Goal: Information Seeking & Learning: Learn about a topic

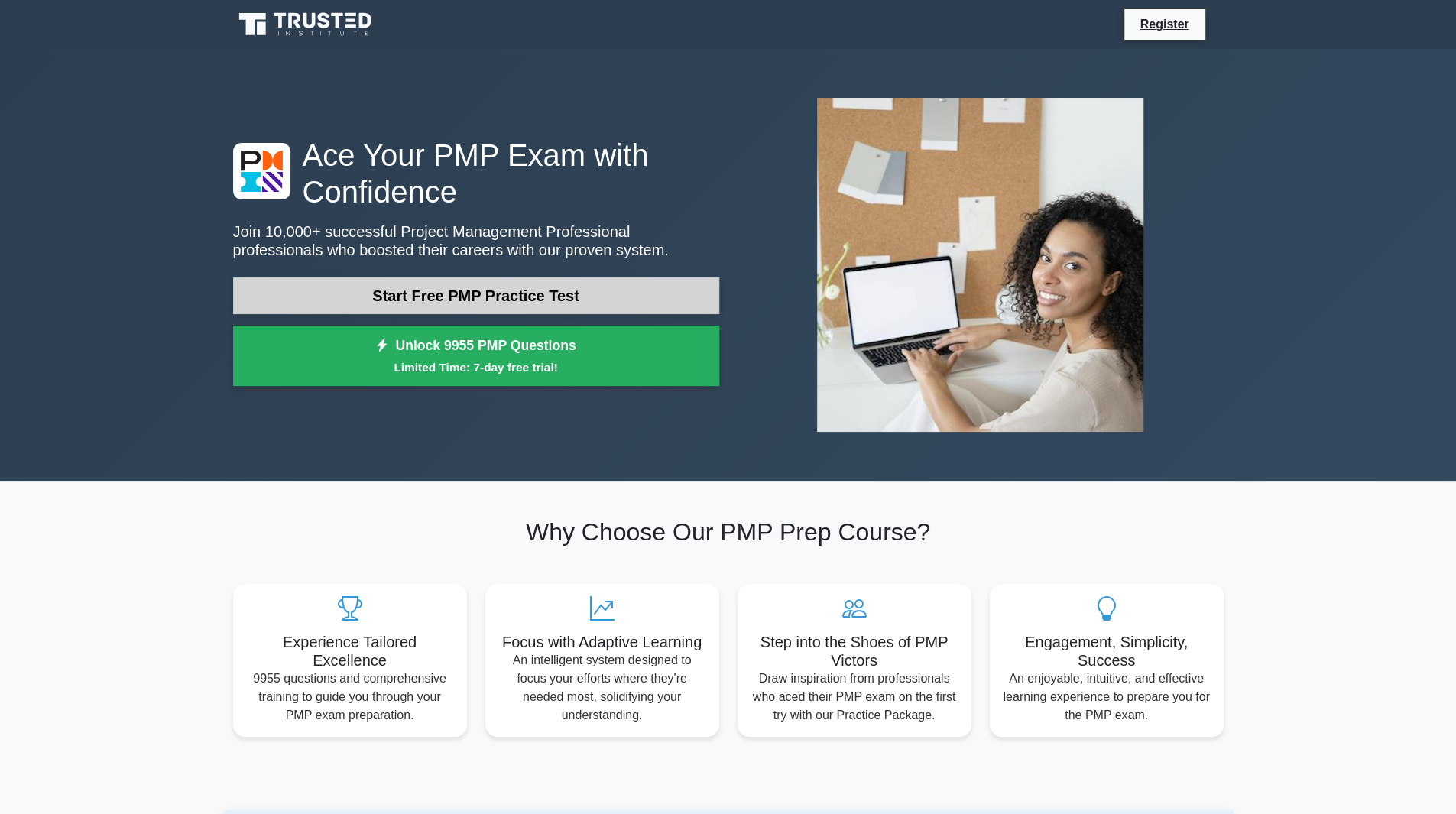
click at [504, 304] on link "Start Free PMP Practice Test" at bounding box center [475, 295] width 486 height 37
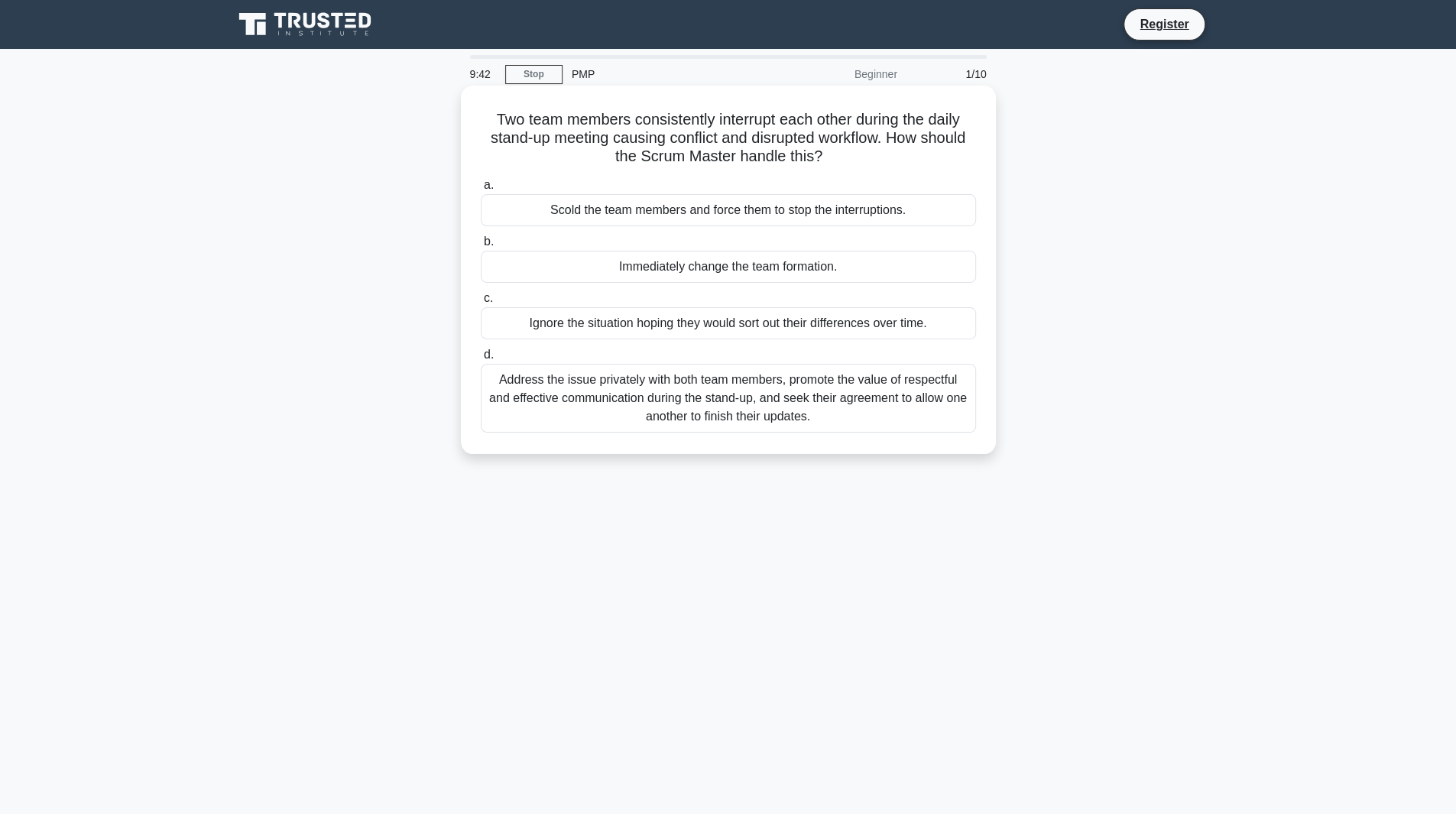
click at [527, 408] on div "Address the issue privately with both team members, promote the value of respec…" at bounding box center [728, 398] width 495 height 68
click at [481, 360] on input "d. Address the issue privately with both team members, promote the value of res…" at bounding box center [481, 355] width 0 height 10
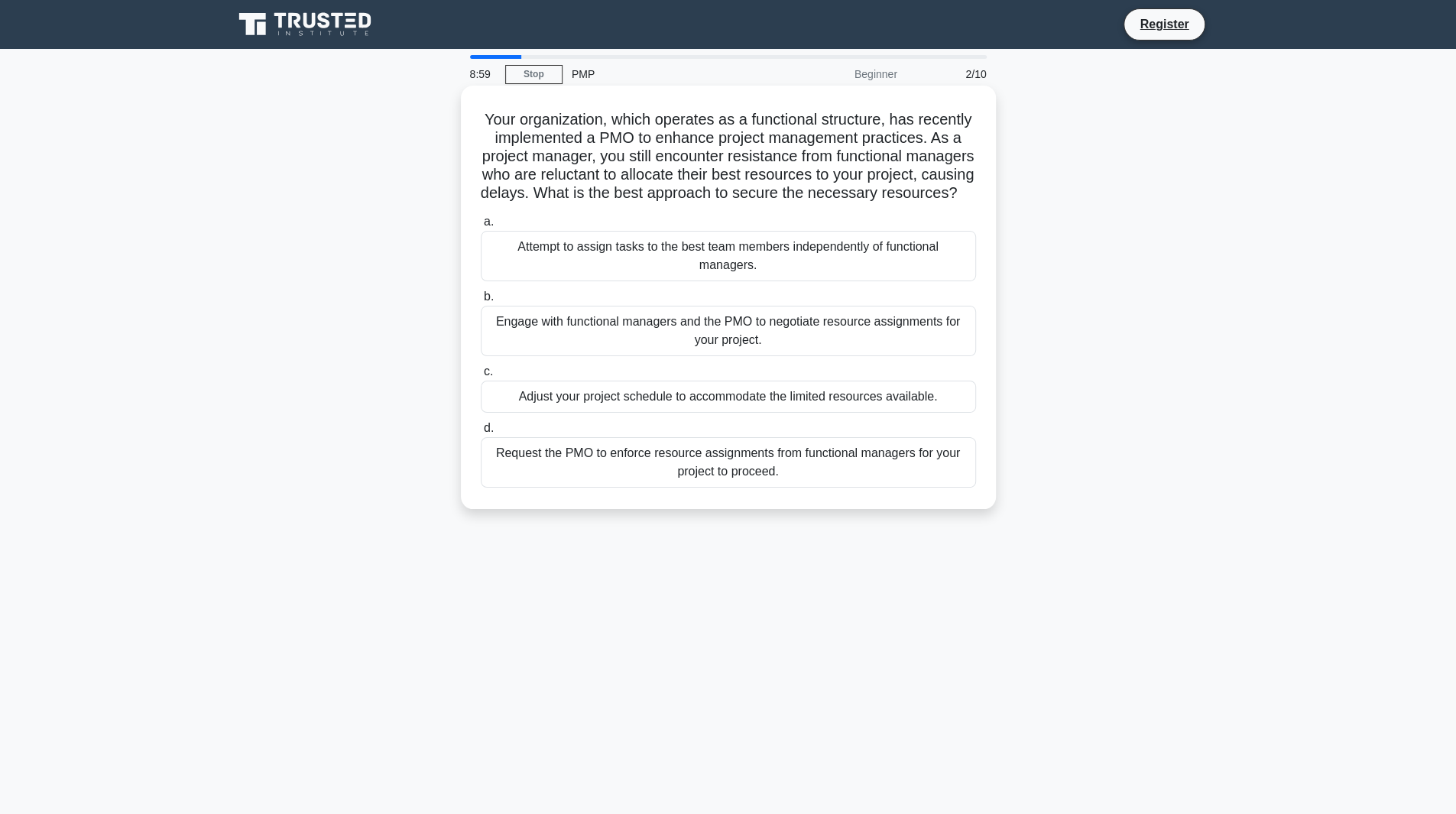
click at [527, 356] on div "Engage with functional managers and the PMO to negotiate resource assignments f…" at bounding box center [728, 331] width 495 height 51
click at [481, 302] on input "b. Engage with functional managers and the PMO to negotiate resource assignment…" at bounding box center [481, 296] width 0 height 10
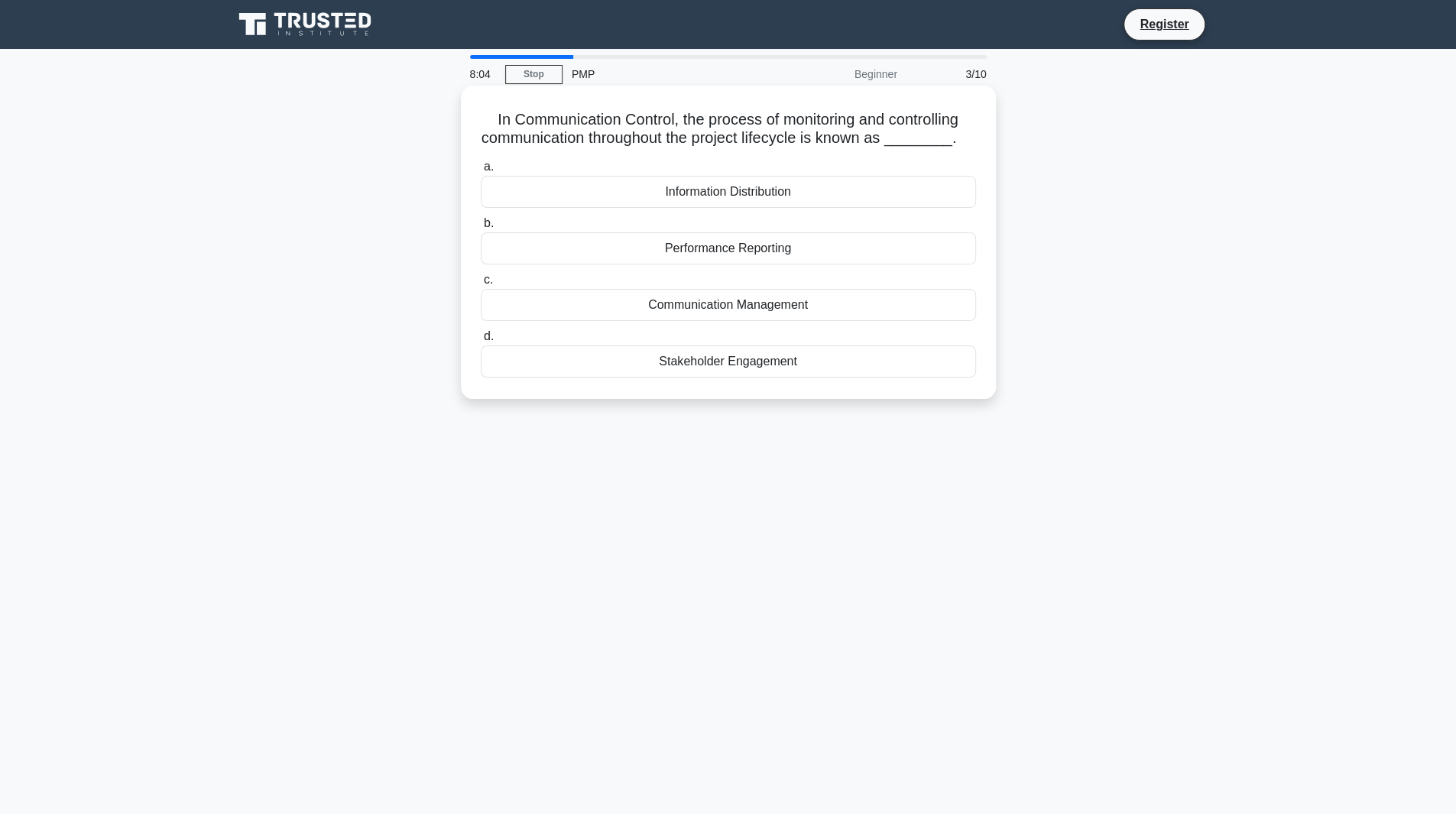
click at [710, 307] on div "Communication Management" at bounding box center [728, 305] width 495 height 32
click at [481, 285] on input "c. Communication Management" at bounding box center [481, 280] width 0 height 10
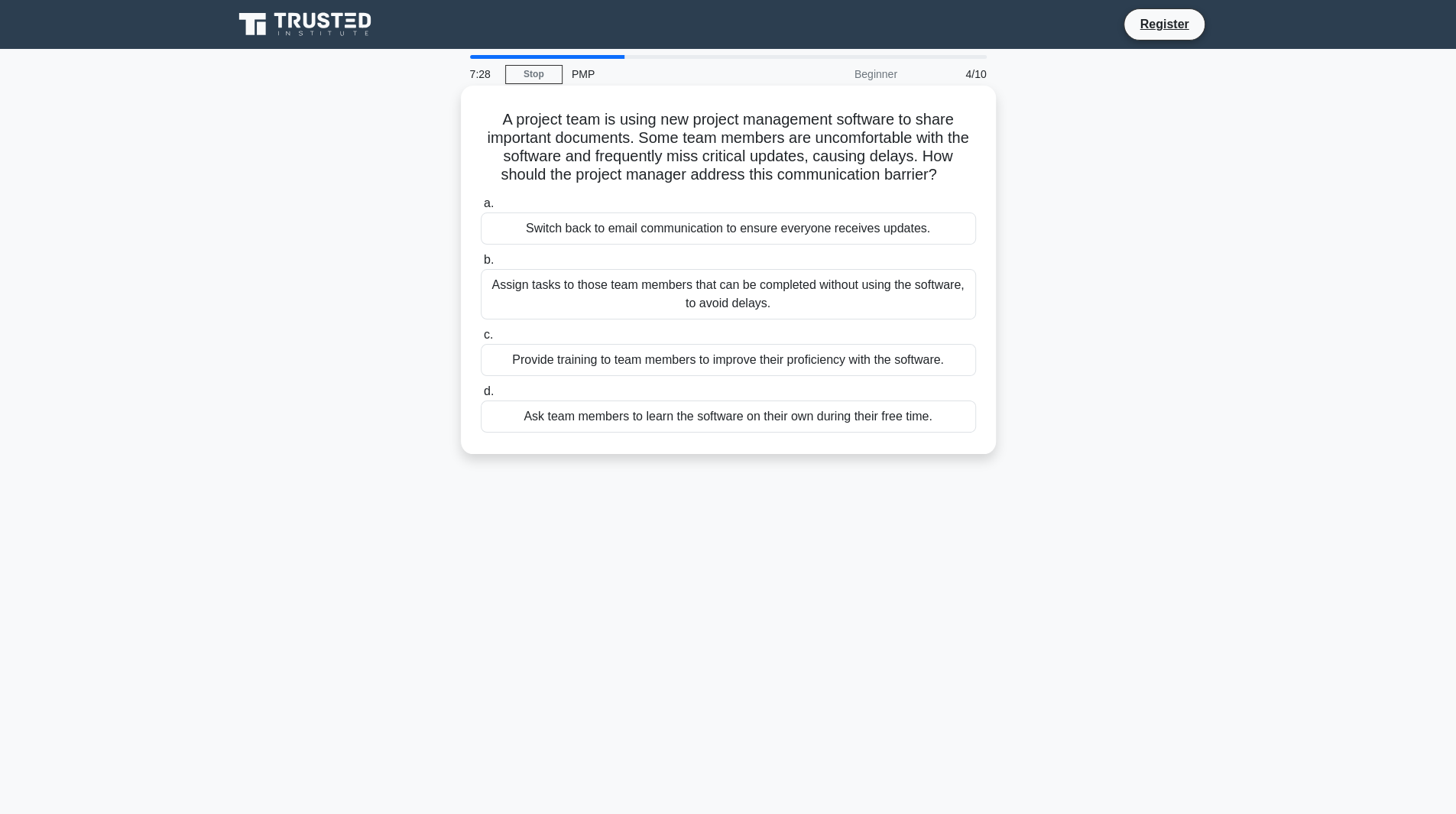
click at [715, 368] on div "Provide training to team members to improve their proficiency with the software." at bounding box center [728, 360] width 495 height 32
click at [481, 340] on input "c. Provide training to team members to improve their proficiency with the softw…" at bounding box center [481, 335] width 0 height 10
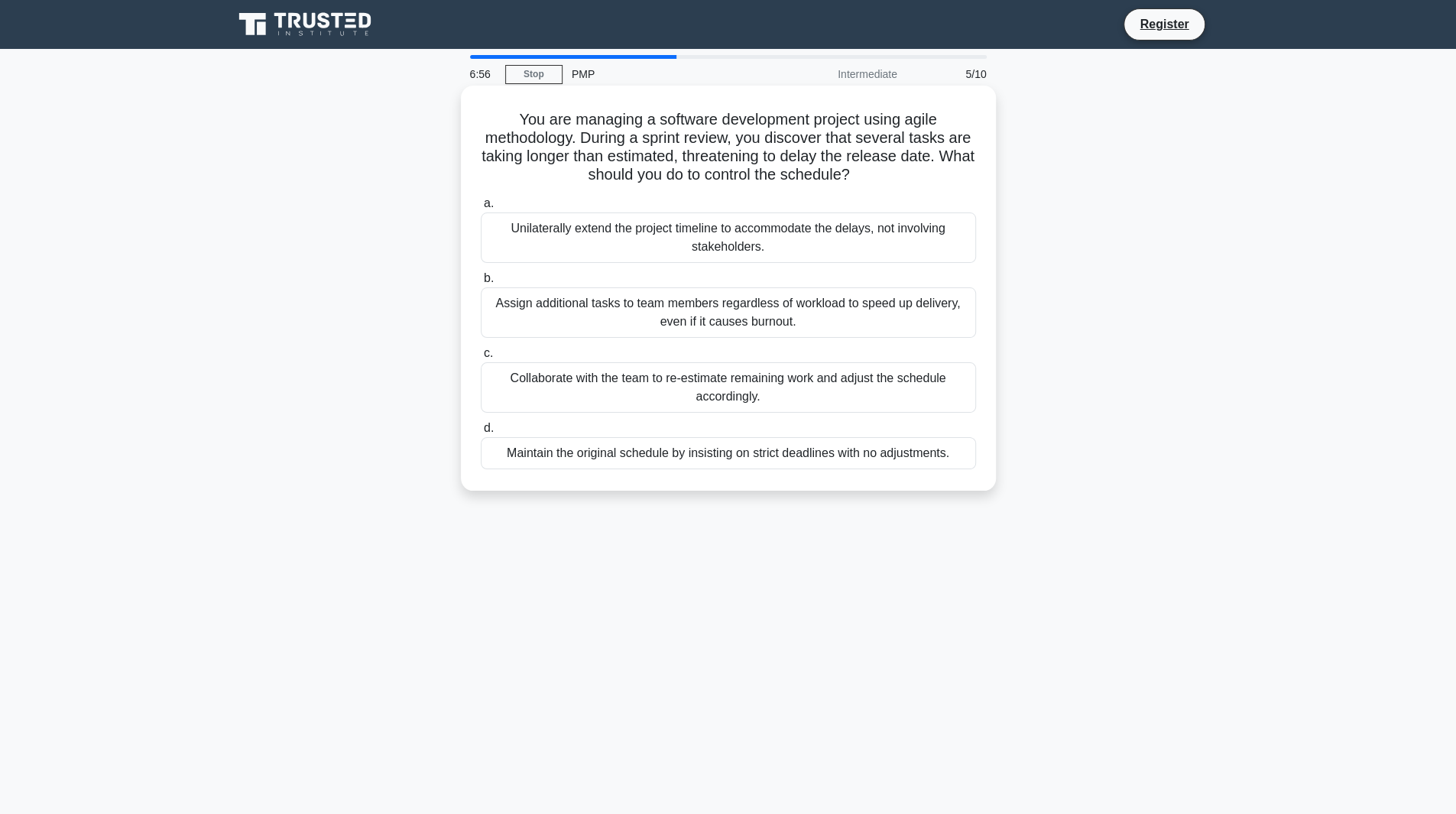
click at [705, 394] on div "Collaborate with the team to re-estimate remaining work and adjust the schedule…" at bounding box center [728, 387] width 495 height 51
click at [481, 358] on input "c. Collaborate with the team to re-estimate remaining work and adjust the sched…" at bounding box center [481, 353] width 0 height 10
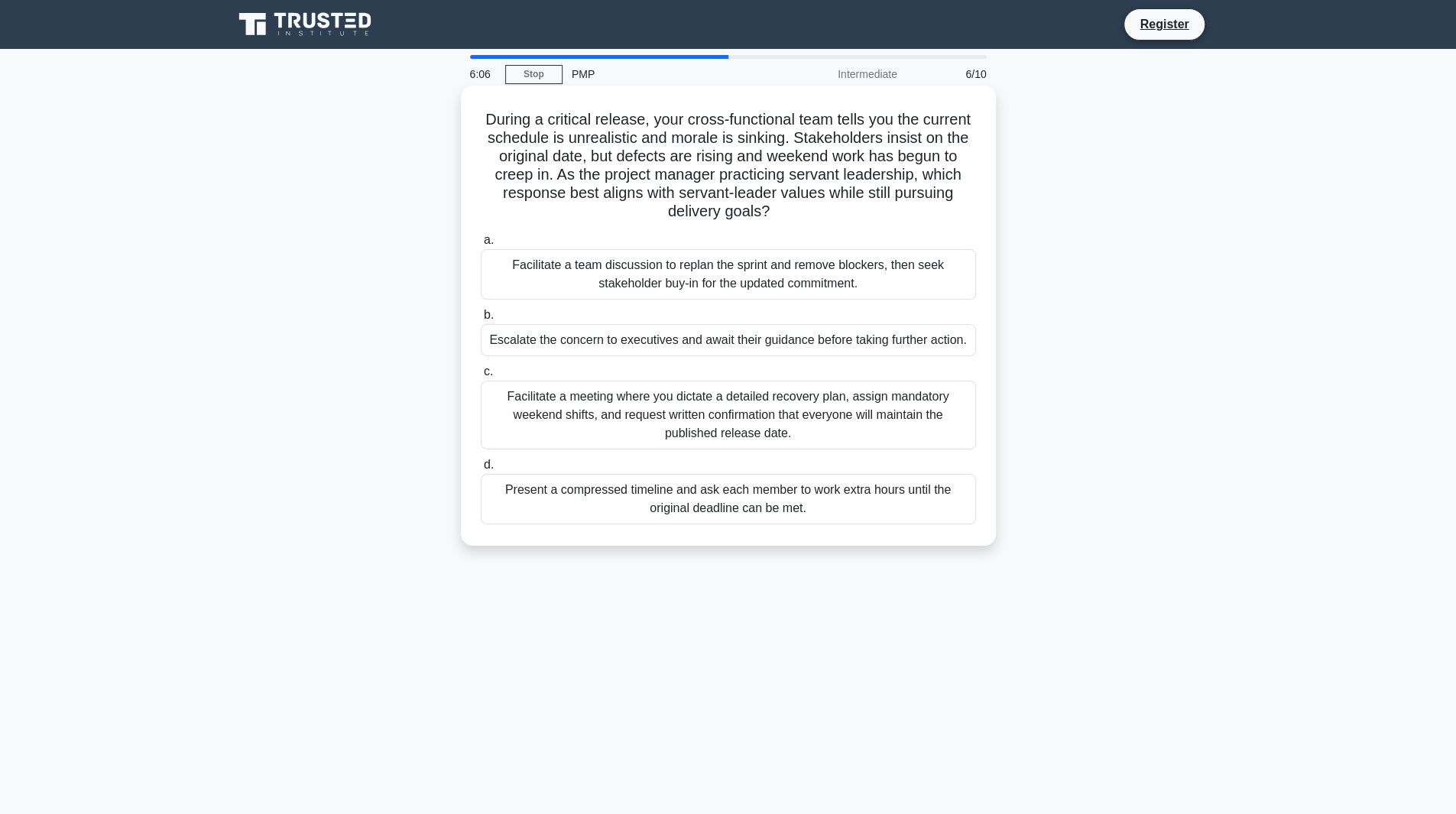
click at [714, 273] on div "Facilitate a team discussion to replan the sprint and remove blockers, then see…" at bounding box center [728, 274] width 495 height 51
click at [481, 246] on input "a. Facilitate a team discussion to replan the sprint and remove blockers, then …" at bounding box center [481, 240] width 0 height 10
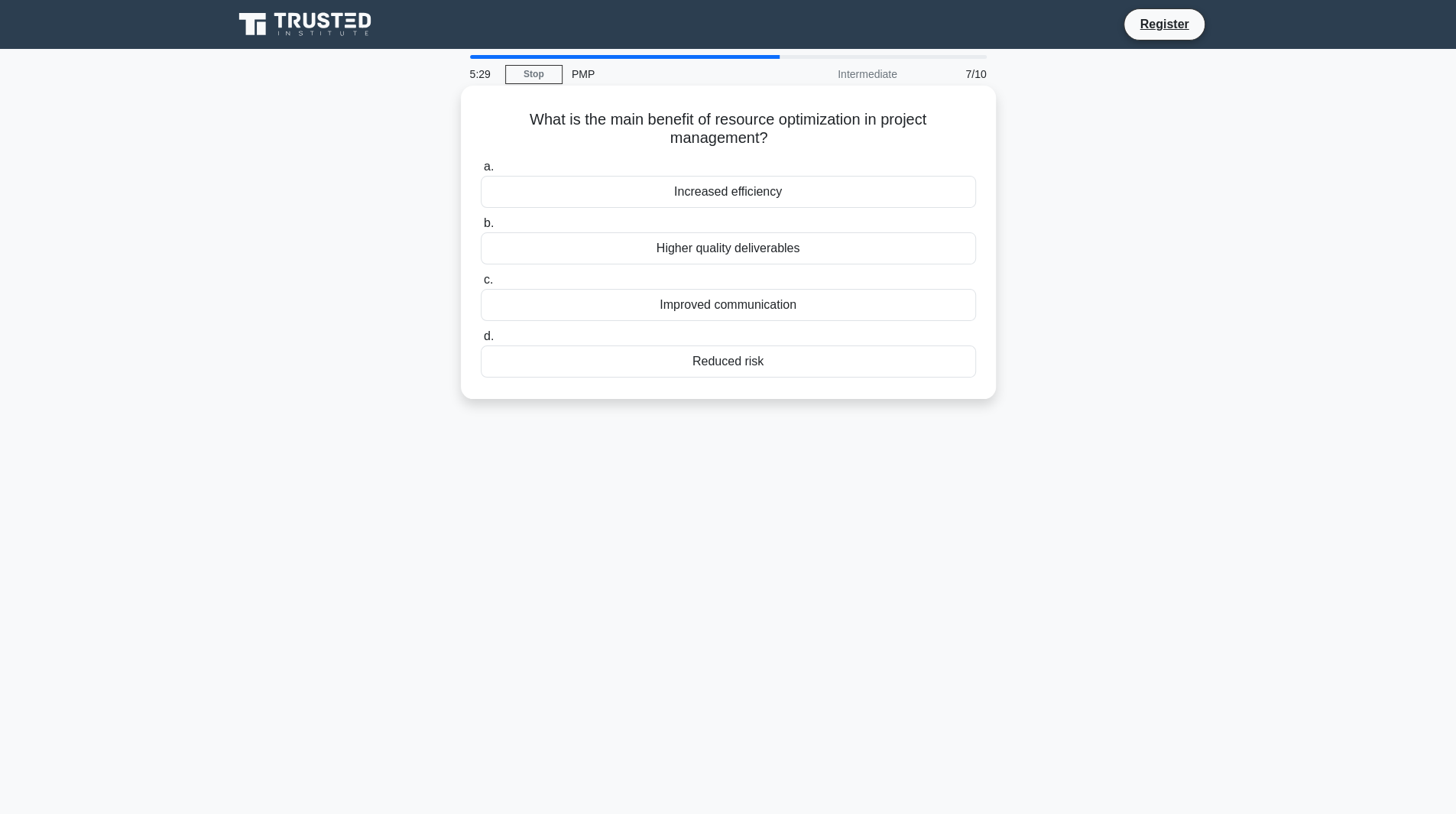
click at [752, 192] on div "Increased efficiency" at bounding box center [728, 192] width 495 height 32
click at [481, 171] on input "a. Increased efficiency" at bounding box center [481, 167] width 0 height 10
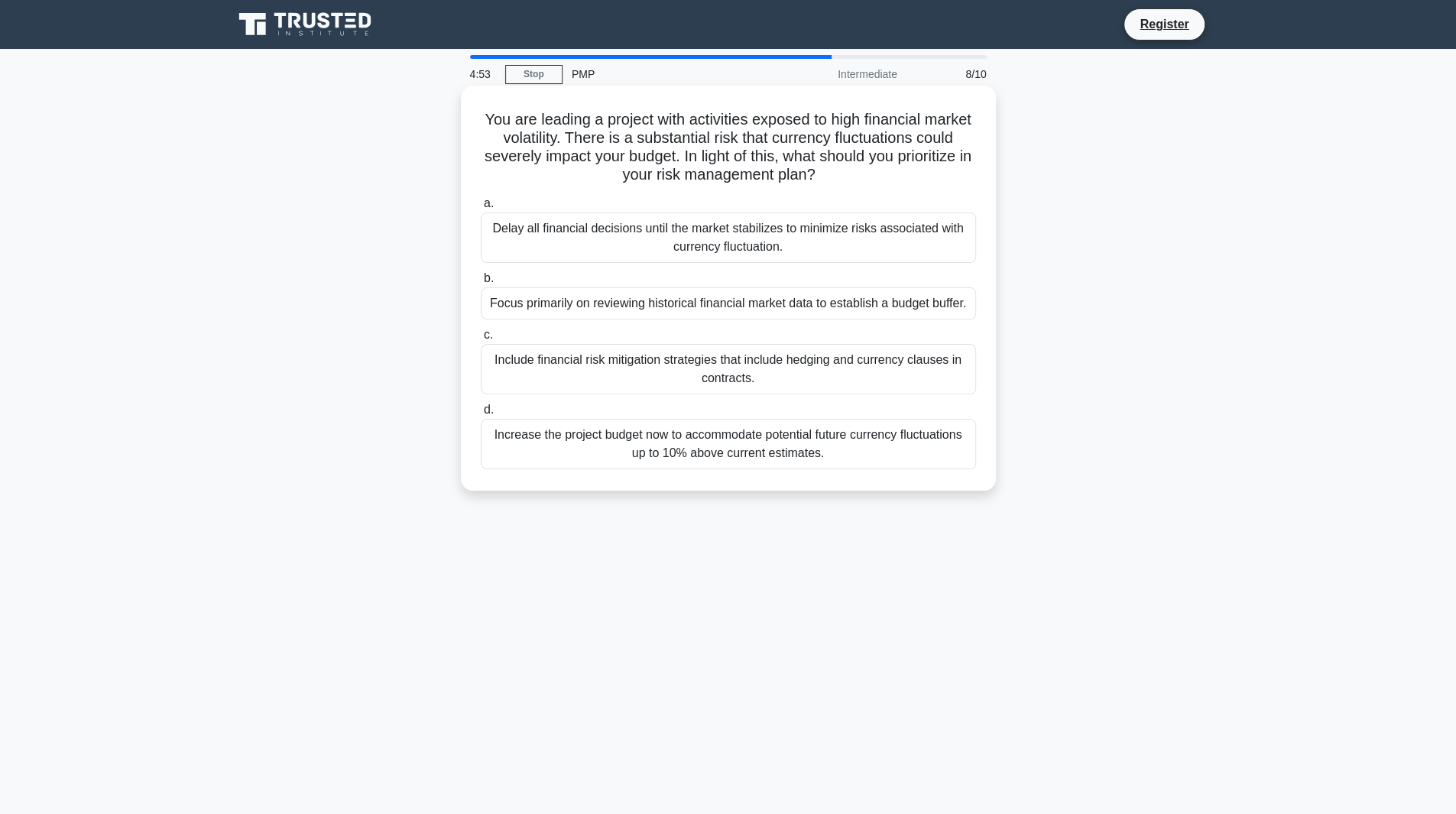
click at [718, 372] on div "Include financial risk mitigation strategies that include hedging and currency …" at bounding box center [728, 369] width 495 height 51
click at [481, 340] on input "c. Include financial risk mitigation strategies that include hedging and curren…" at bounding box center [481, 335] width 0 height 10
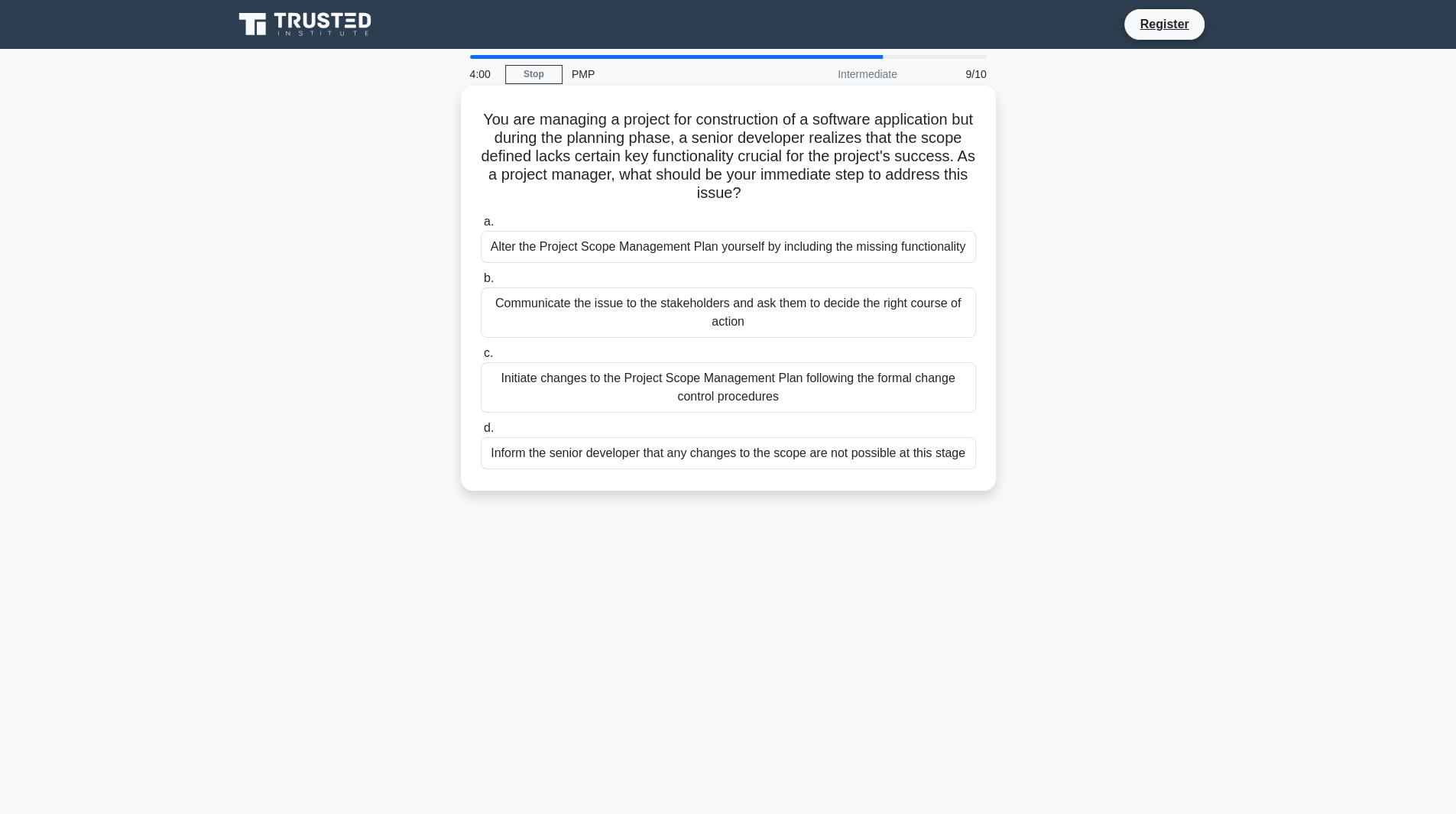
click at [495, 320] on div "Communicate the issue to the stakeholders and ask them to decide the right cour…" at bounding box center [728, 312] width 495 height 51
click at [481, 283] on input "b. Communicate the issue to the stakeholders and ask them to decide the right c…" at bounding box center [481, 279] width 0 height 10
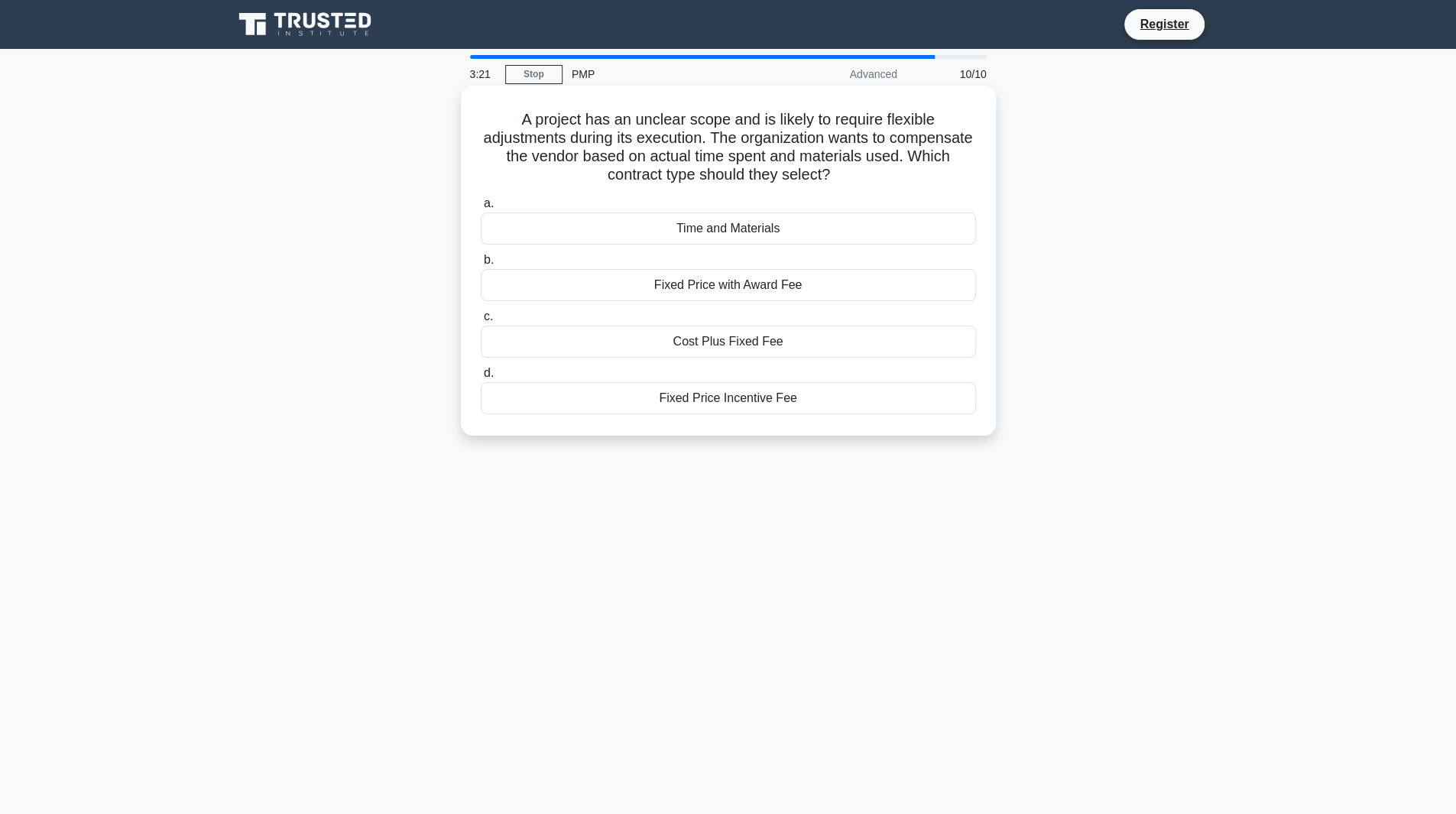
click at [560, 229] on div "Time and Materials" at bounding box center [728, 229] width 495 height 32
click at [481, 209] on input "a. Time and Materials" at bounding box center [481, 204] width 0 height 10
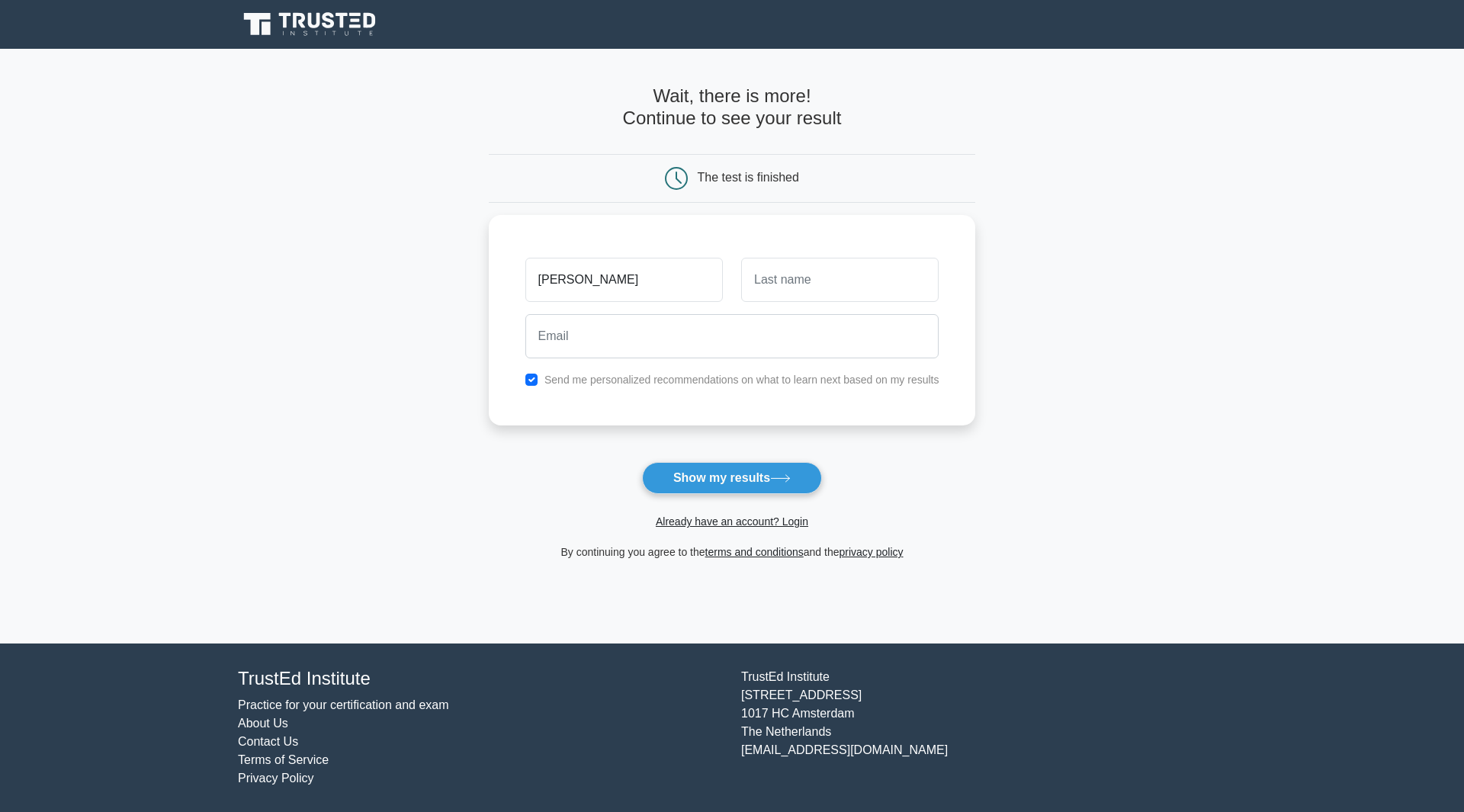
type input "kanishk"
type input "jai"
click at [697, 476] on button "Show my results" at bounding box center [732, 478] width 180 height 32
click at [530, 373] on input "checkbox" at bounding box center [531, 375] width 12 height 12
checkbox input "false"
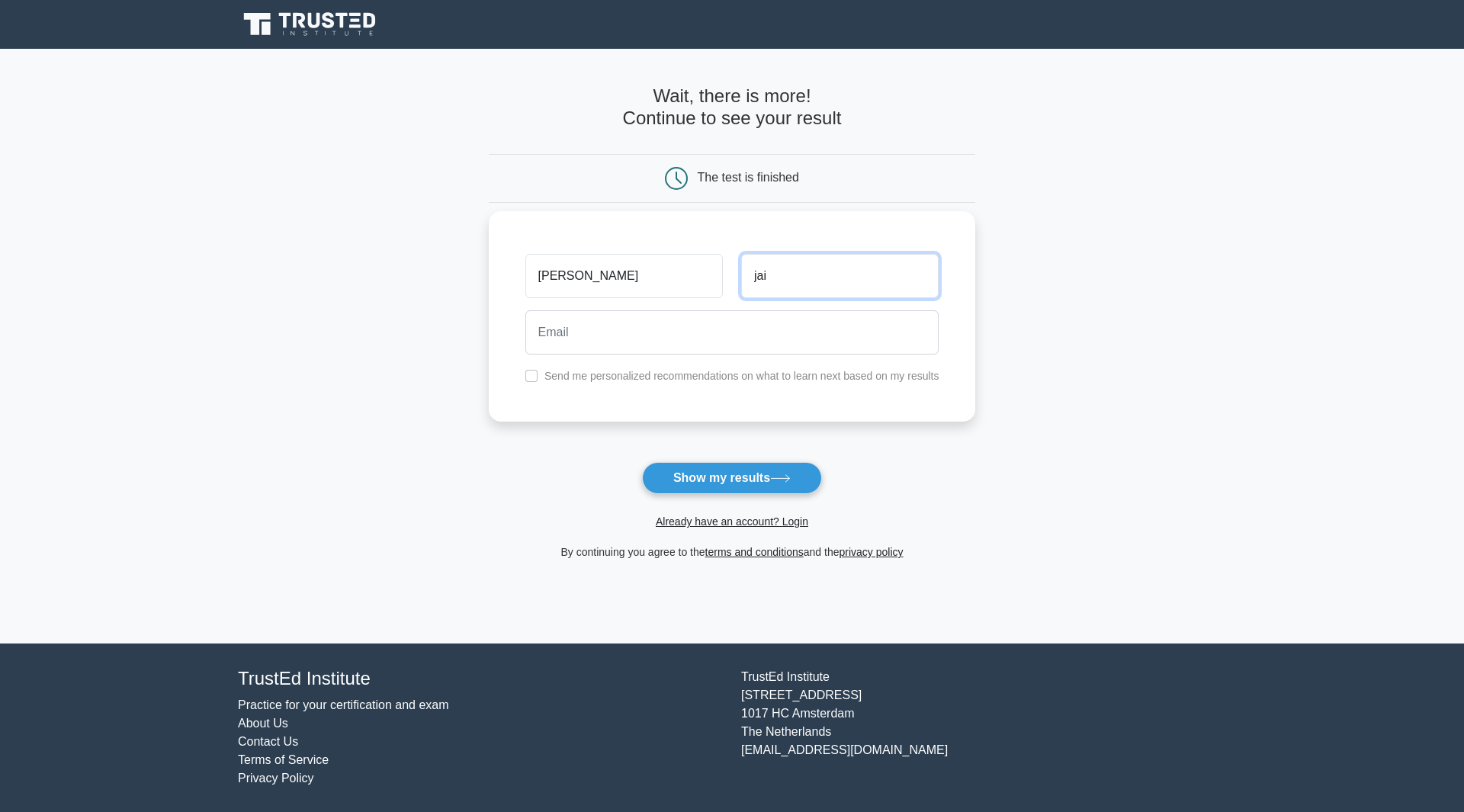
click at [804, 281] on input "jai" at bounding box center [840, 275] width 198 height 44
type input "jain"
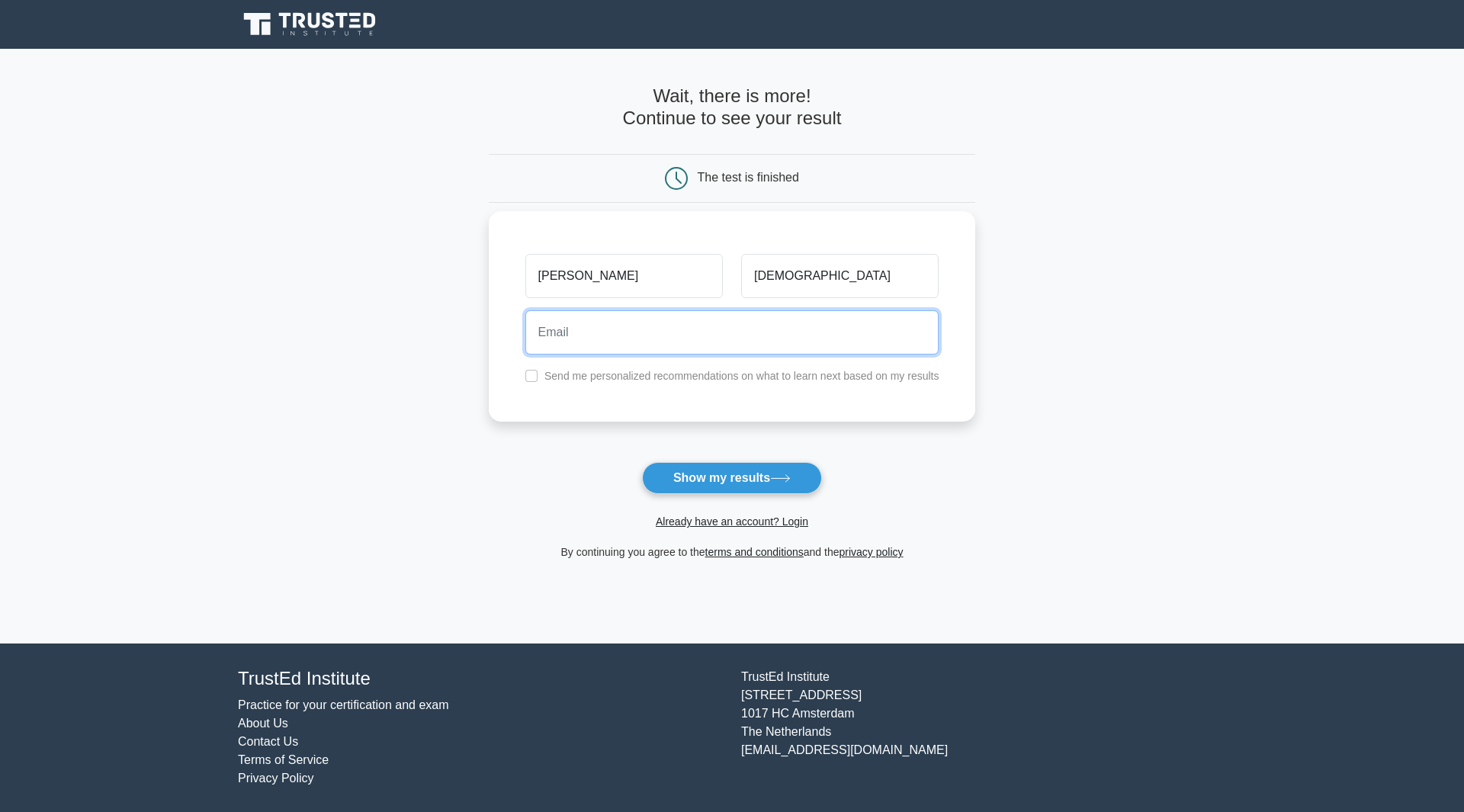
click at [806, 324] on input "email" at bounding box center [732, 332] width 414 height 44
type input "kanishkjain92@gmail.com"
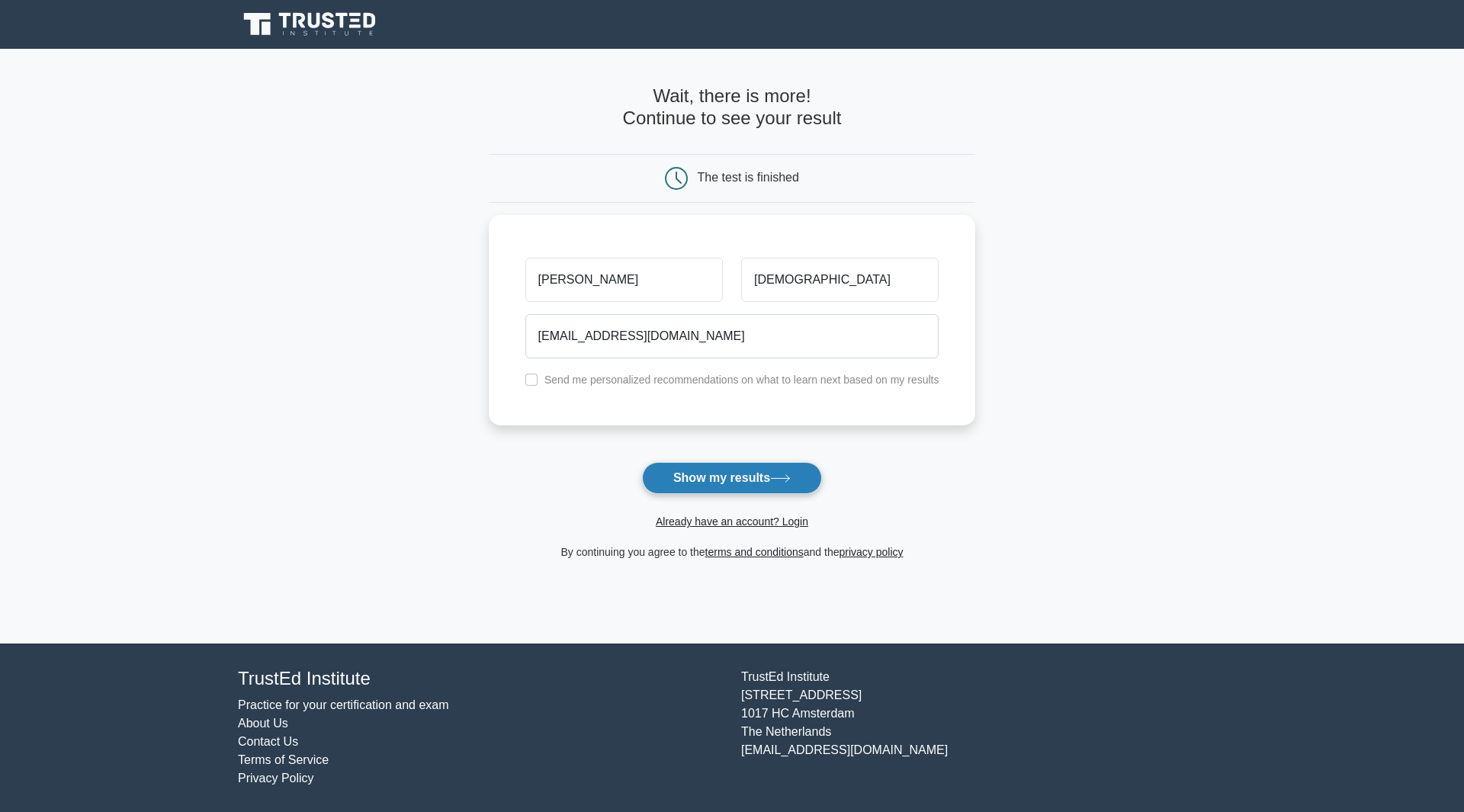
click at [729, 481] on button "Show my results" at bounding box center [732, 478] width 180 height 32
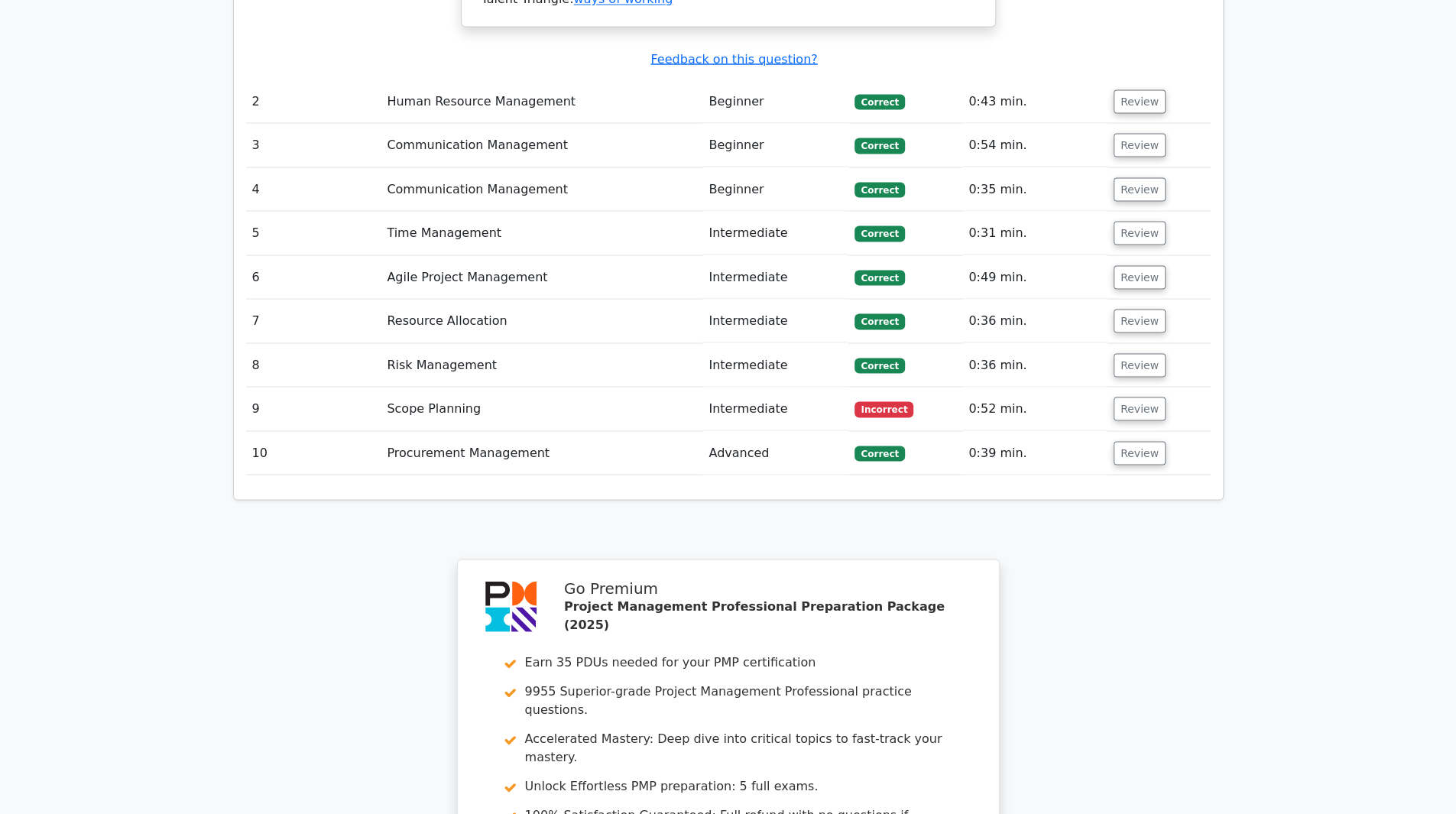
scroll to position [2155, 0]
click at [1123, 396] on button "Review" at bounding box center [1140, 407] width 52 height 23
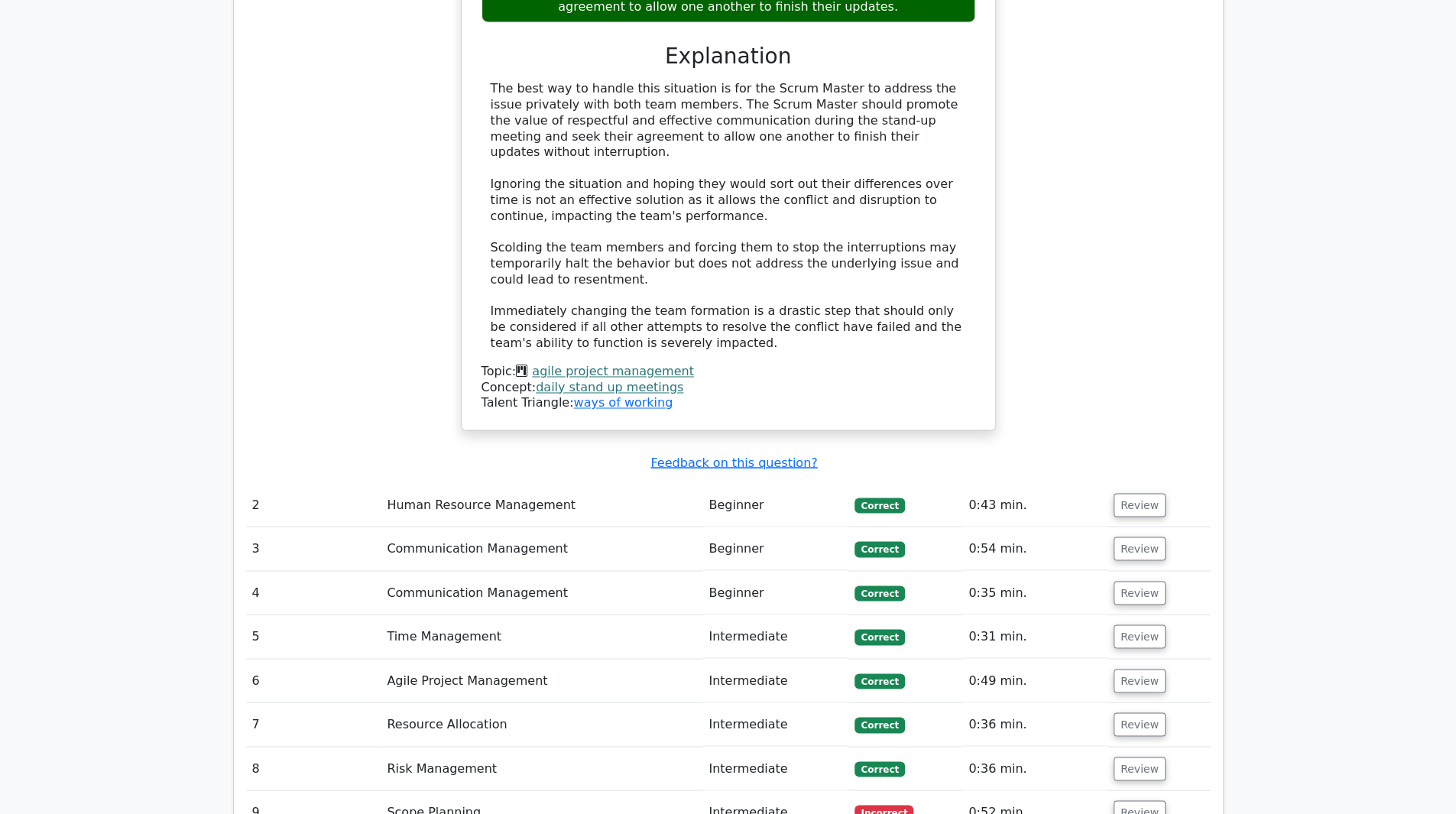
scroll to position [1835, 0]
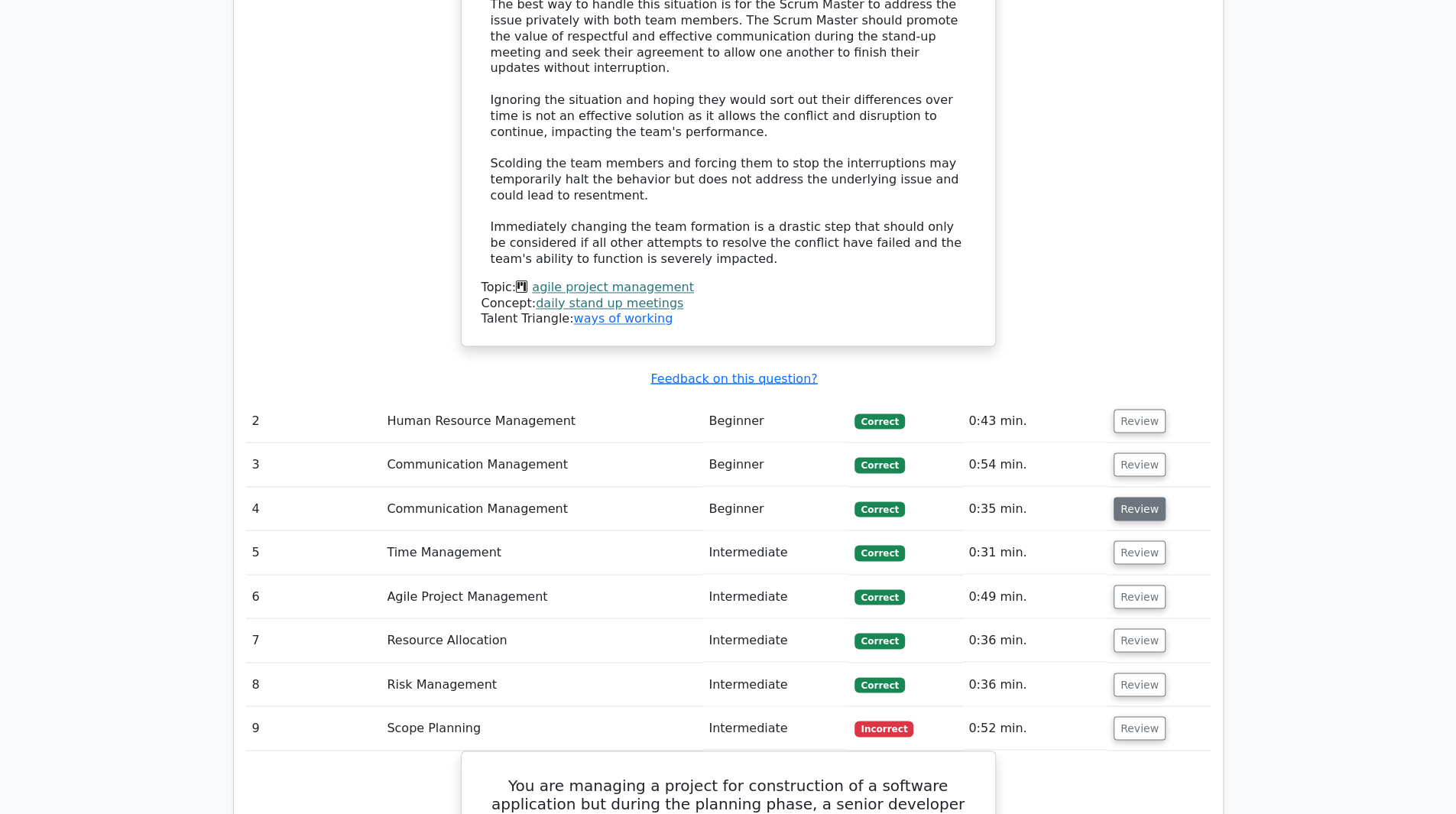
click at [1127, 497] on button "Review" at bounding box center [1140, 508] width 52 height 23
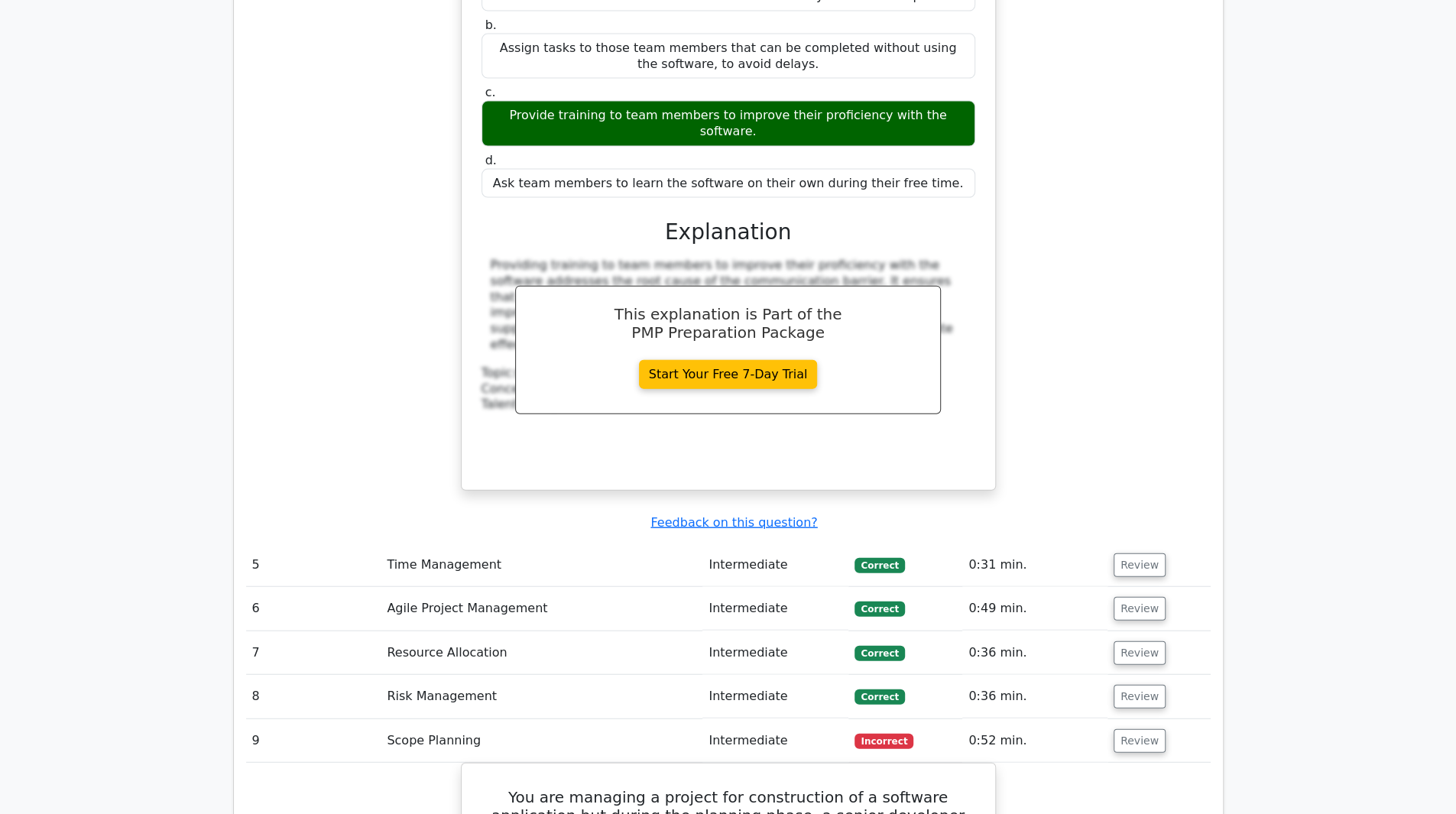
scroll to position [2527, 0]
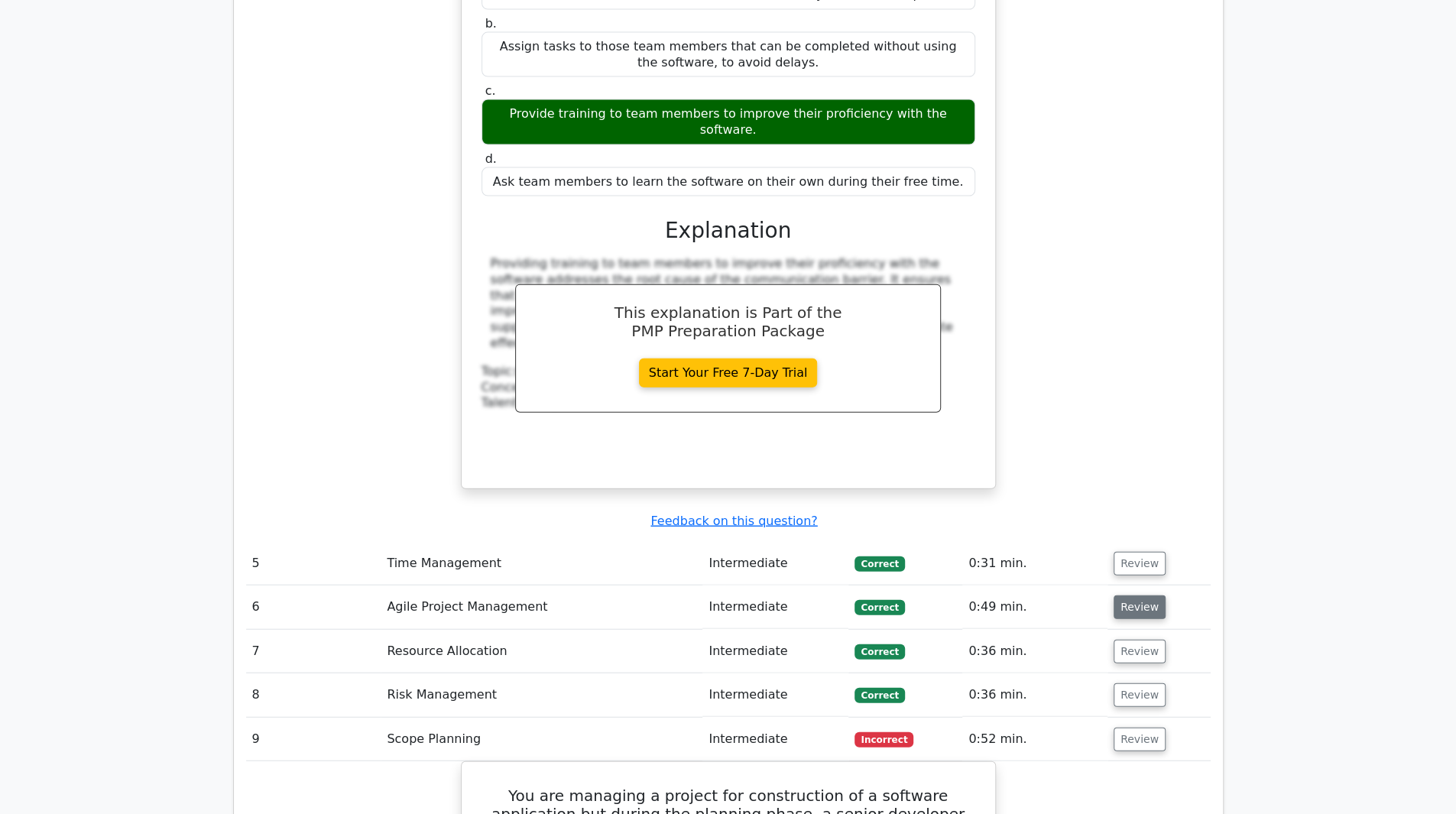
click at [1135, 595] on button "Review" at bounding box center [1140, 606] width 52 height 23
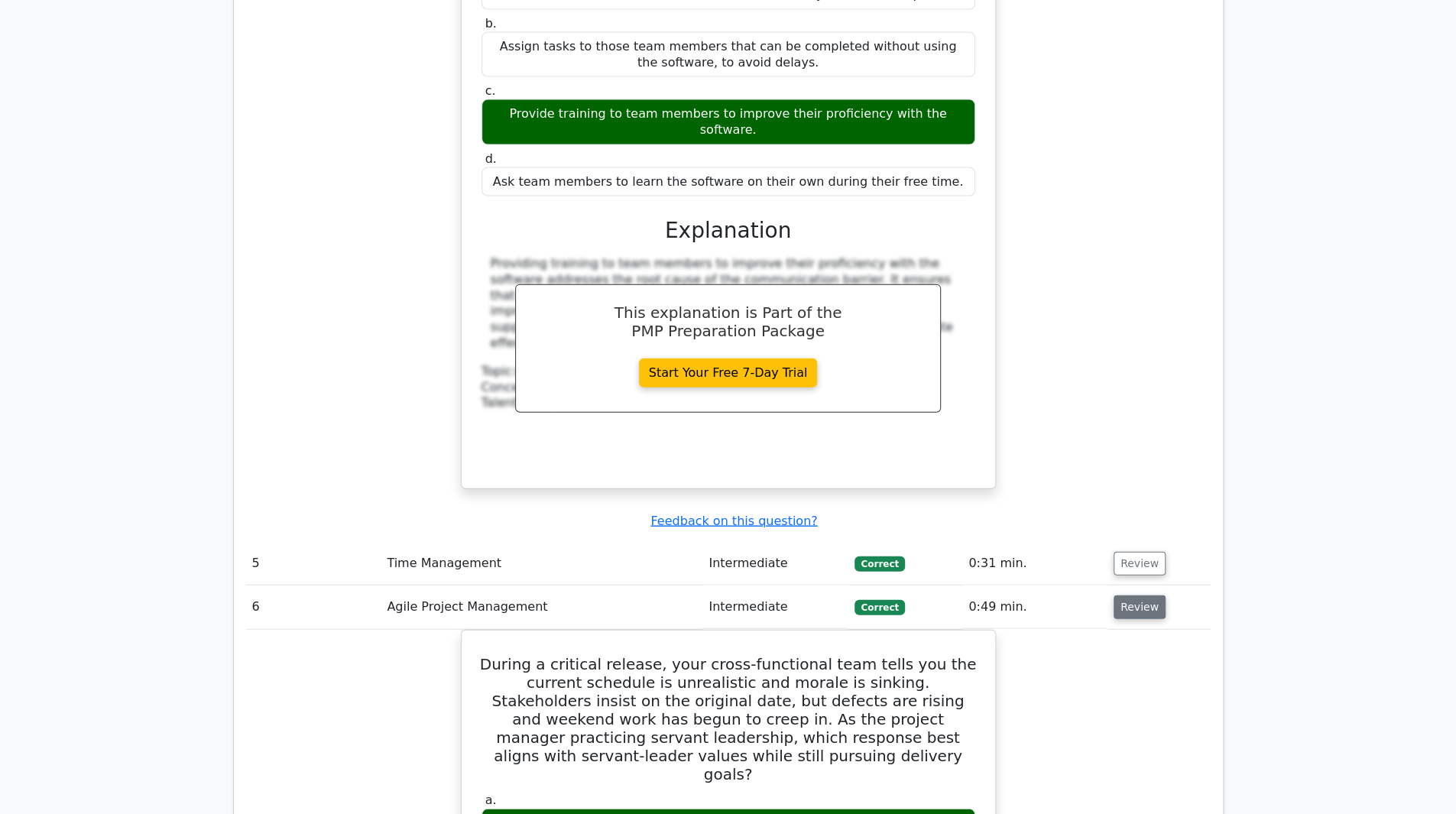
scroll to position [2518, 0]
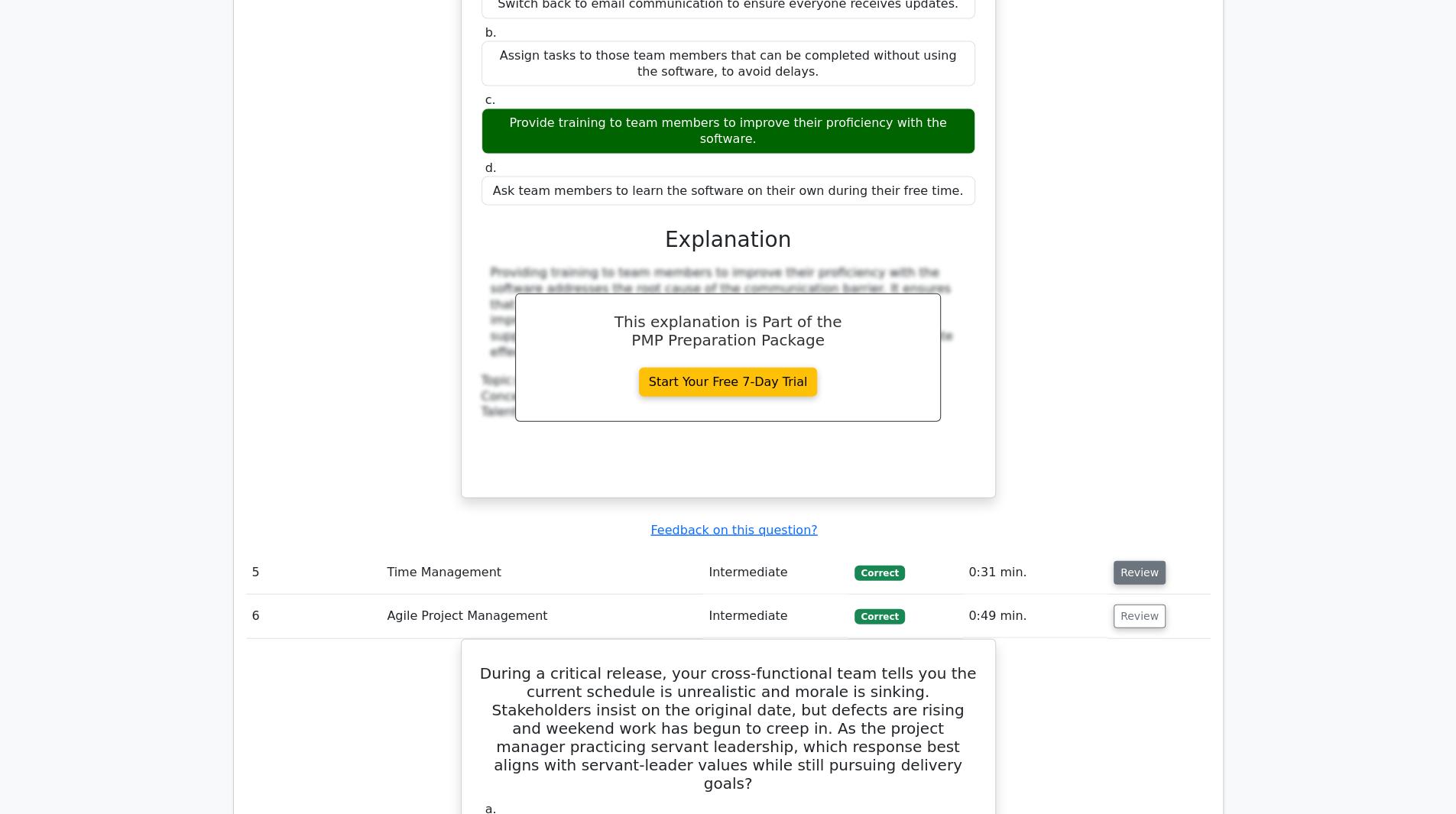
click at [1135, 560] on button "Review" at bounding box center [1140, 572] width 52 height 23
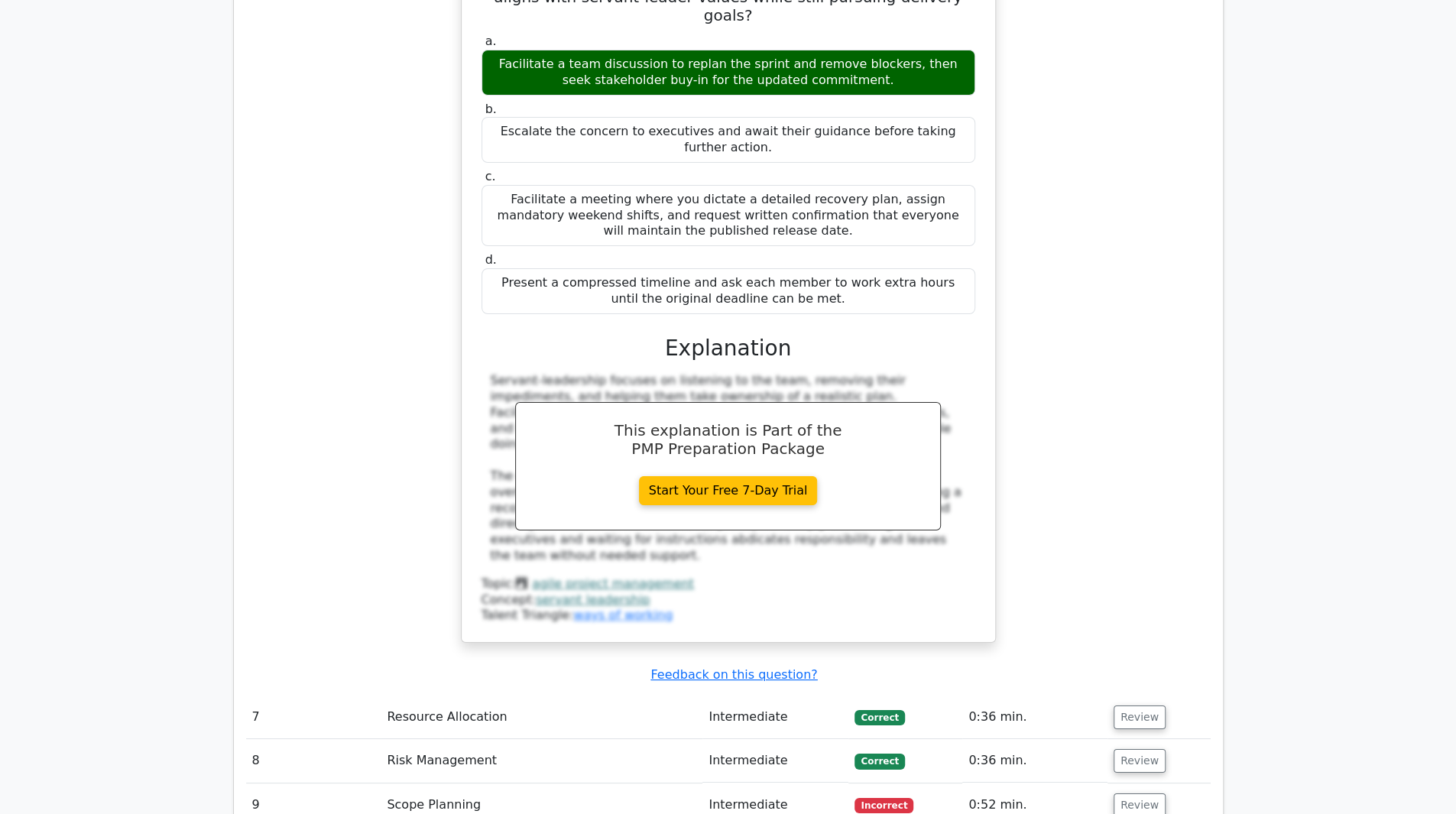
scroll to position [4072, 0]
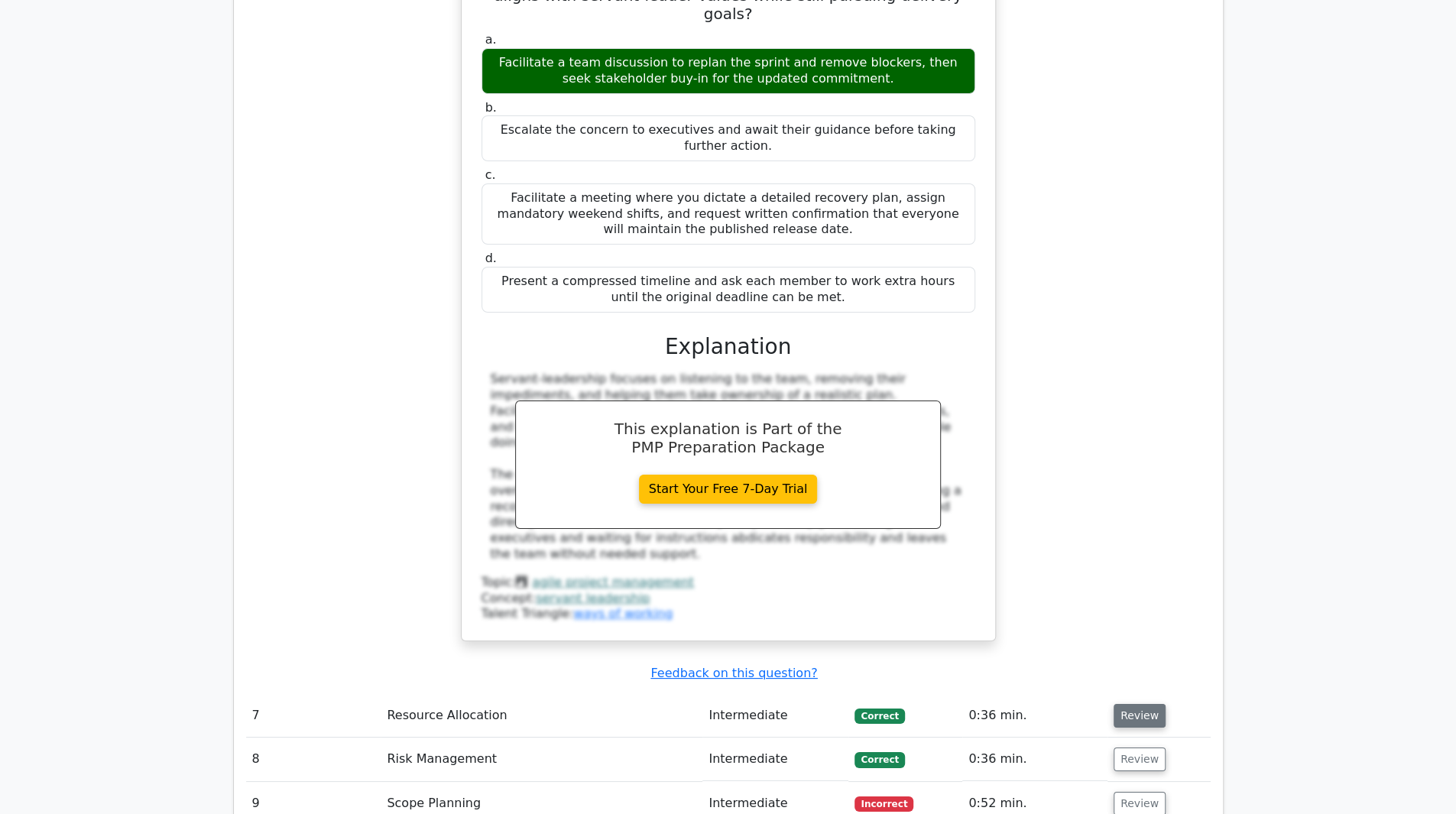
click at [1144, 704] on button "Review" at bounding box center [1140, 715] width 52 height 23
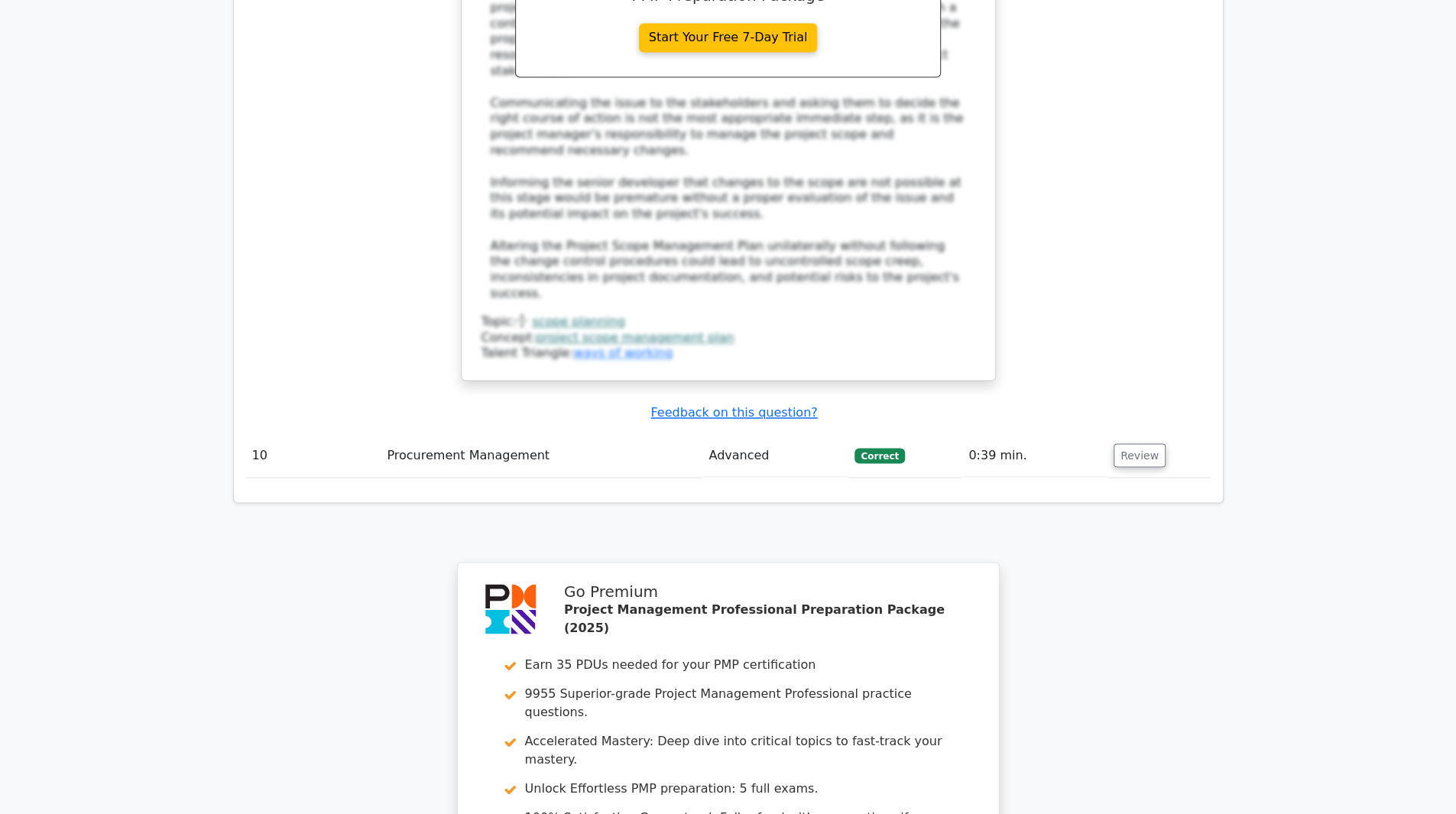
scroll to position [6224, 0]
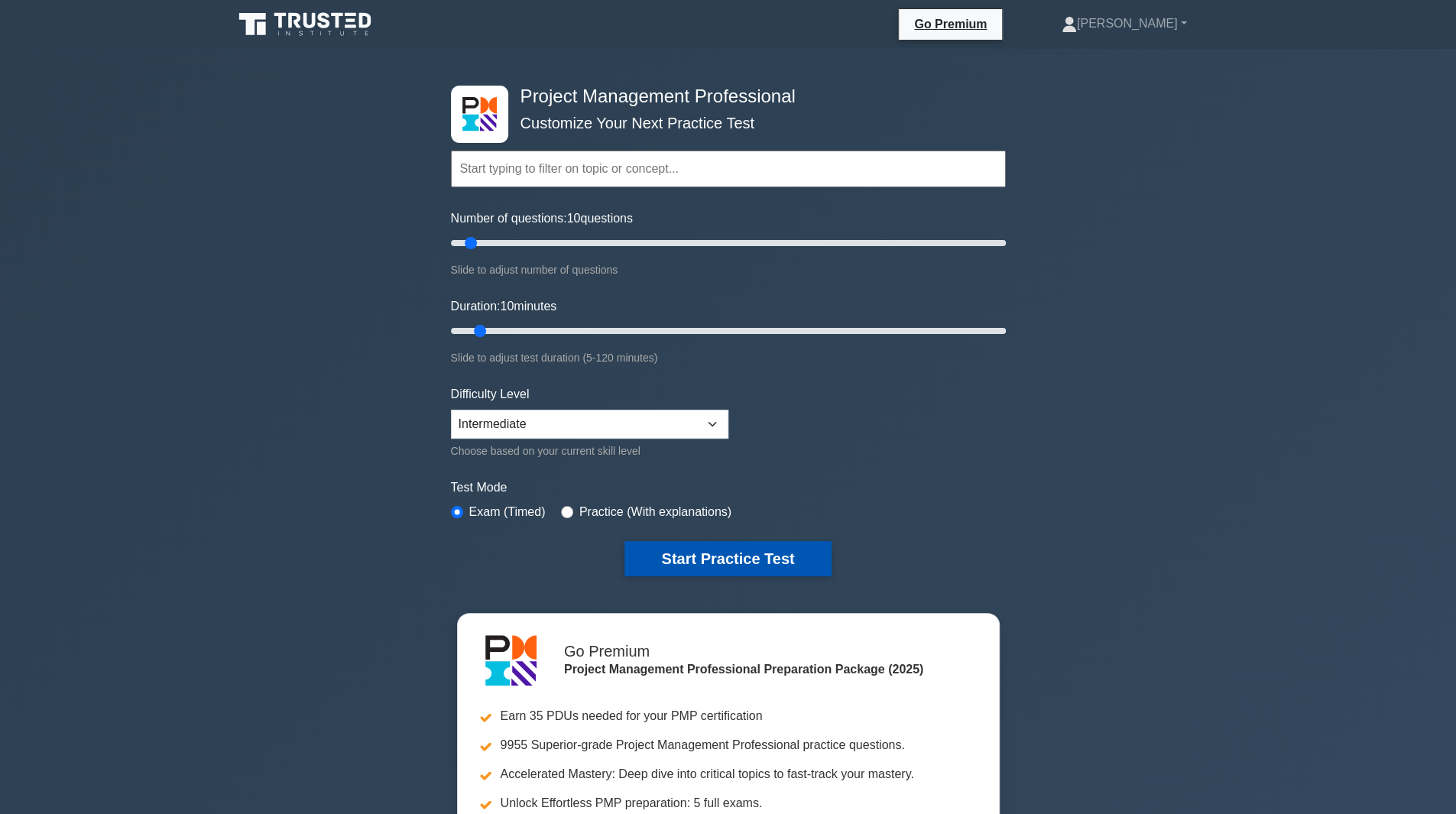
click at [677, 551] on button "Start Practice Test" at bounding box center [727, 559] width 206 height 35
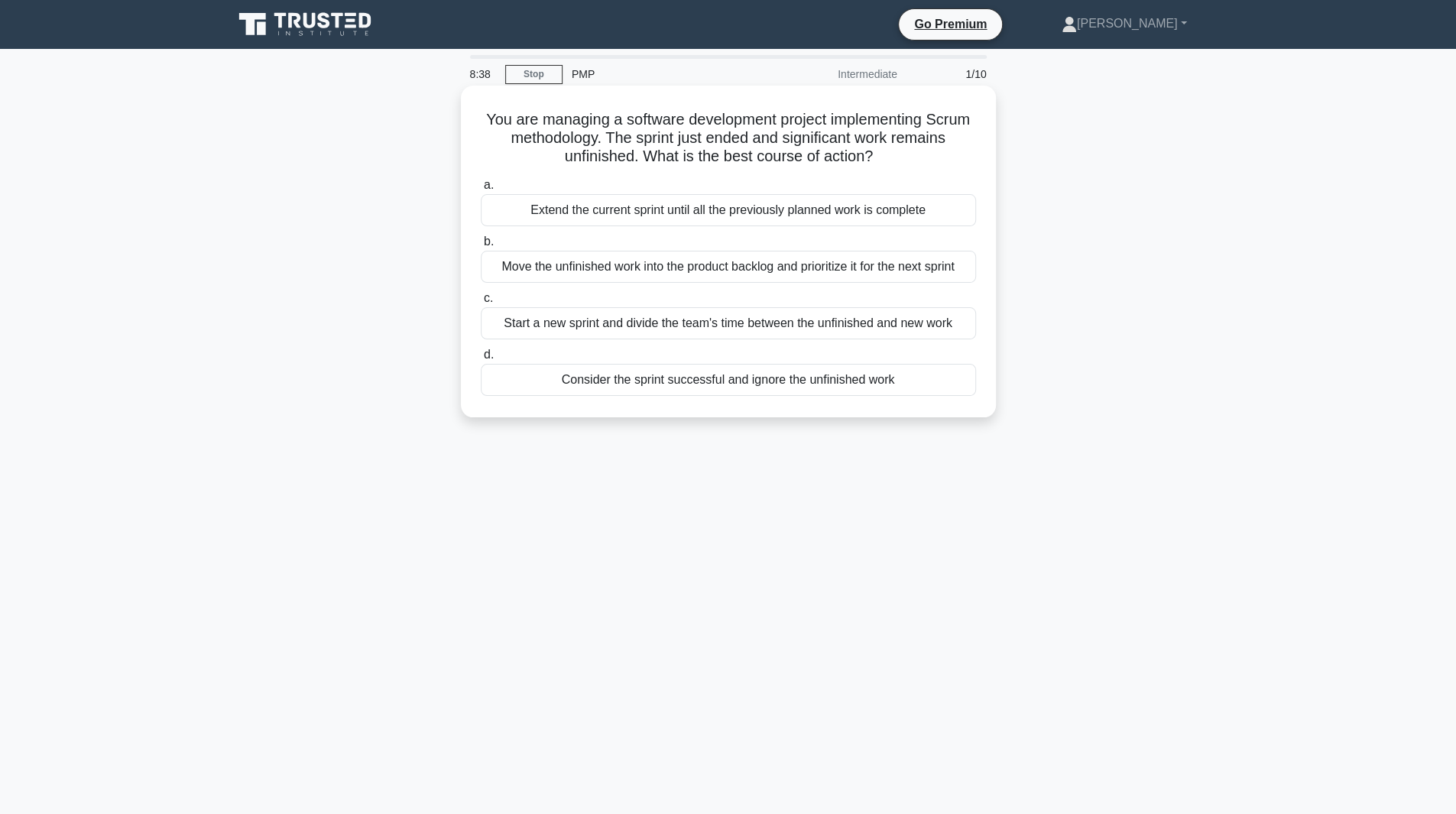
click at [917, 266] on div "Move the unfinished work into the product backlog and prioritize it for the nex…" at bounding box center [728, 267] width 495 height 32
click at [481, 246] on input "b. Move the unfinished work into the product backlog and prioritize it for the …" at bounding box center [481, 242] width 0 height 10
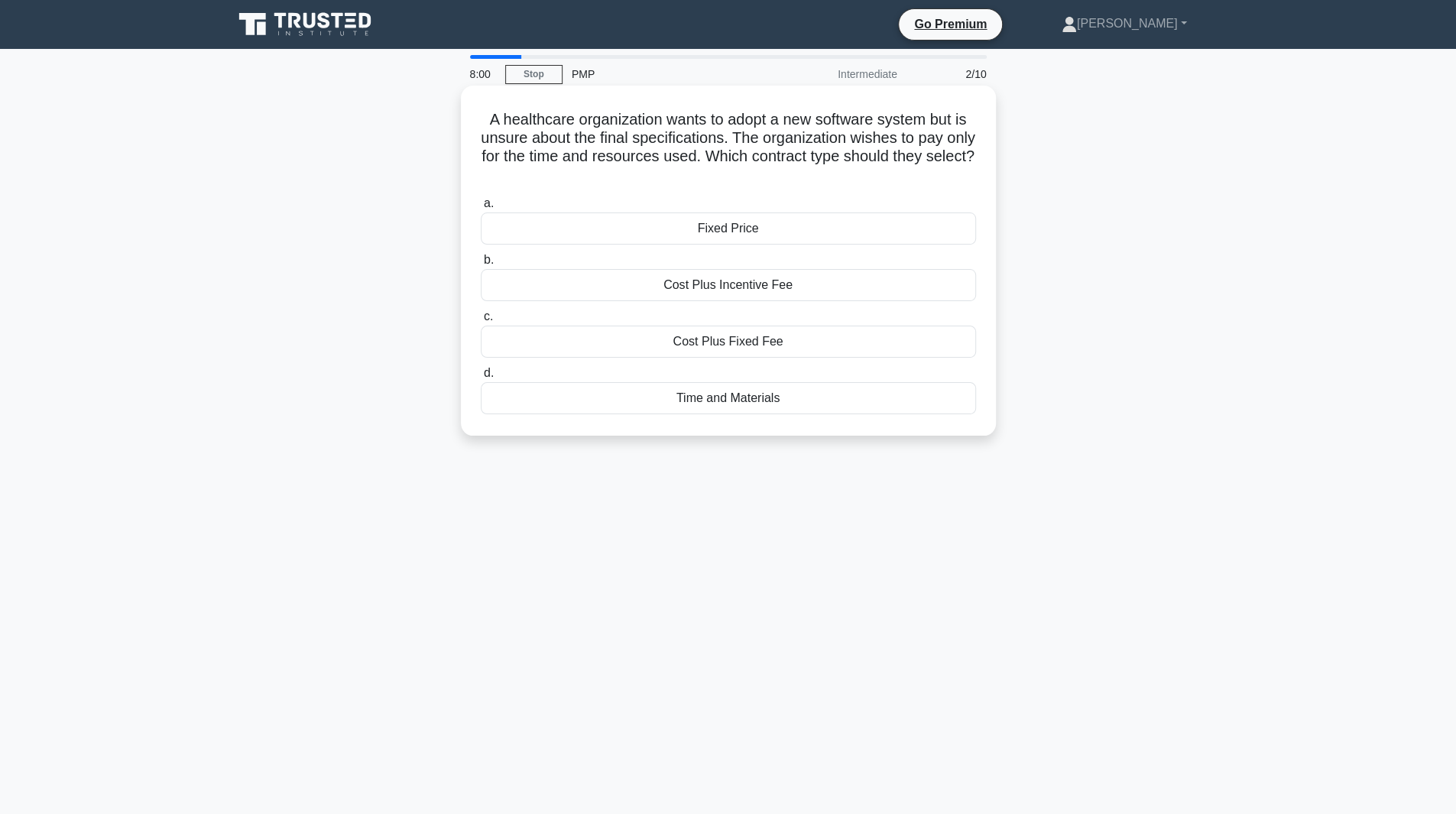
click at [873, 401] on div "Time and Materials" at bounding box center [728, 398] width 495 height 32
click at [481, 378] on input "d. Time and Materials" at bounding box center [481, 373] width 0 height 10
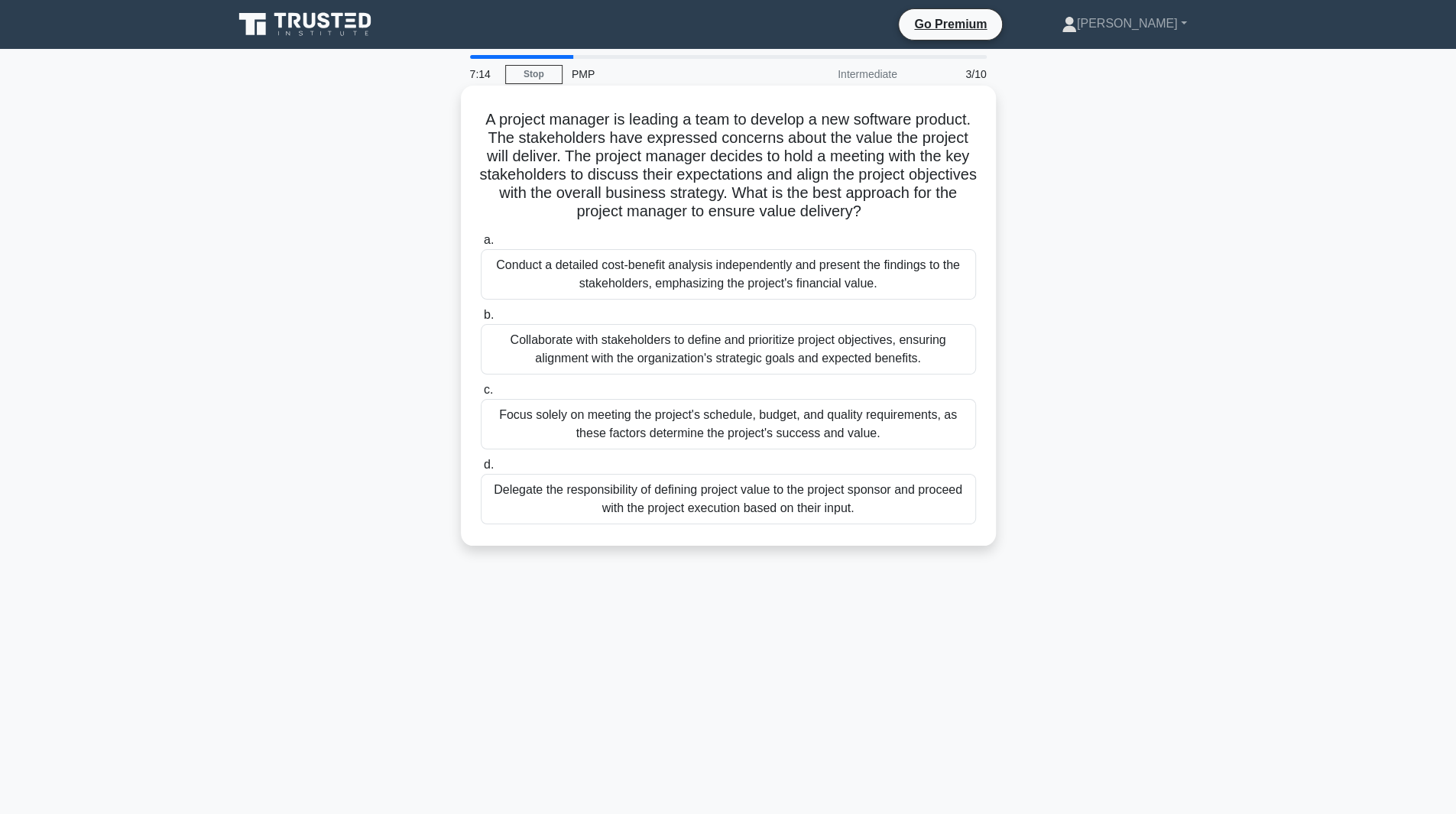
click at [741, 346] on div "Collaborate with stakeholders to define and prioritize project objectives, ensu…" at bounding box center [728, 349] width 495 height 51
click at [481, 320] on input "b. Collaborate with stakeholders to define and prioritize project objectives, e…" at bounding box center [481, 315] width 0 height 10
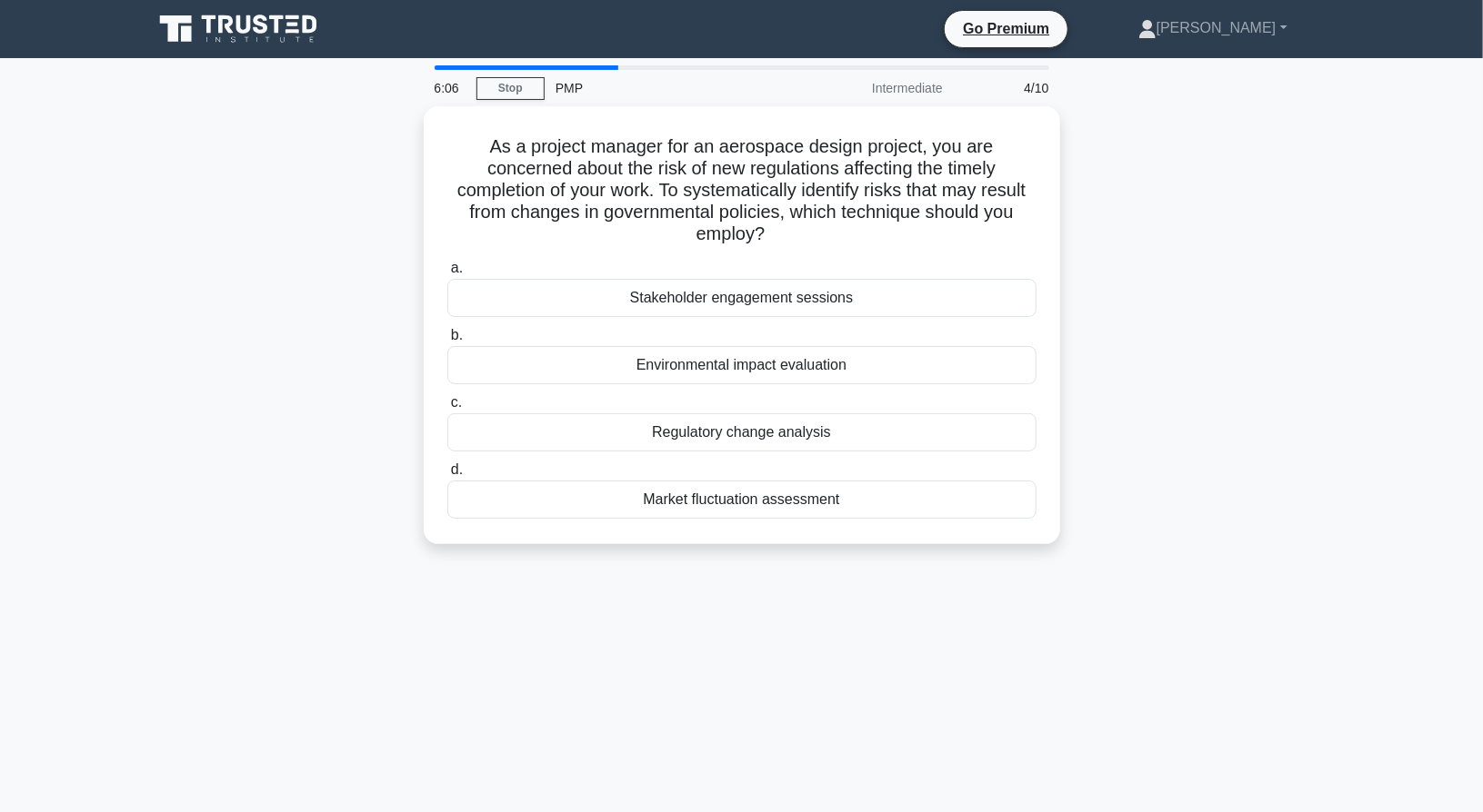
click at [1084, 609] on div "6:06 Stop PMP Intermediate 4/10 As a project manager for an aerospace design pr…" at bounding box center [742, 519] width 1200 height 909
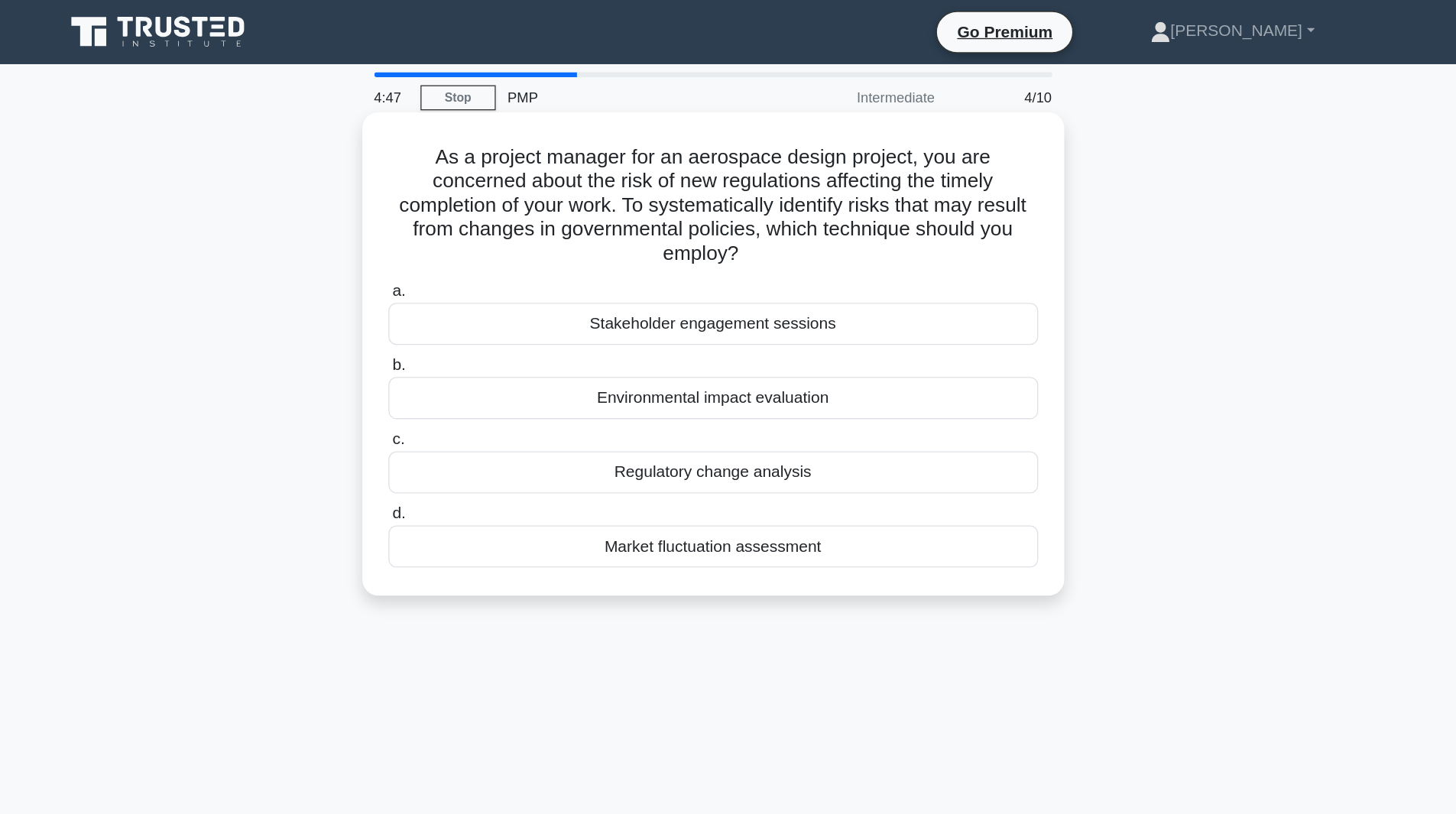
click at [717, 362] on div "Regulatory change analysis" at bounding box center [728, 360] width 495 height 32
click at [481, 340] on input "c. Regulatory change analysis" at bounding box center [481, 335] width 0 height 10
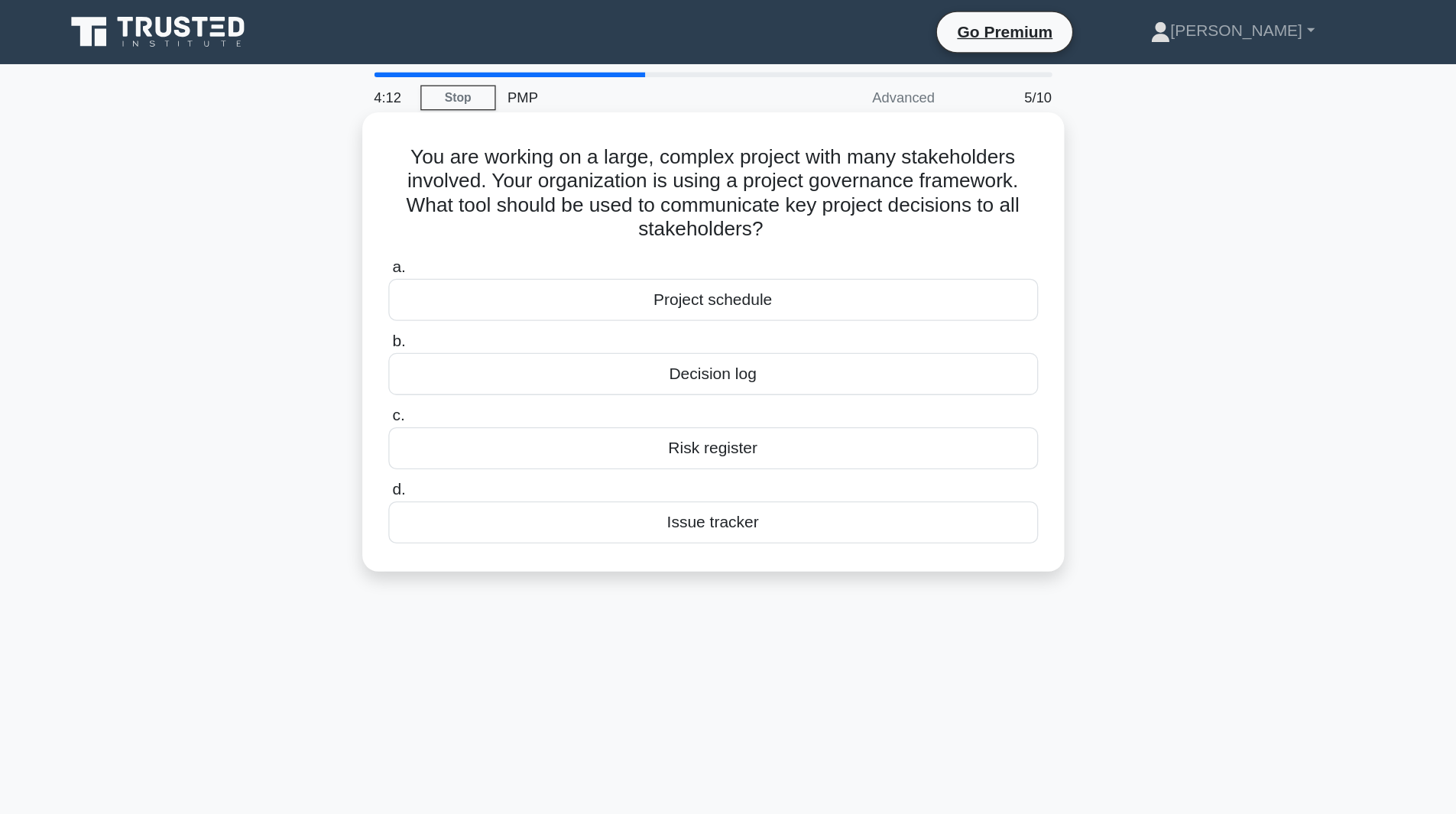
click at [733, 291] on div "Decision log" at bounding box center [728, 285] width 495 height 32
click at [481, 265] on input "b. Decision log" at bounding box center [481, 260] width 0 height 10
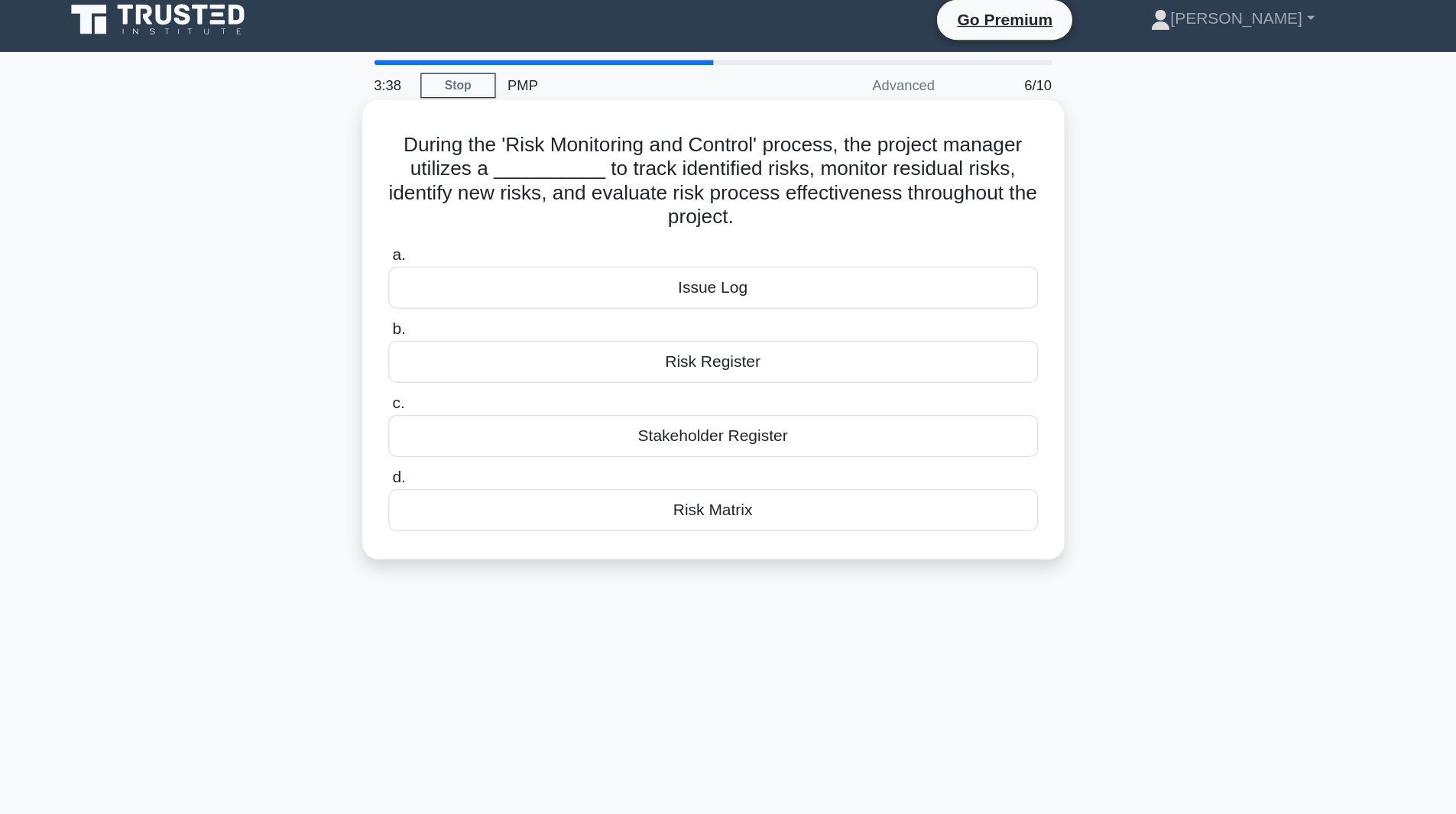
click at [759, 284] on div "Risk Register" at bounding box center [728, 285] width 495 height 32
click at [481, 265] on input "b. Risk Register" at bounding box center [481, 260] width 0 height 10
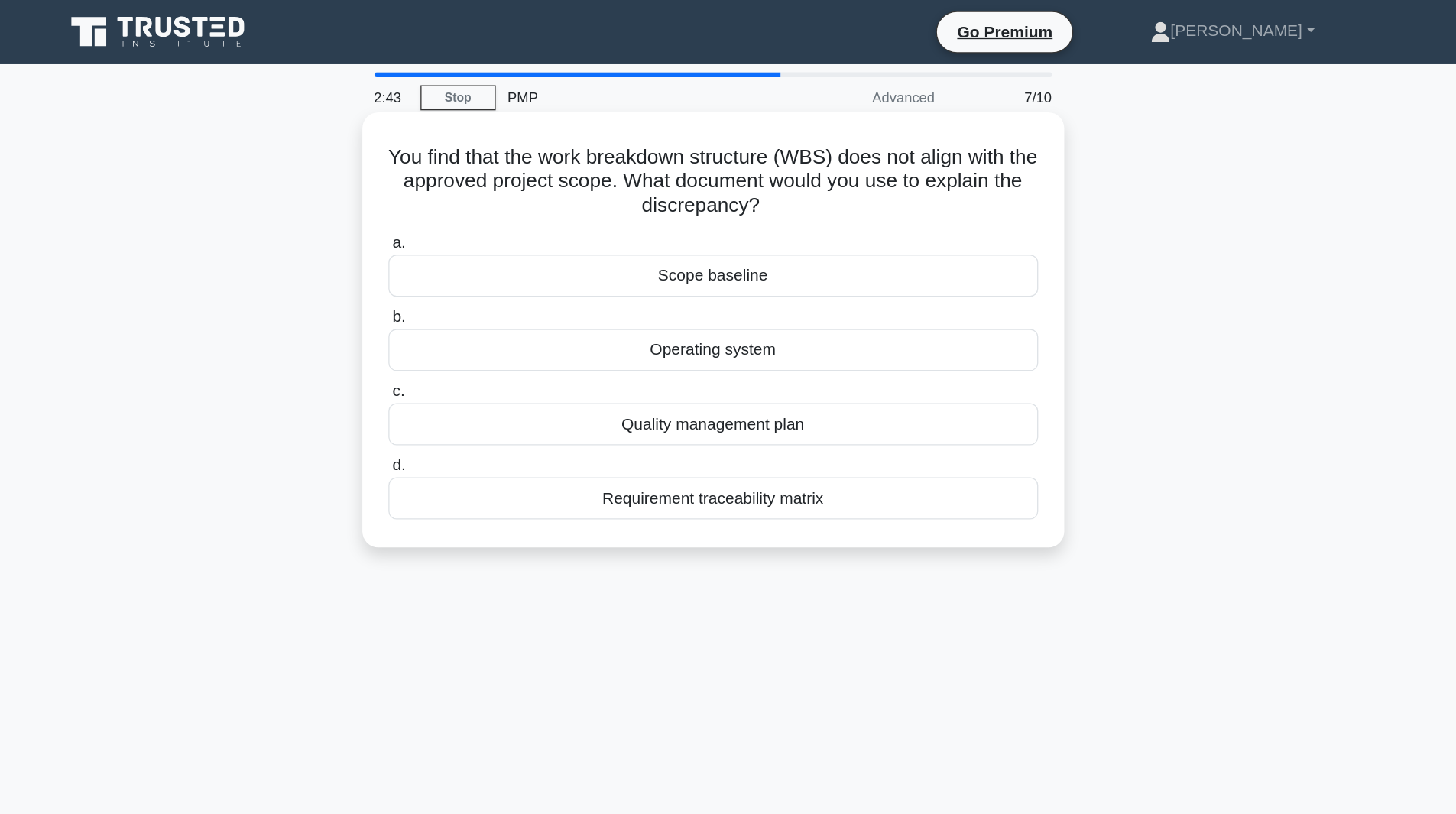
click at [770, 213] on div "Scope baseline" at bounding box center [728, 210] width 495 height 32
click at [481, 190] on input "a. Scope baseline" at bounding box center [481, 185] width 0 height 10
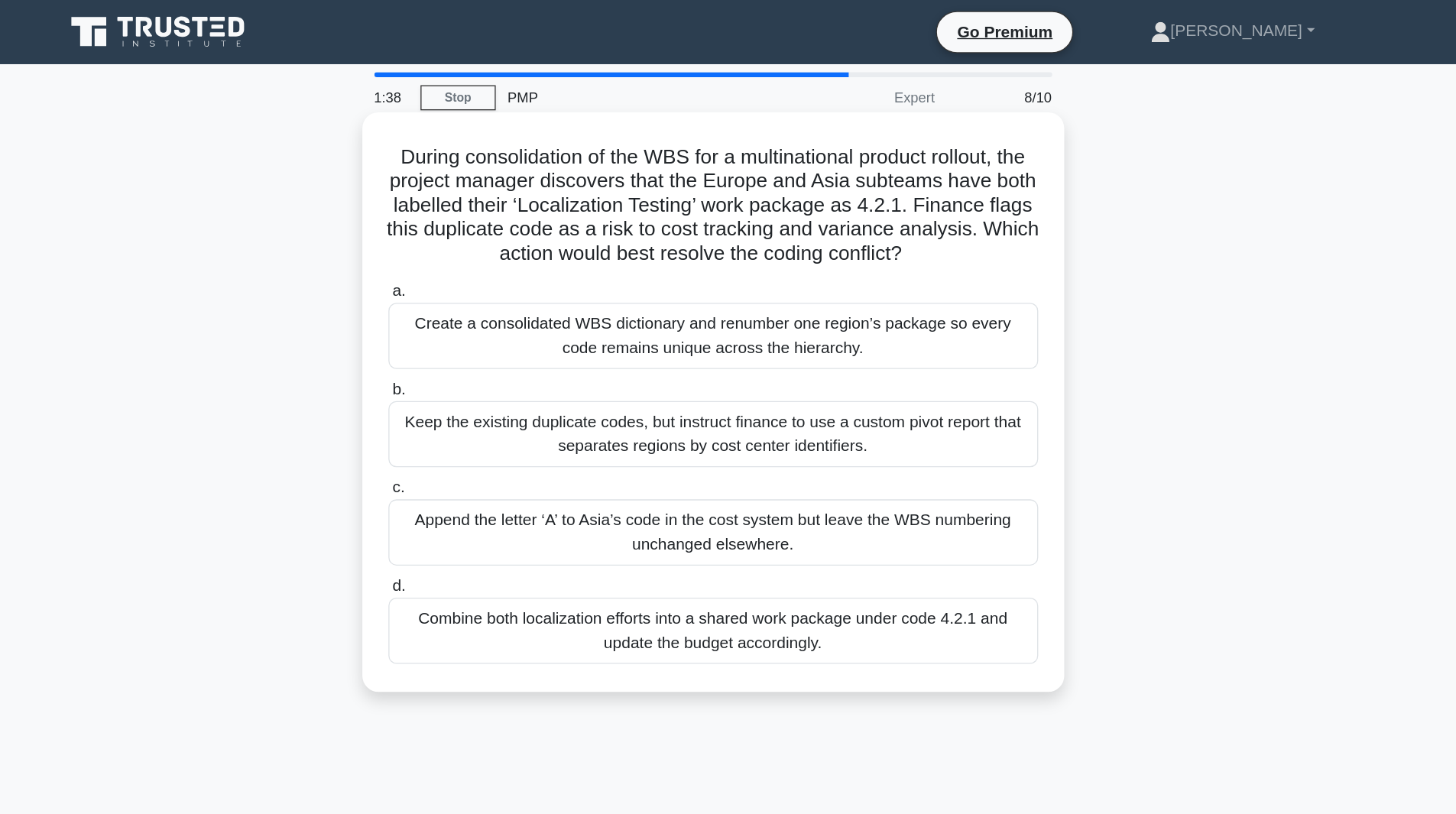
click at [841, 275] on div "Create a consolidated WBS dictionary and renumber one region’s package so every…" at bounding box center [728, 256] width 495 height 51
click at [481, 227] on input "a. Create a consolidated WBS dictionary and renumber one region’s package so ev…" at bounding box center [481, 221] width 0 height 10
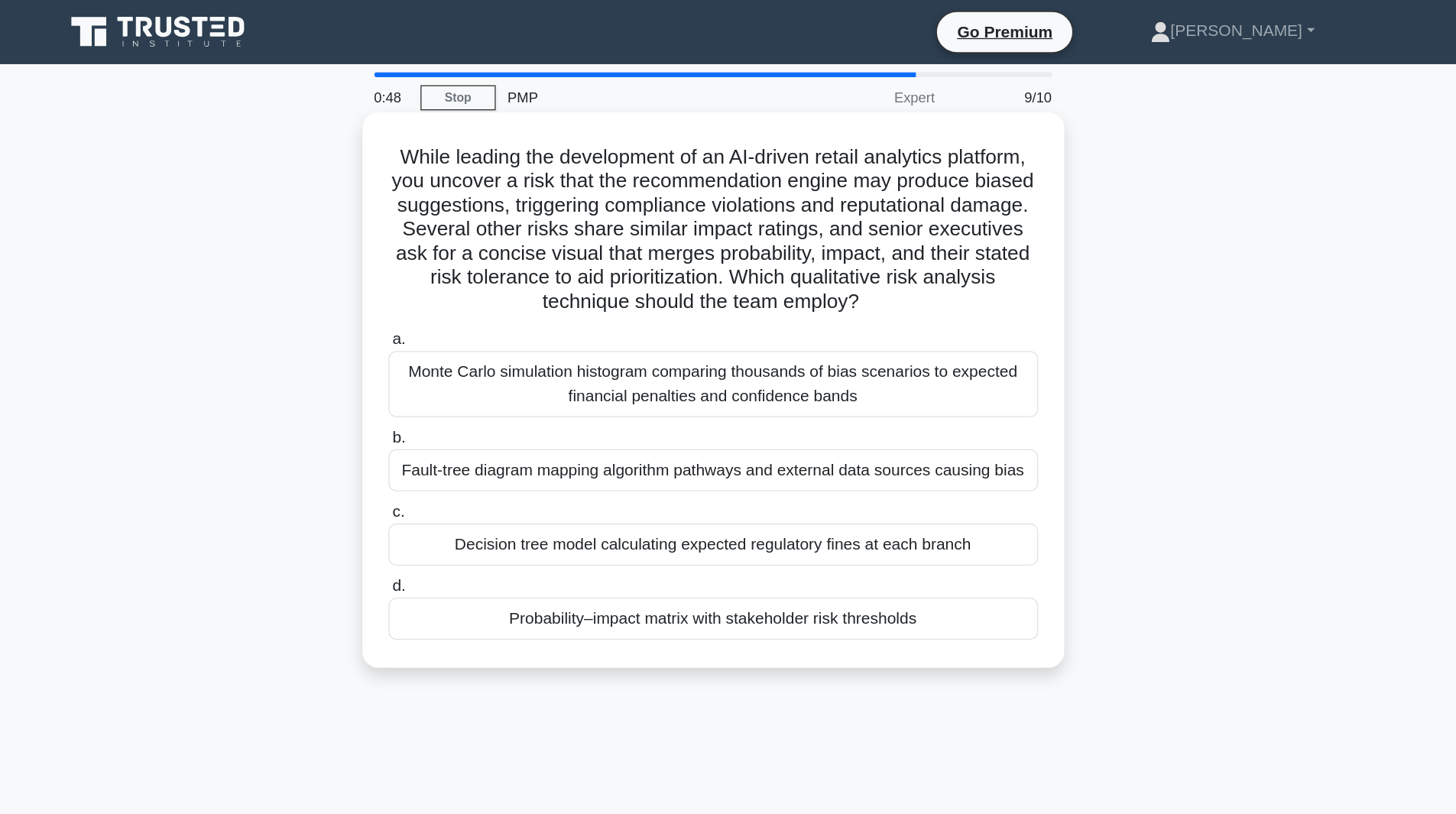
click at [709, 241] on div "While leading the development of an AI-driven retail analytics platform, you un…" at bounding box center [728, 297] width 523 height 411
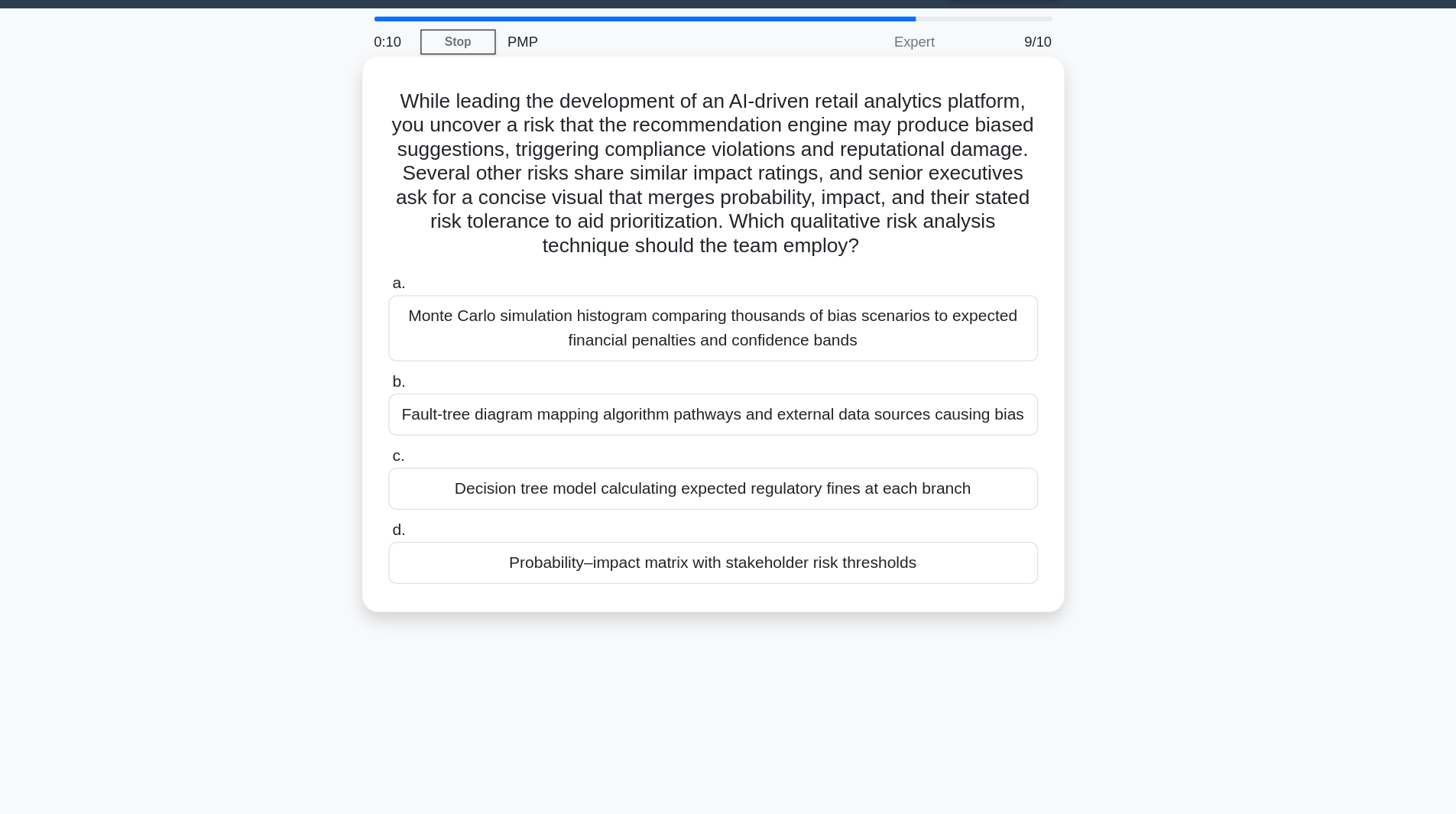
click at [674, 473] on div "Probability–impact matrix with stakeholder risk thresholds" at bounding box center [728, 472] width 495 height 32
click at [481, 452] on input "d. Probability–impact matrix with stakeholder risk thresholds" at bounding box center [481, 446] width 0 height 10
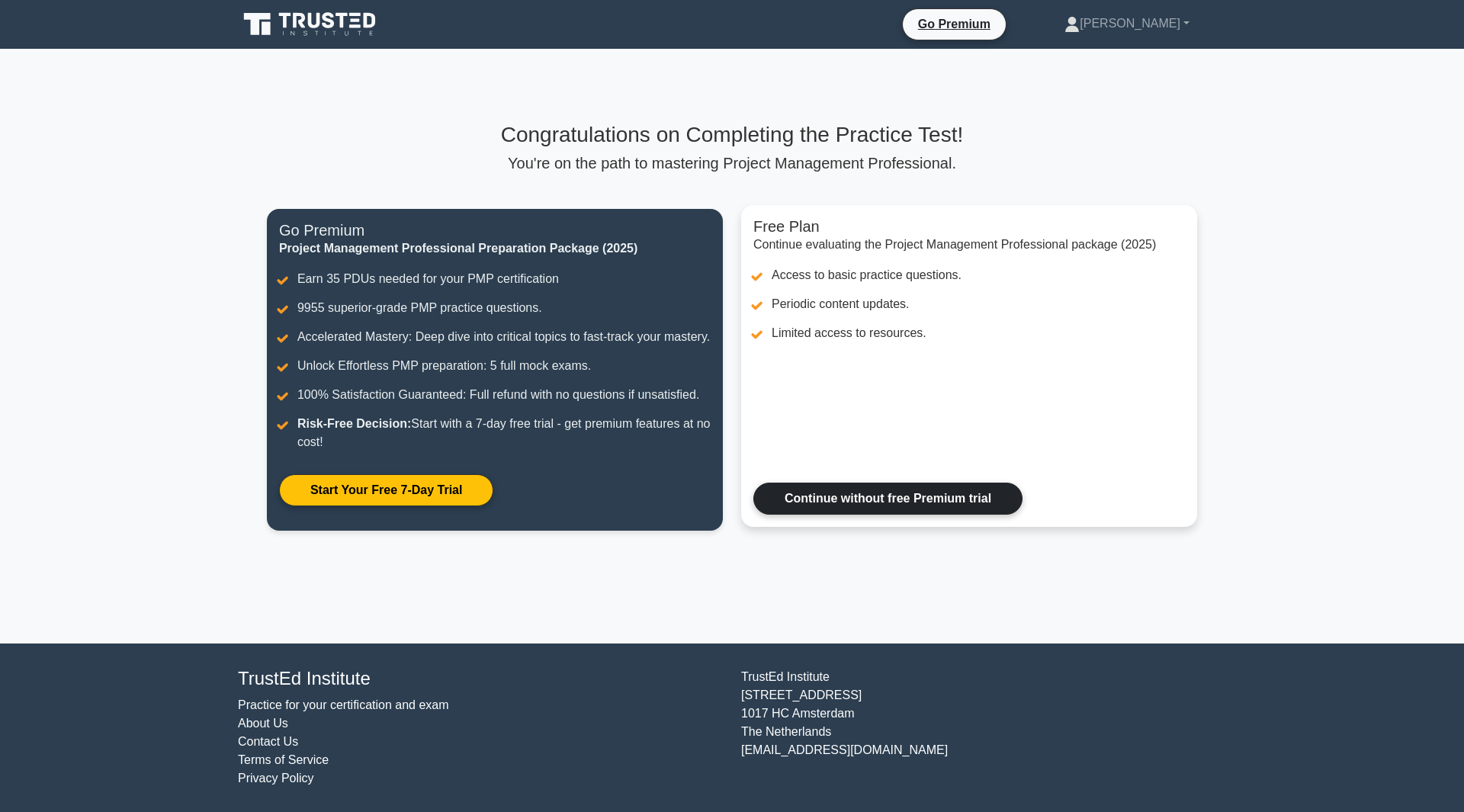
click at [838, 514] on link "Continue without free Premium trial" at bounding box center [888, 499] width 269 height 32
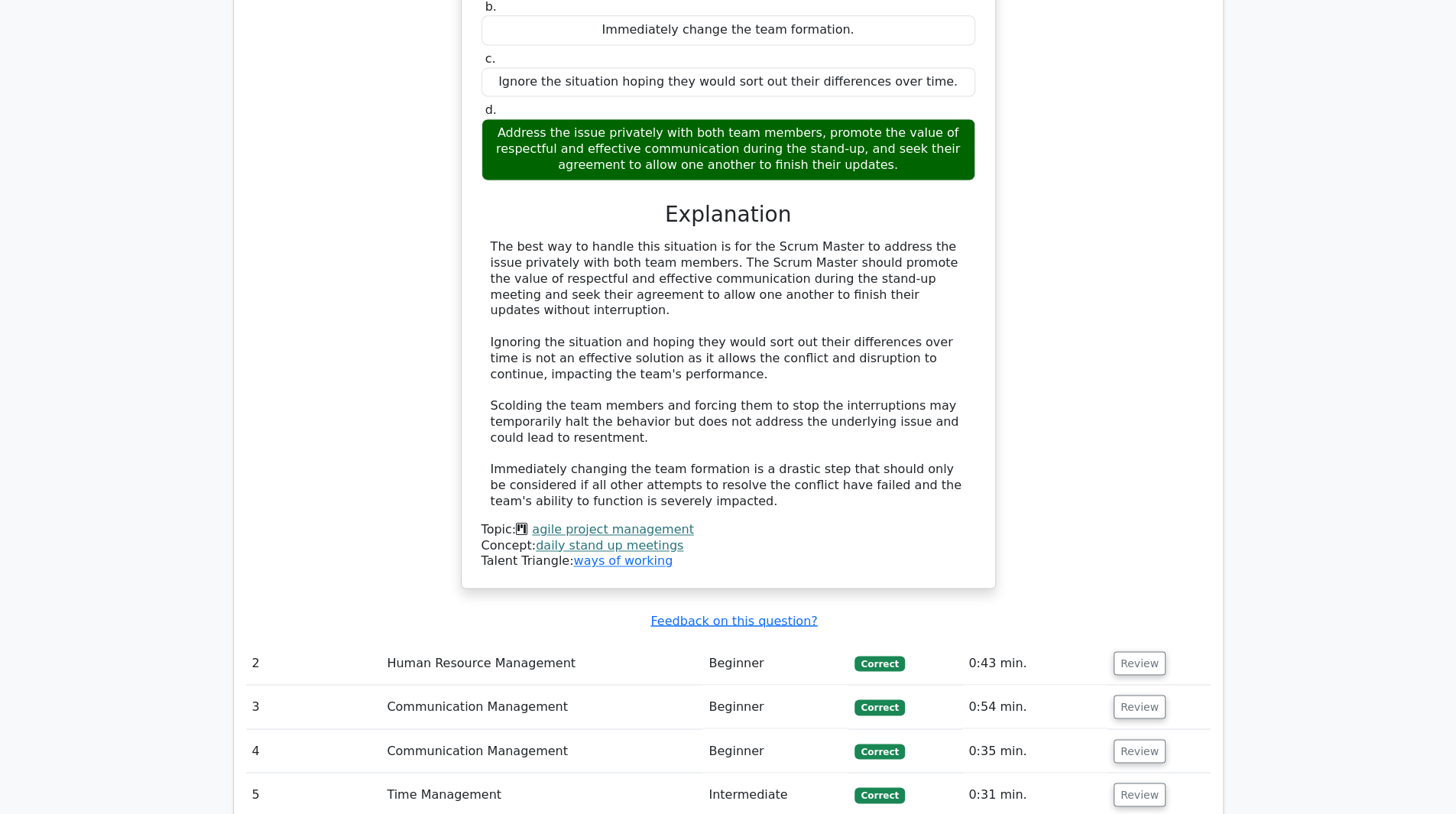
scroll to position [1592, 0]
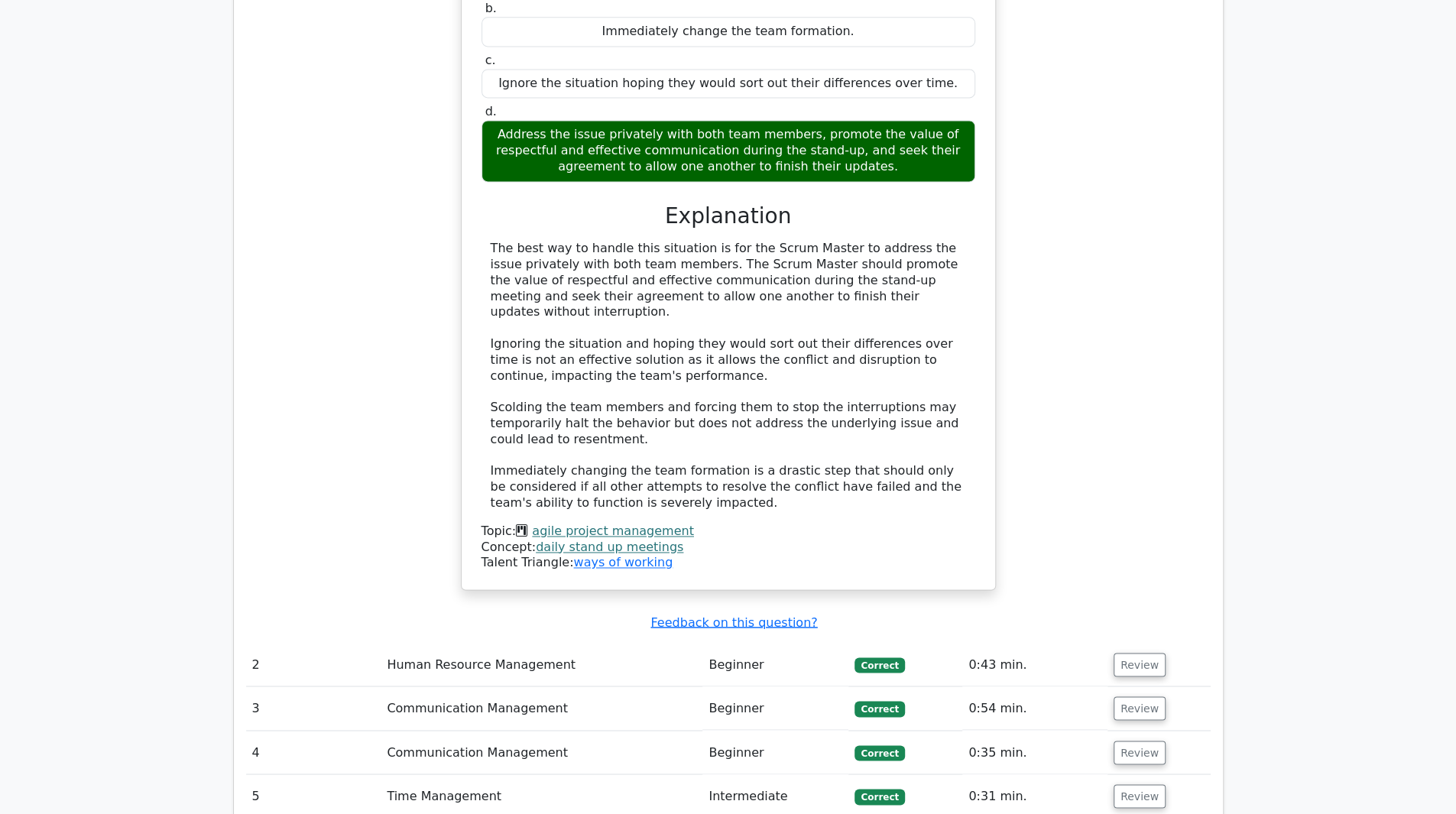
click at [594, 643] on td "Human Resource Management" at bounding box center [541, 664] width 321 height 43
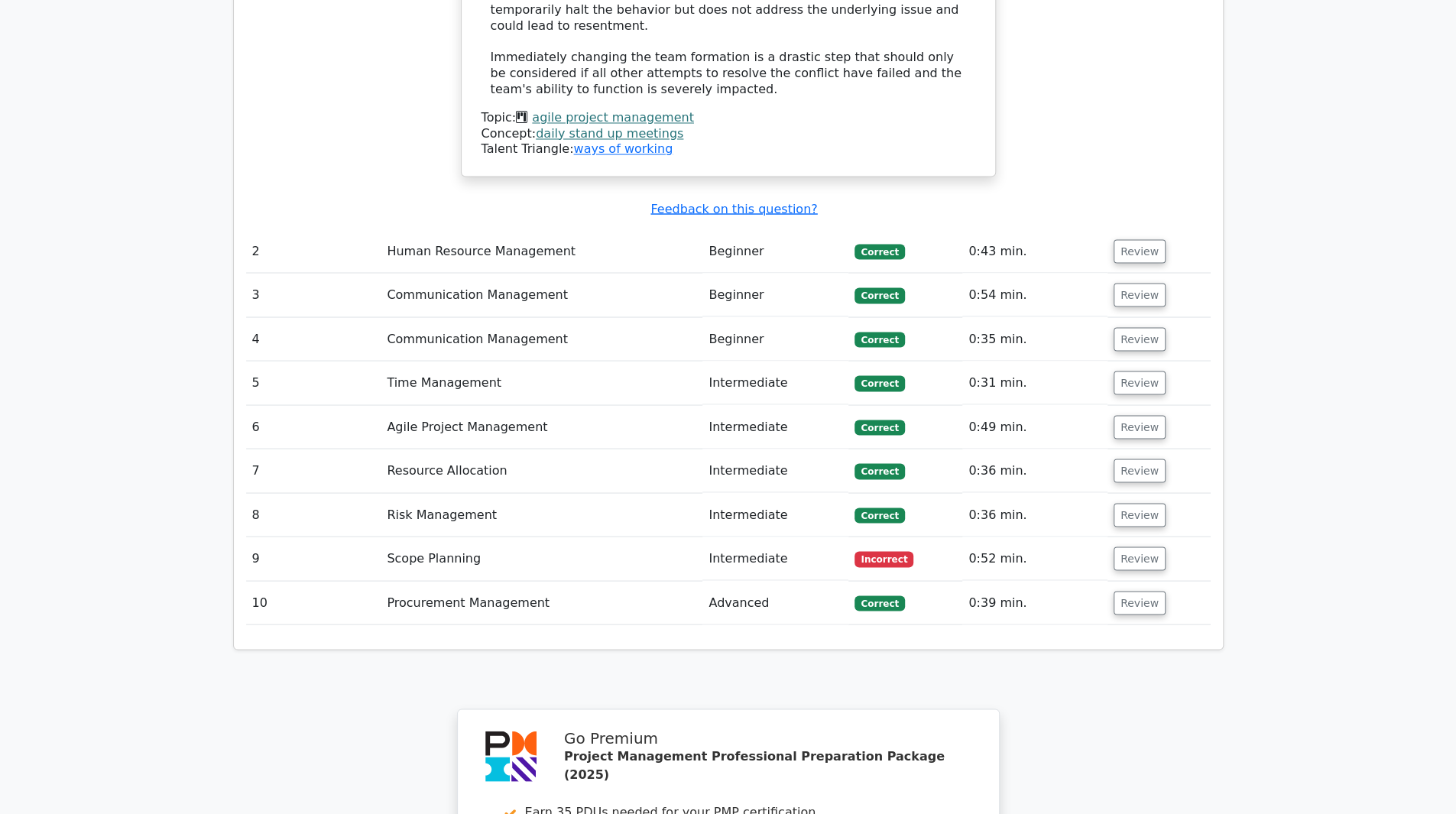
scroll to position [2107, 0]
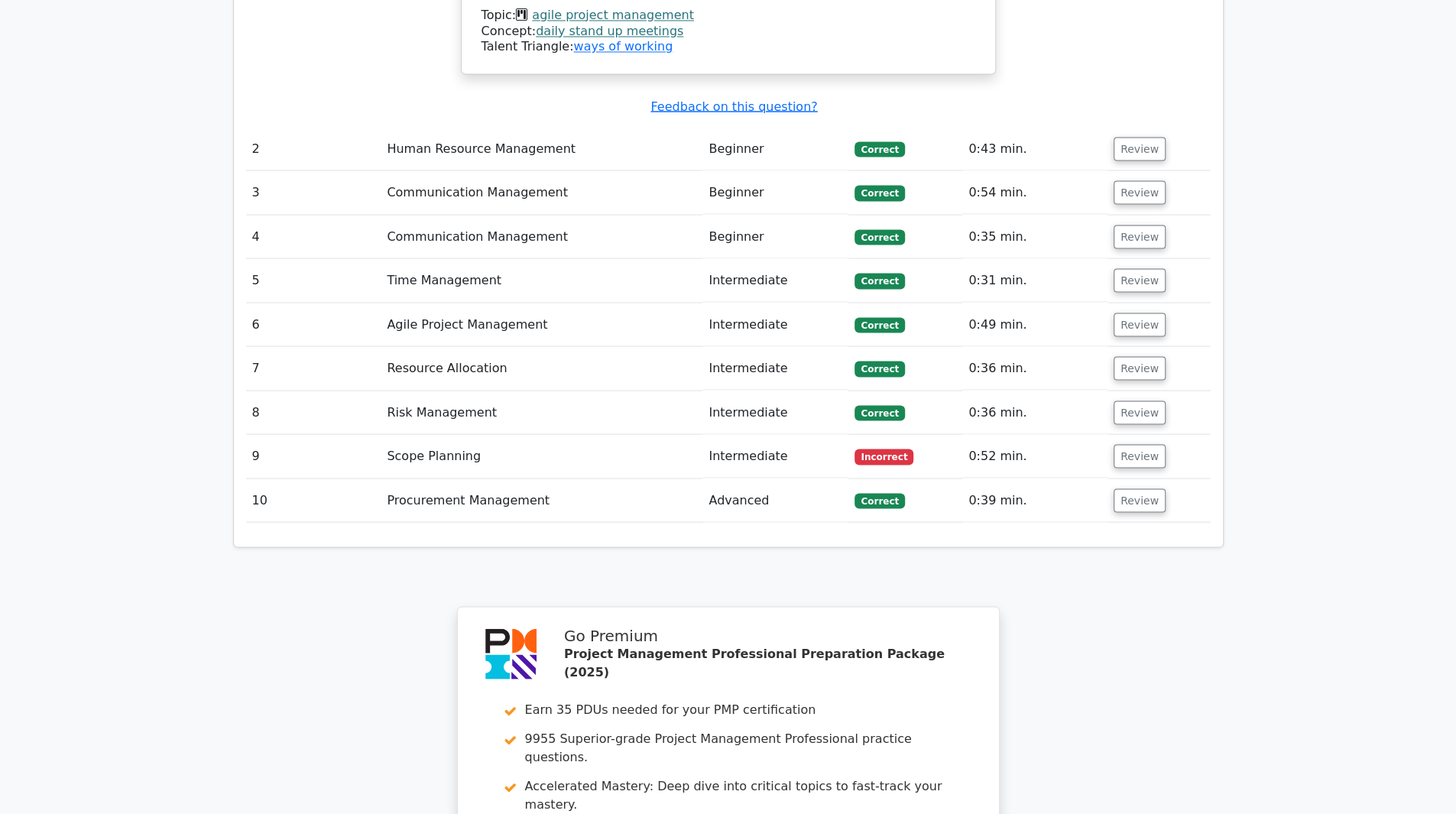
click at [527, 478] on td "Procurement Management" at bounding box center [541, 500] width 321 height 43
click at [1120, 488] on button "Review" at bounding box center [1140, 499] width 52 height 23
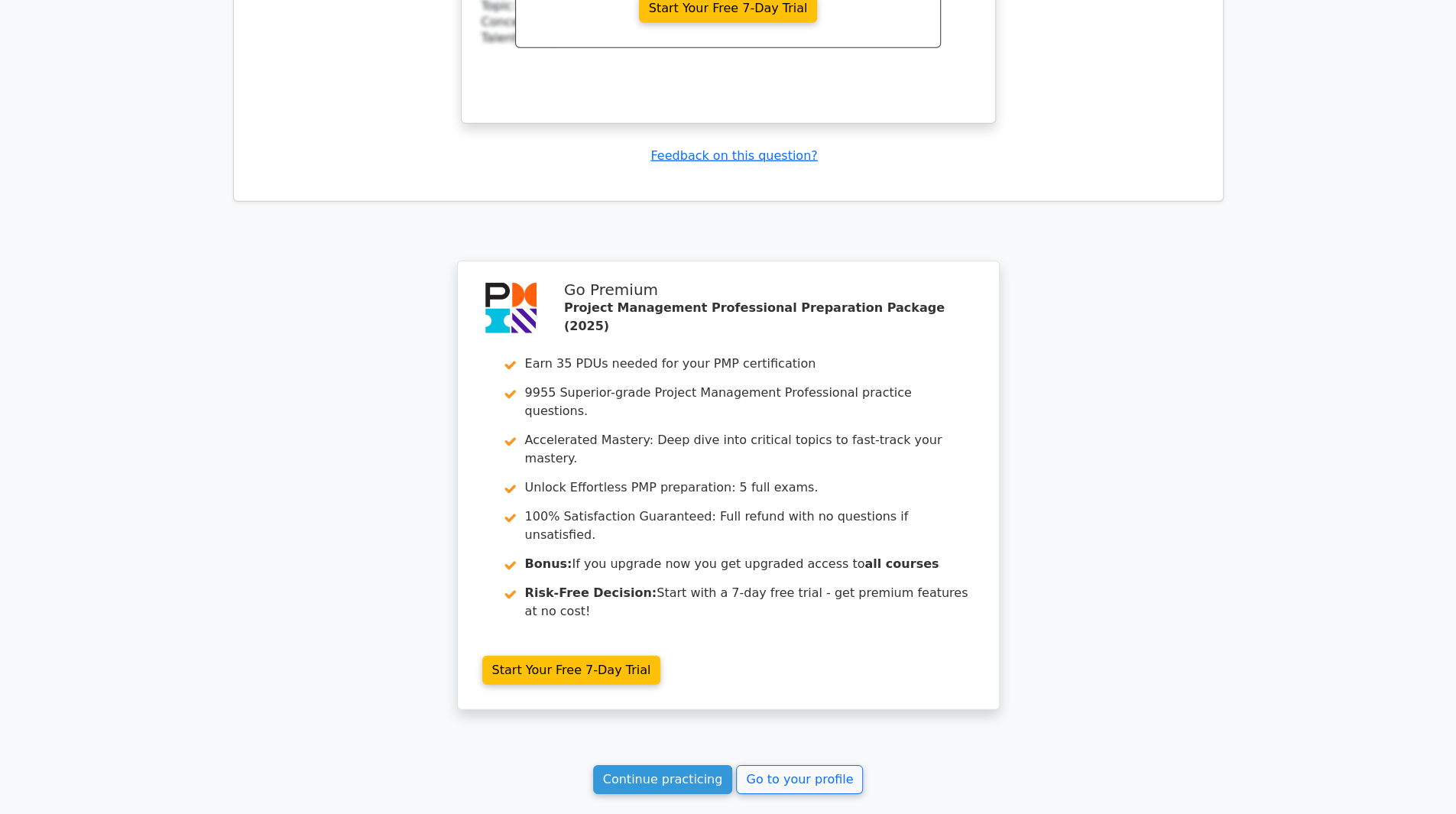
scroll to position [3138, 0]
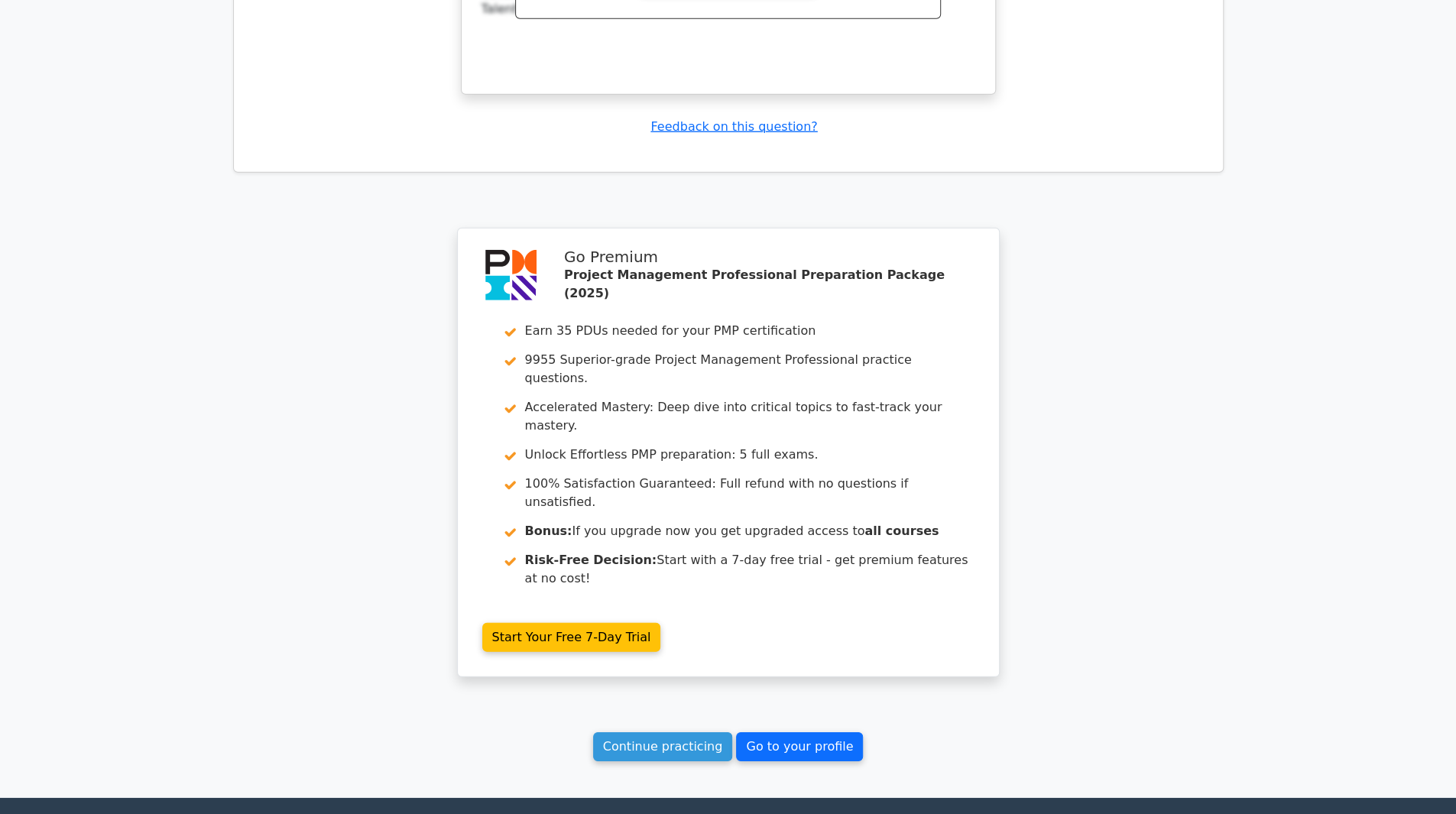
click at [794, 732] on link "Go to your profile" at bounding box center [800, 746] width 127 height 29
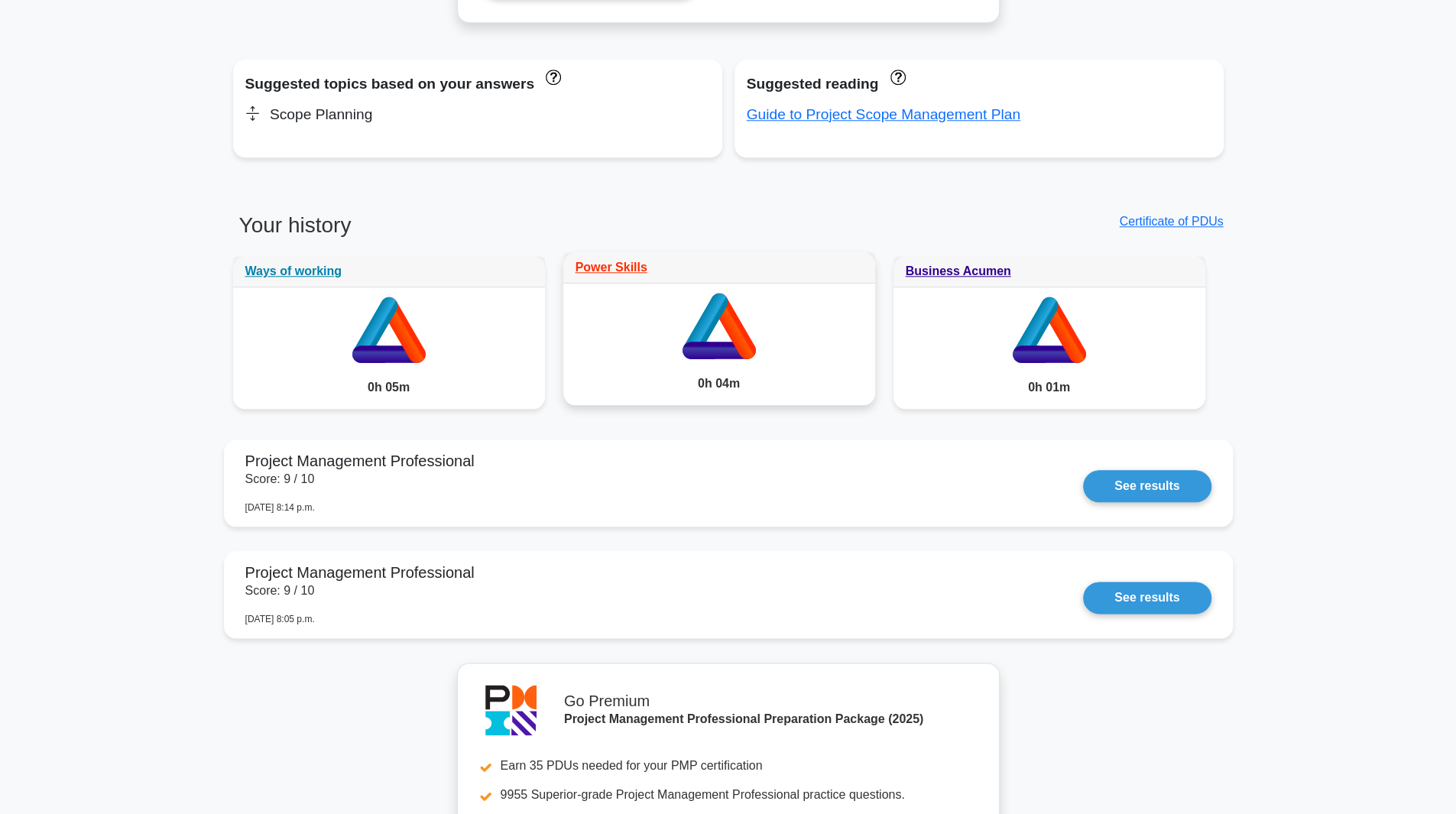
scroll to position [1064, 0]
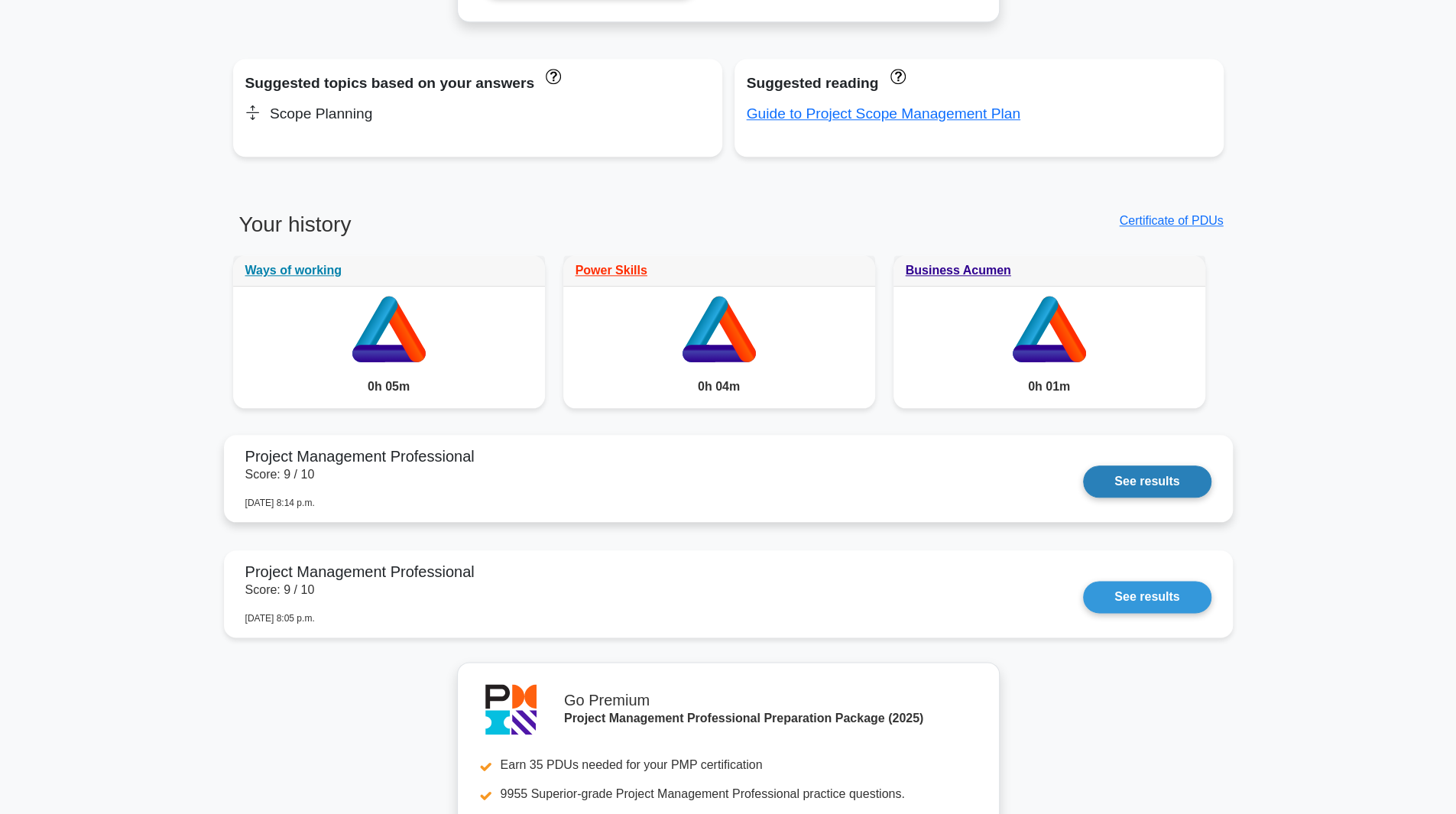
click at [1148, 481] on link "See results" at bounding box center [1147, 481] width 127 height 32
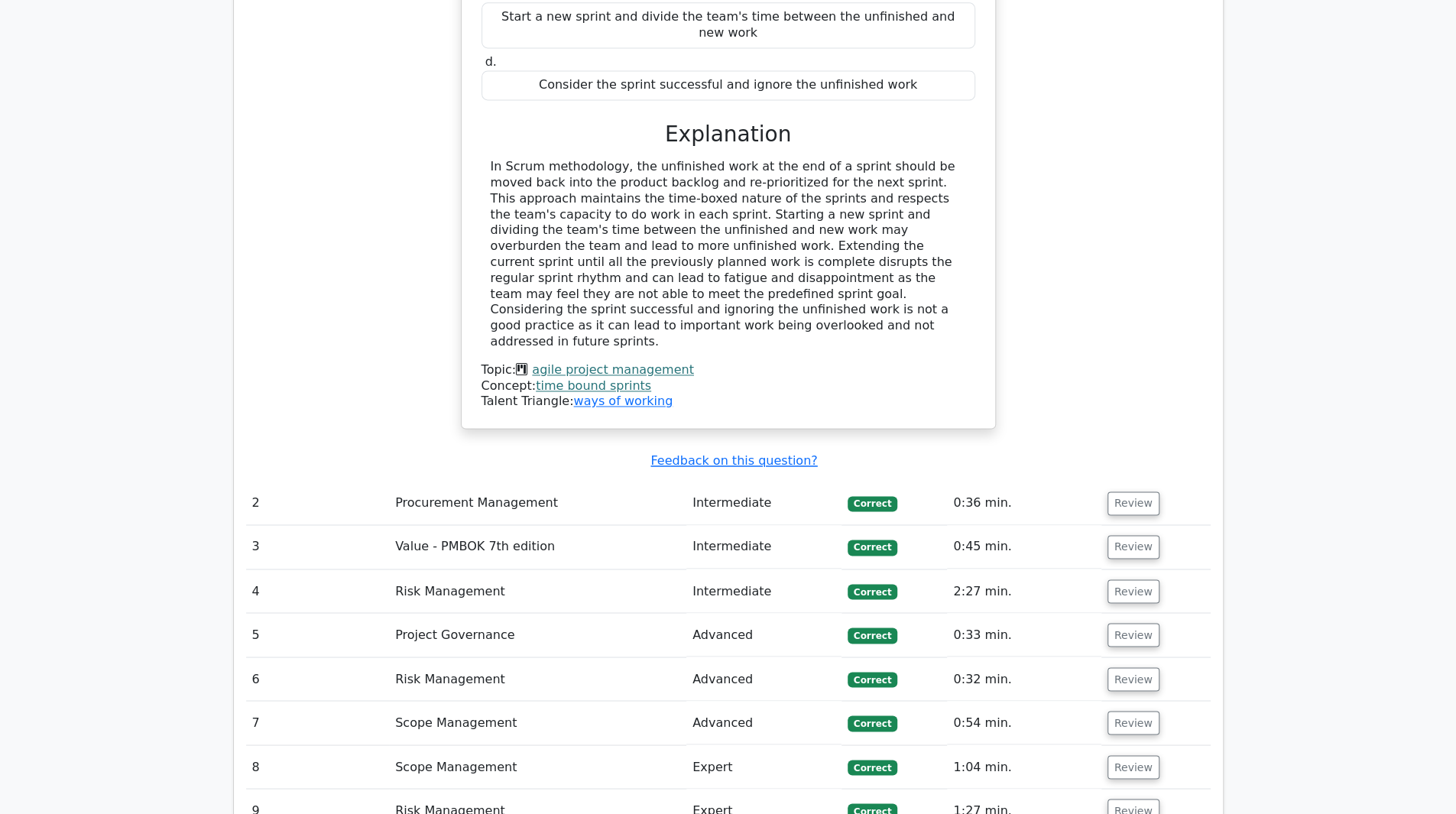
scroll to position [1597, 0]
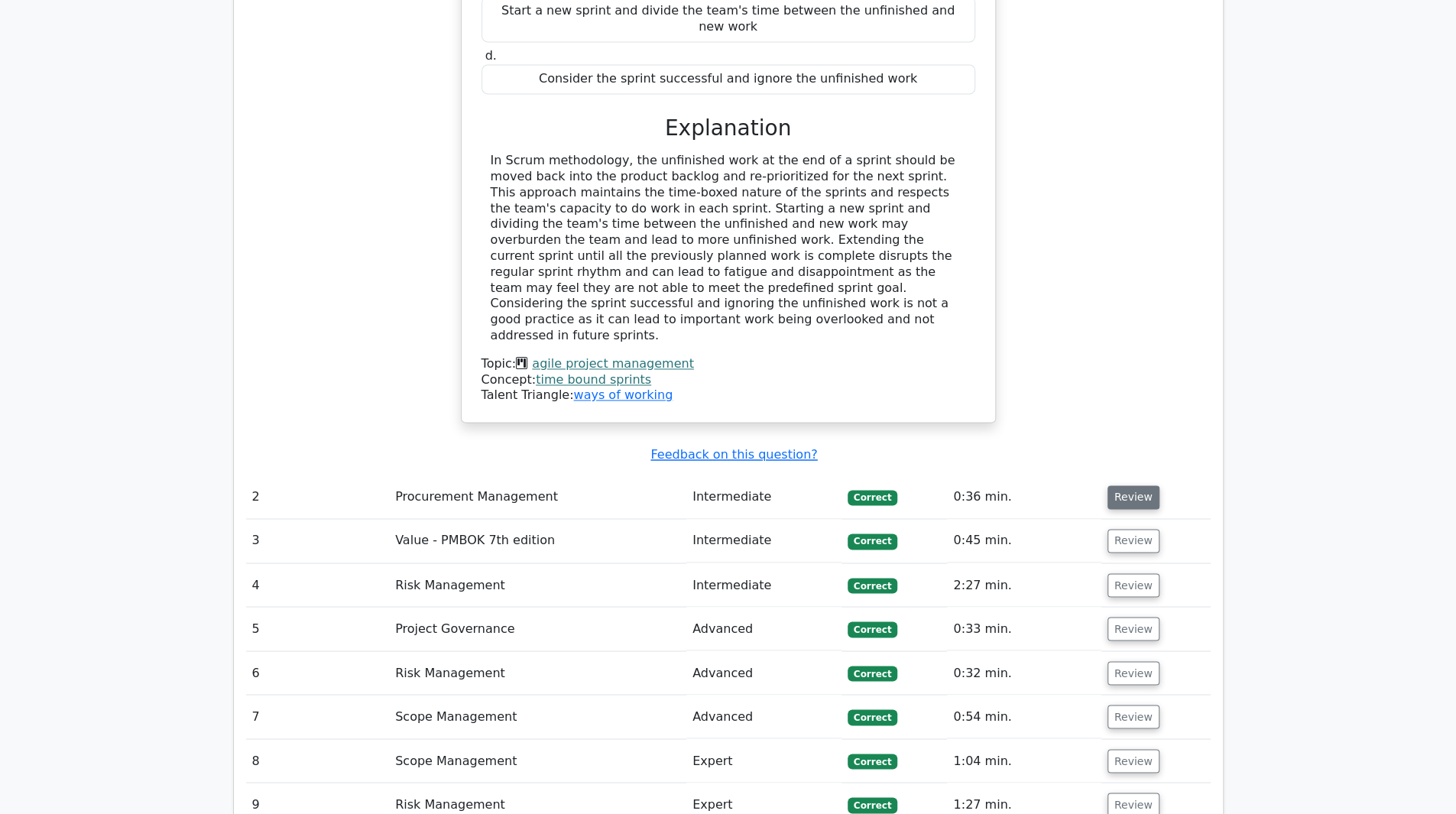
click at [1120, 486] on button "Review" at bounding box center [1133, 497] width 52 height 23
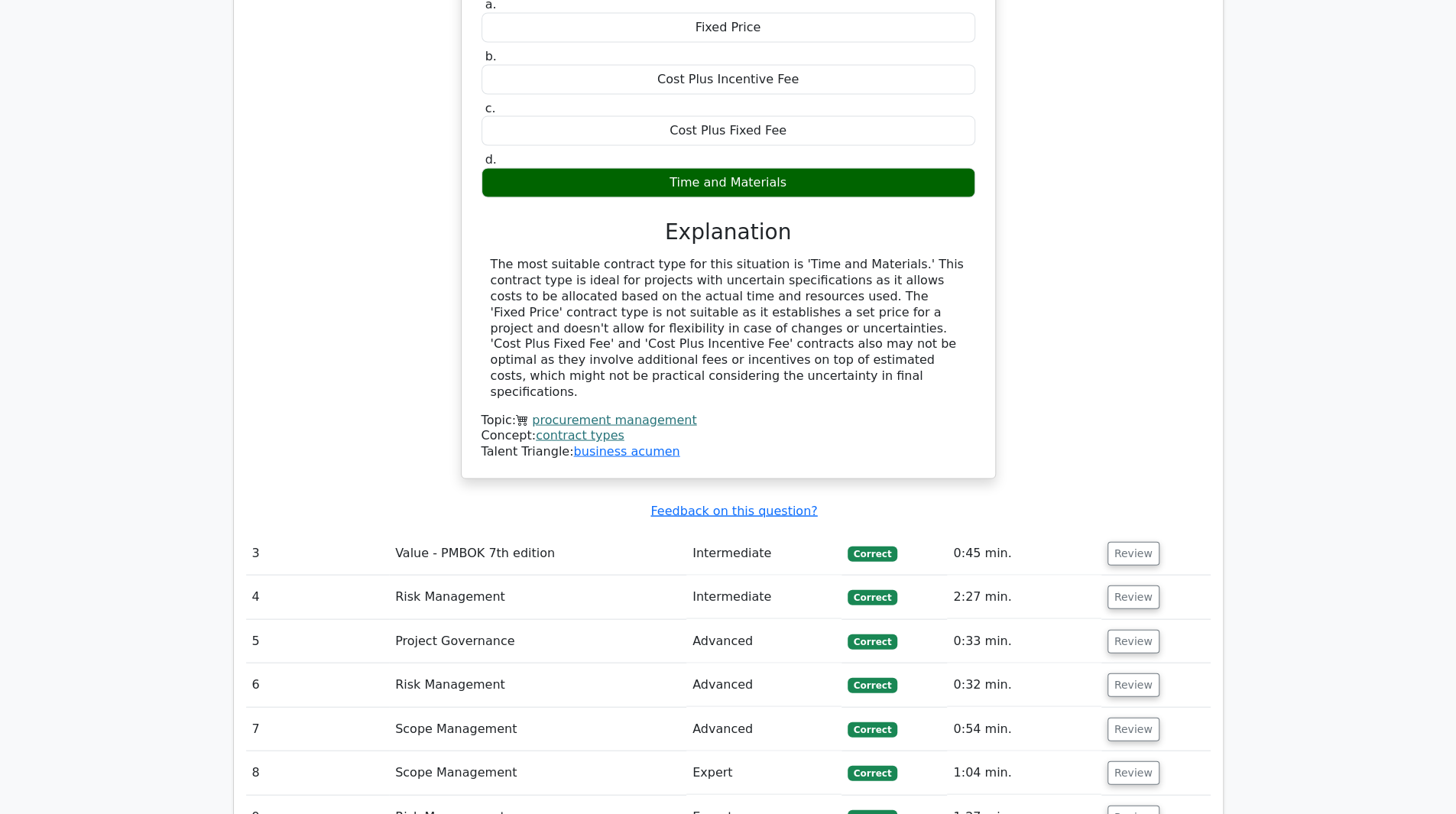
scroll to position [2233, 0]
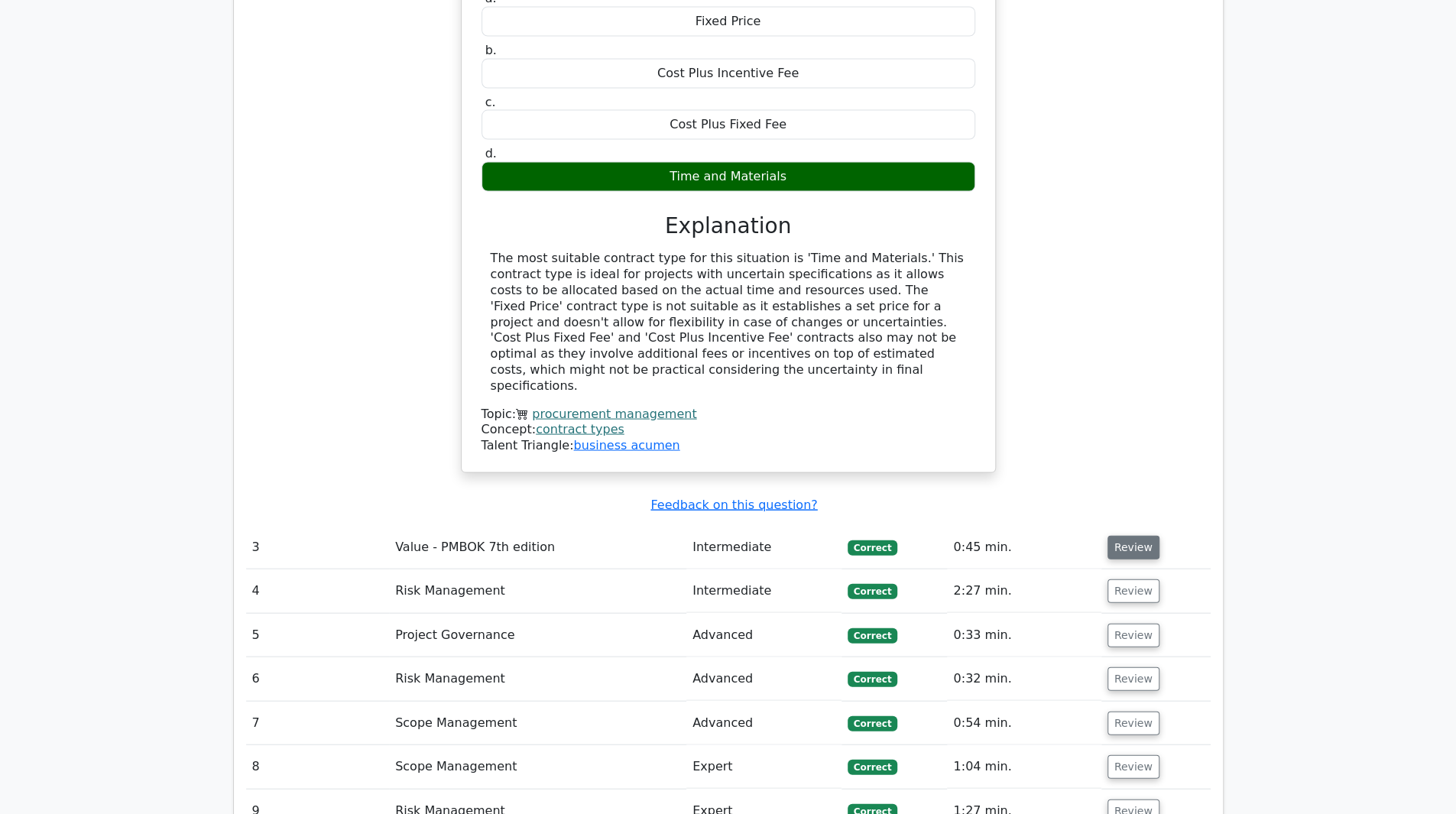
click at [1118, 535] on button "Review" at bounding box center [1133, 547] width 52 height 23
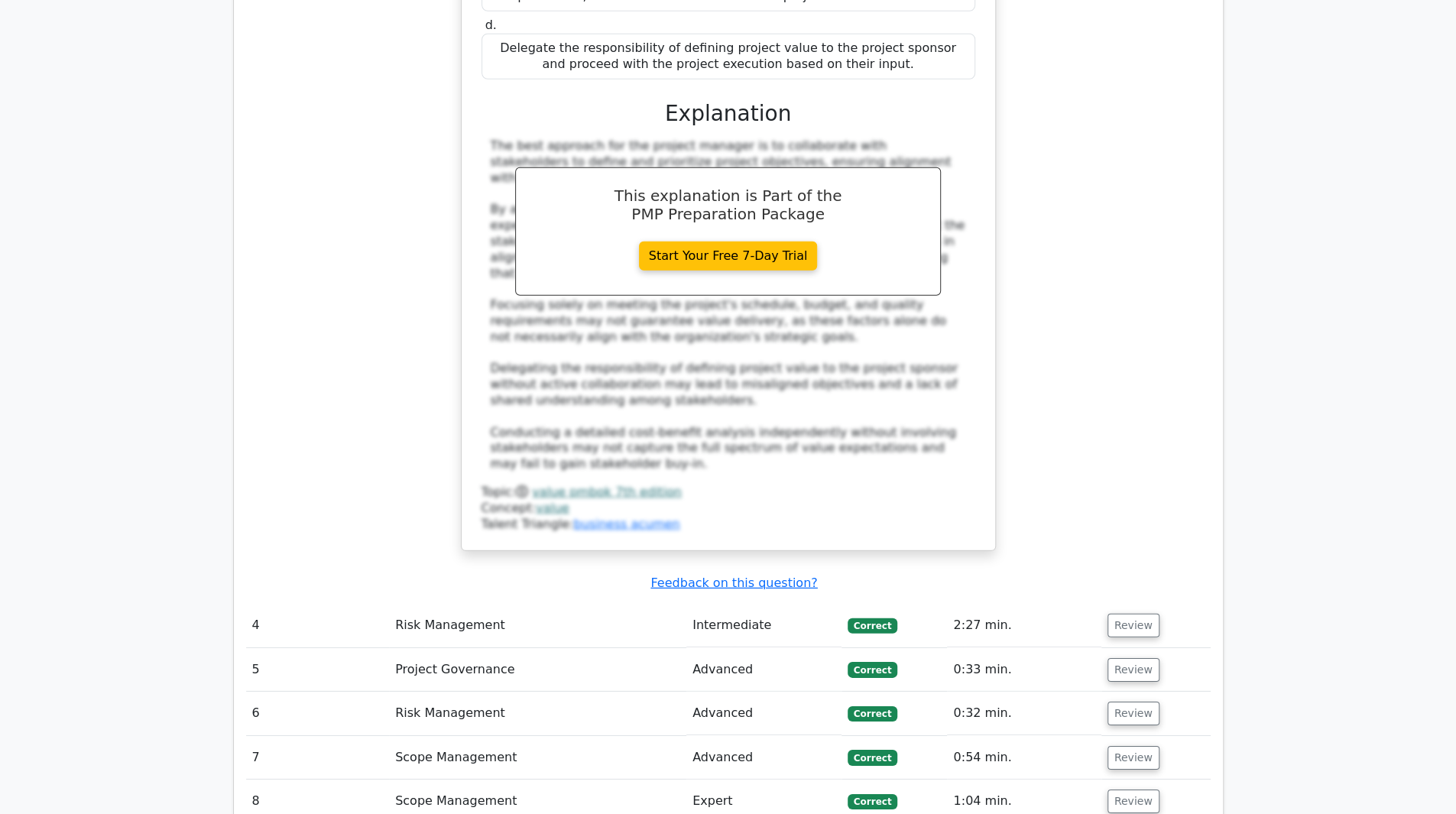
scroll to position [3167, 0]
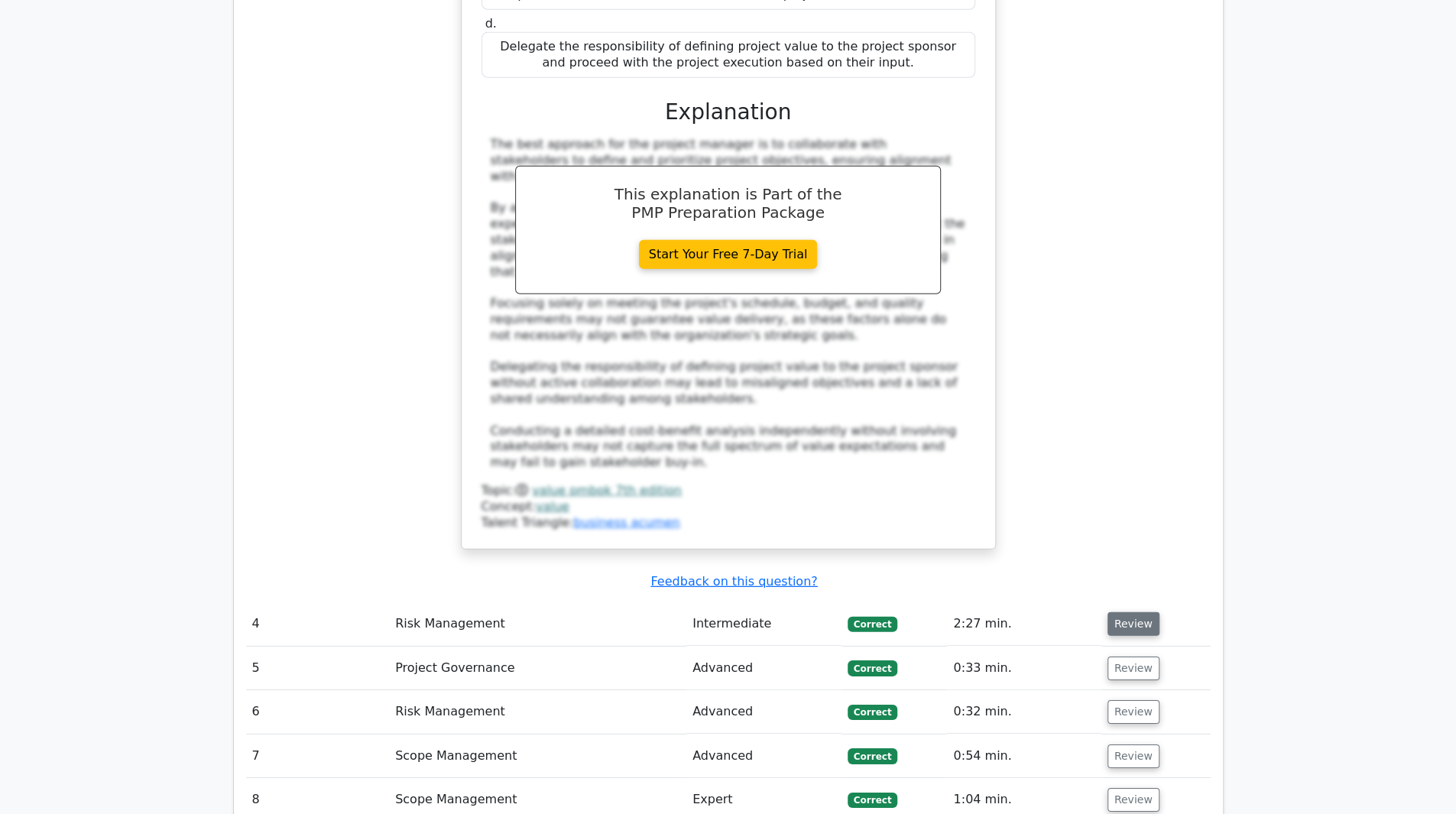
click at [1109, 612] on button "Review" at bounding box center [1133, 623] width 52 height 23
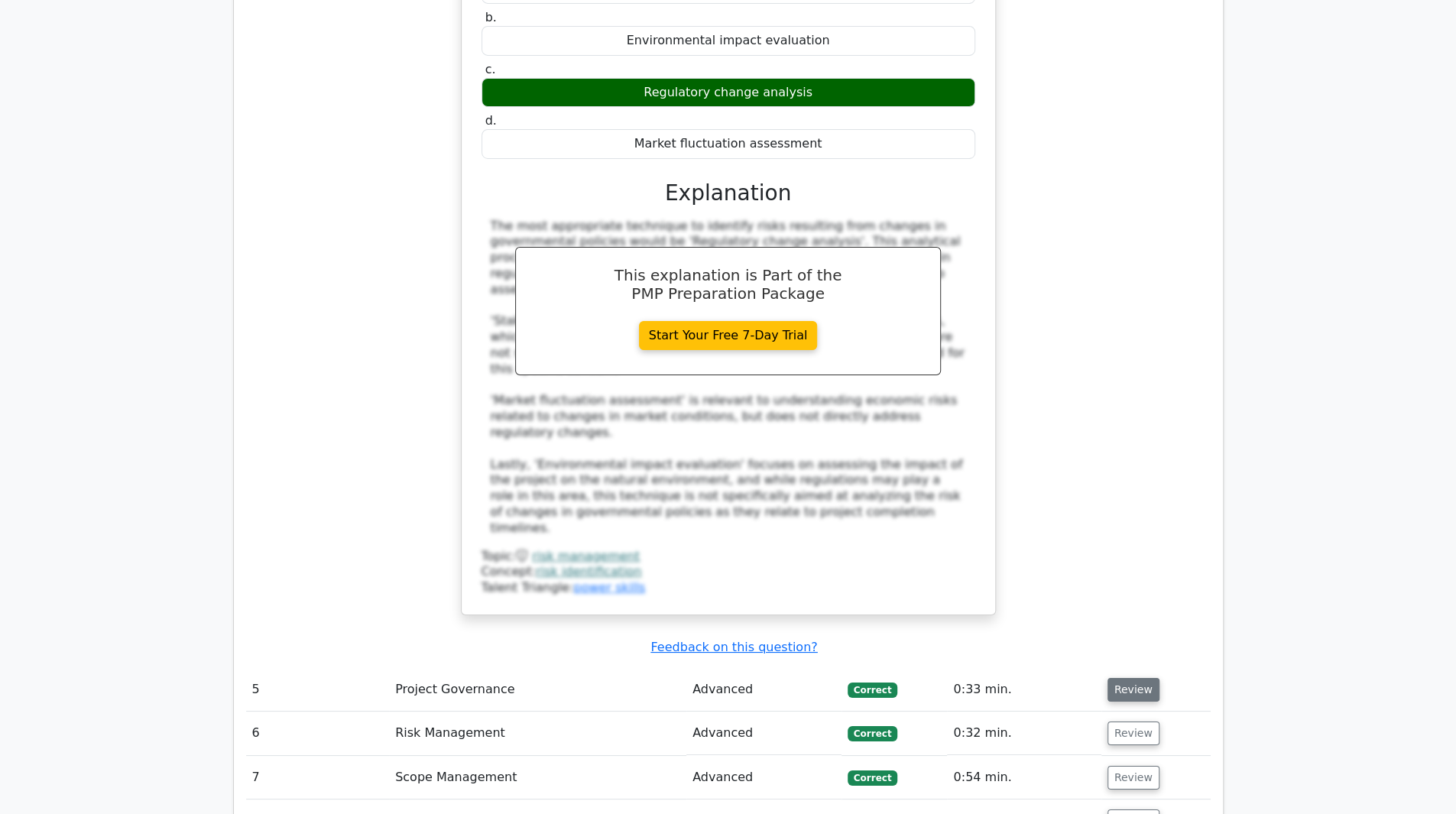
scroll to position [3985, 0]
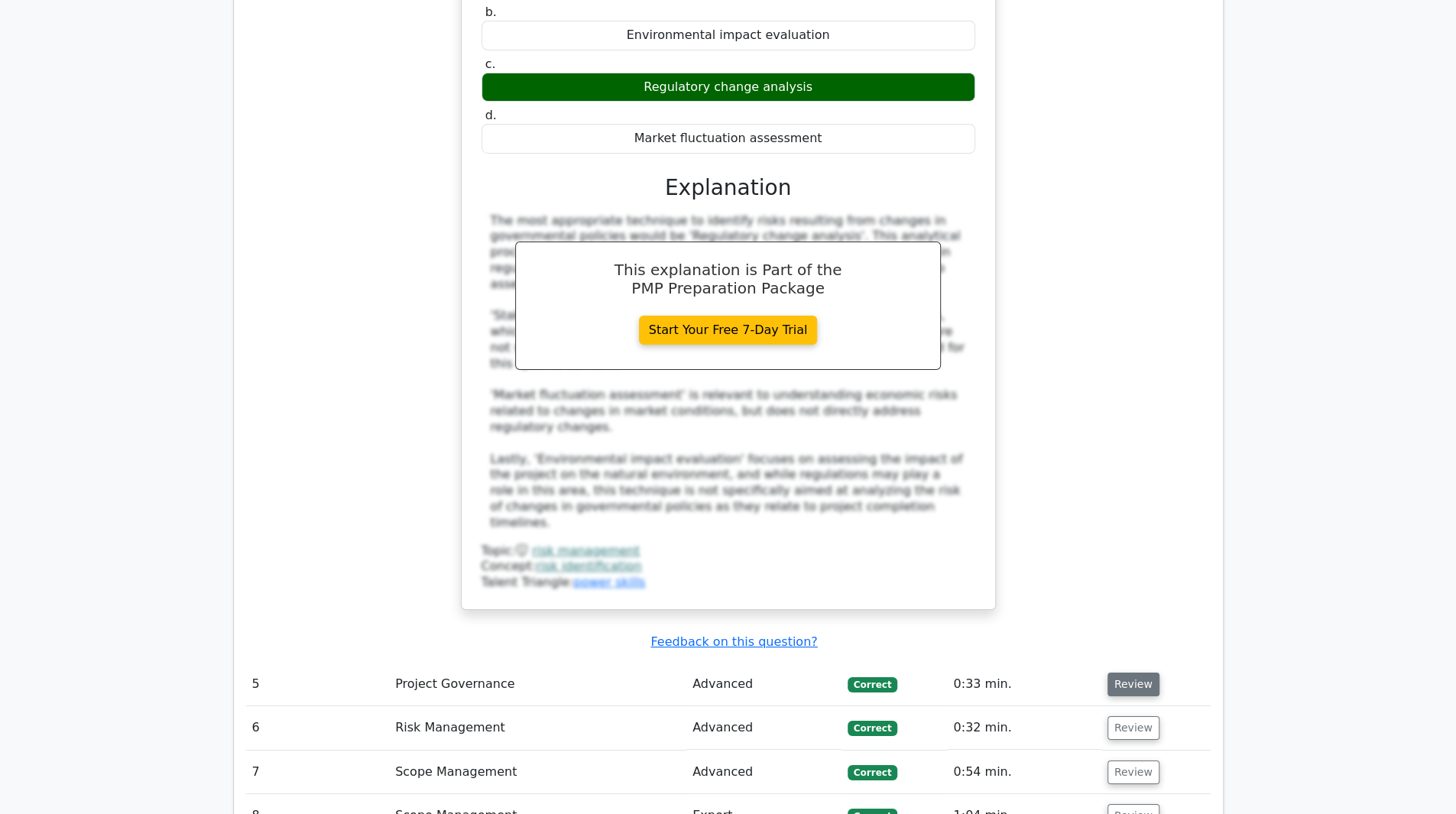
click at [1118, 672] on button "Review" at bounding box center [1133, 684] width 52 height 23
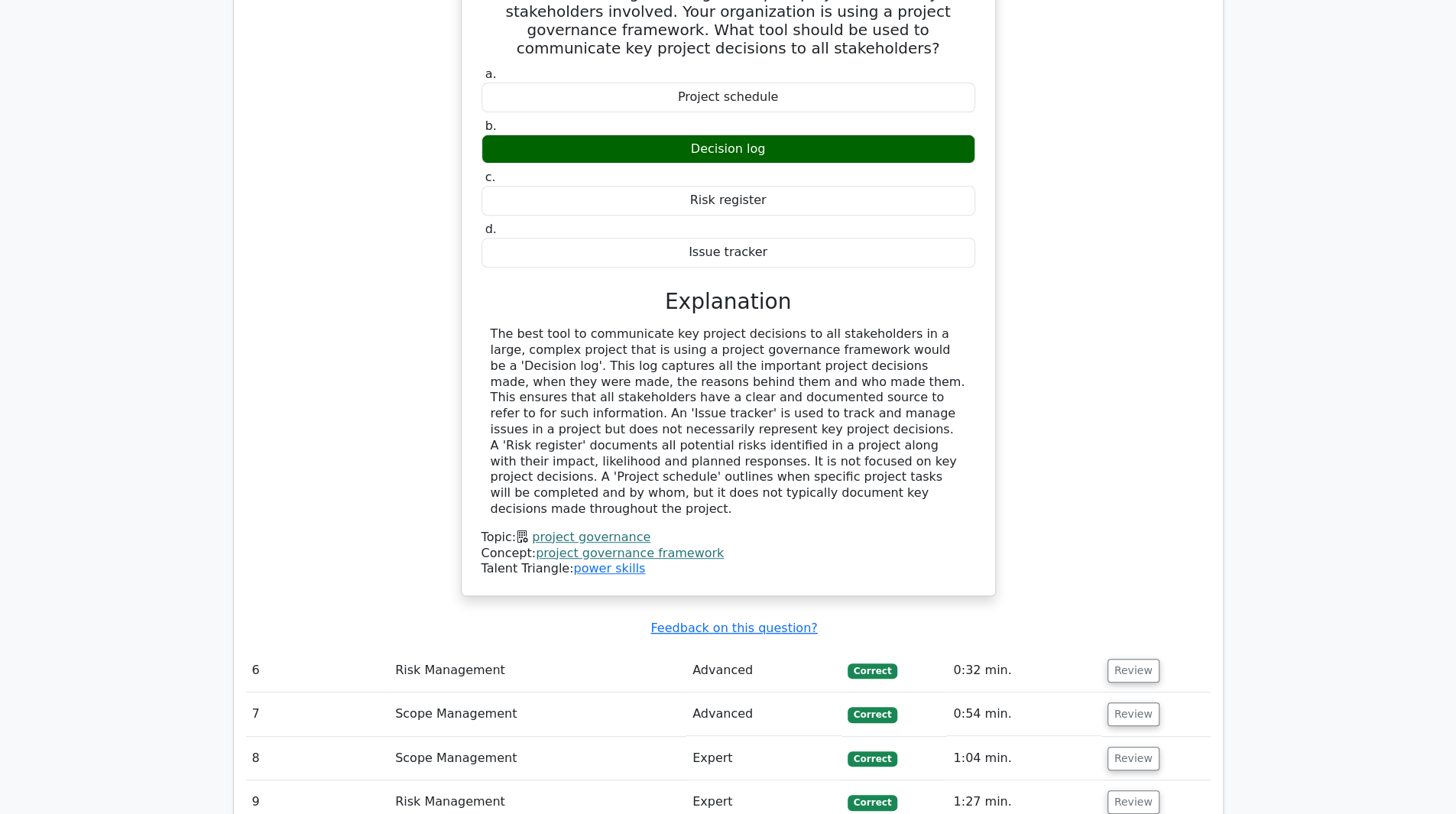
scroll to position [4733, 0]
click at [1143, 658] on button "Review" at bounding box center [1133, 669] width 52 height 23
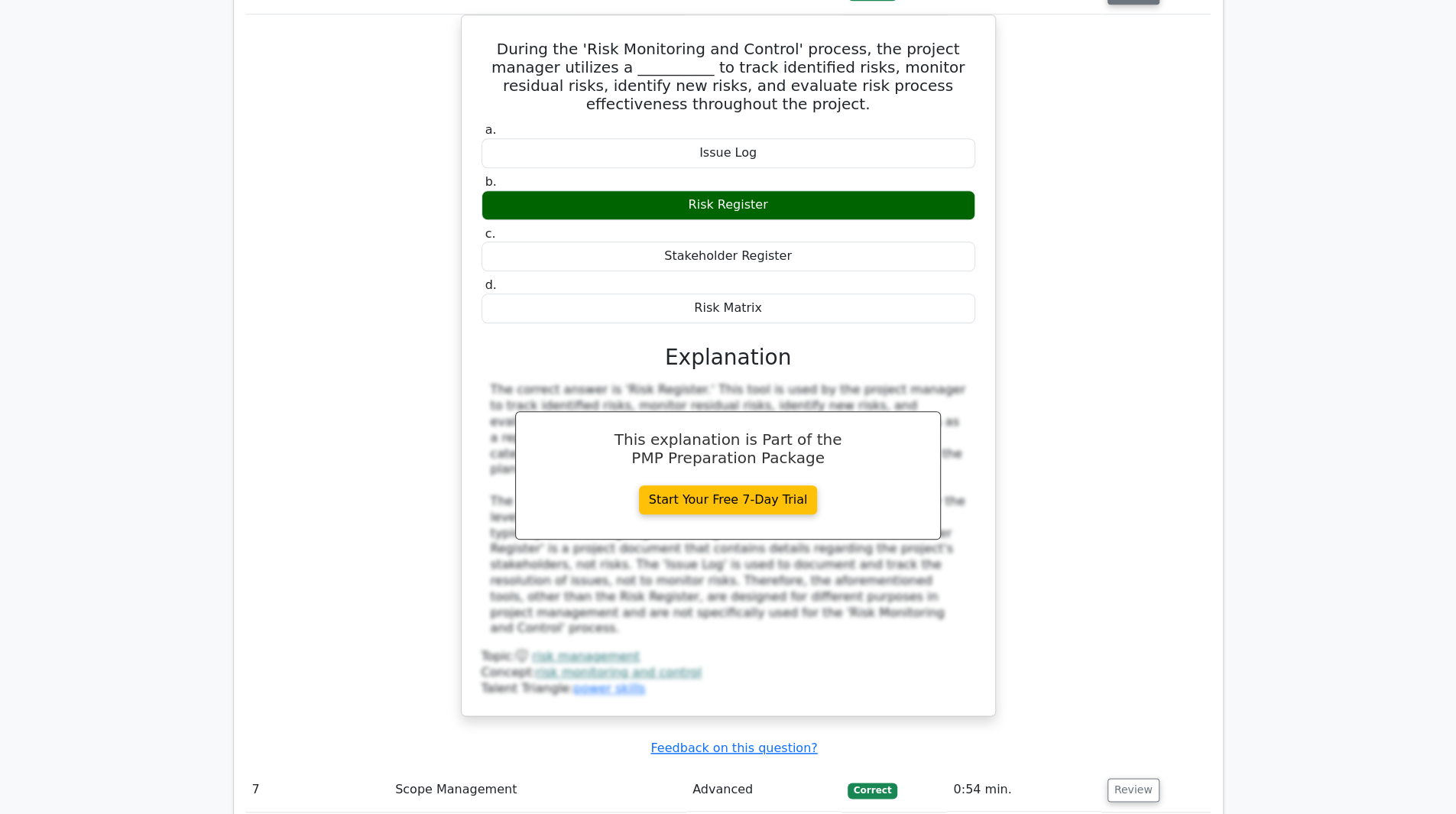
scroll to position [5411, 0]
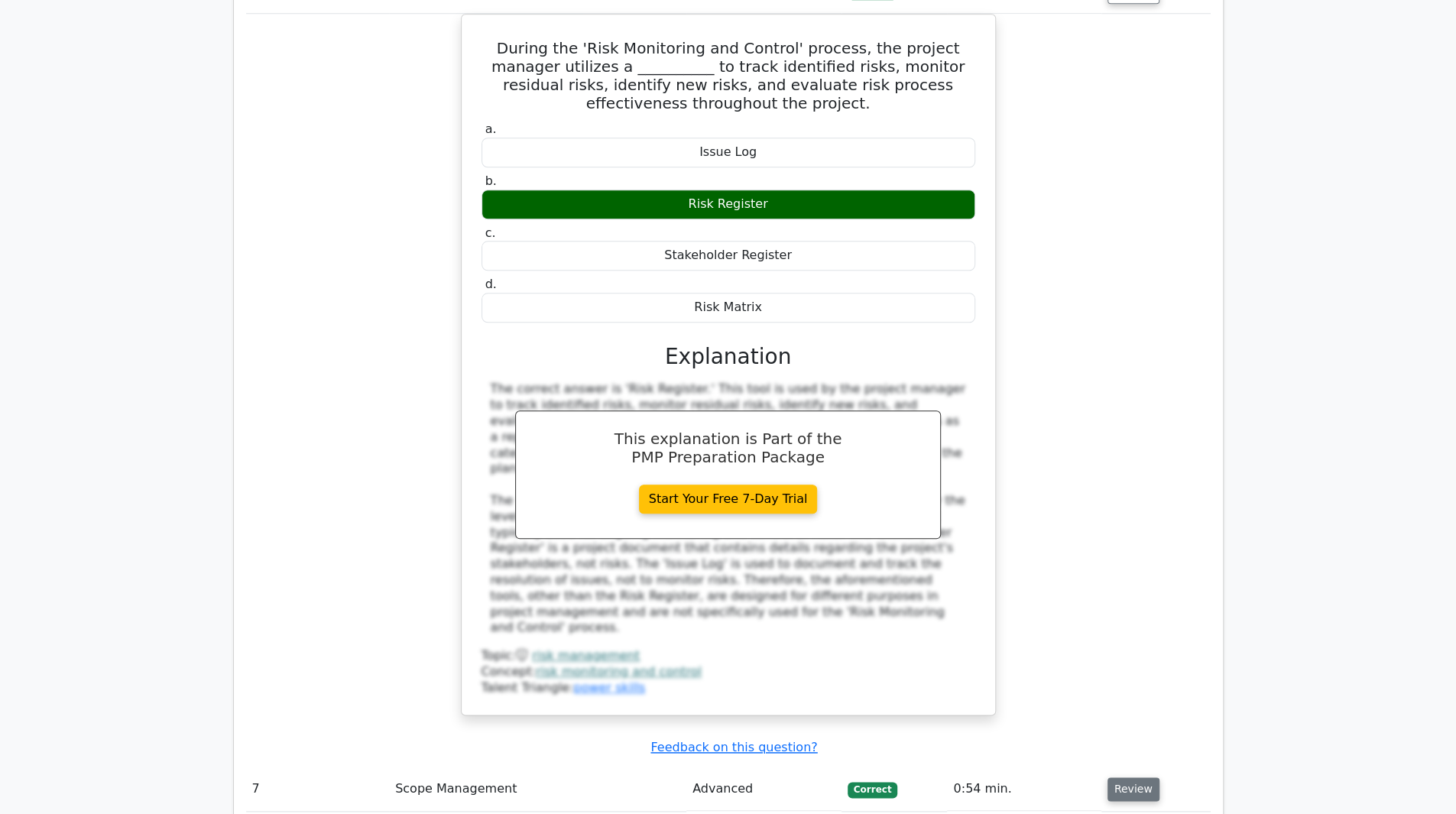
click at [1138, 777] on button "Review" at bounding box center [1133, 788] width 52 height 23
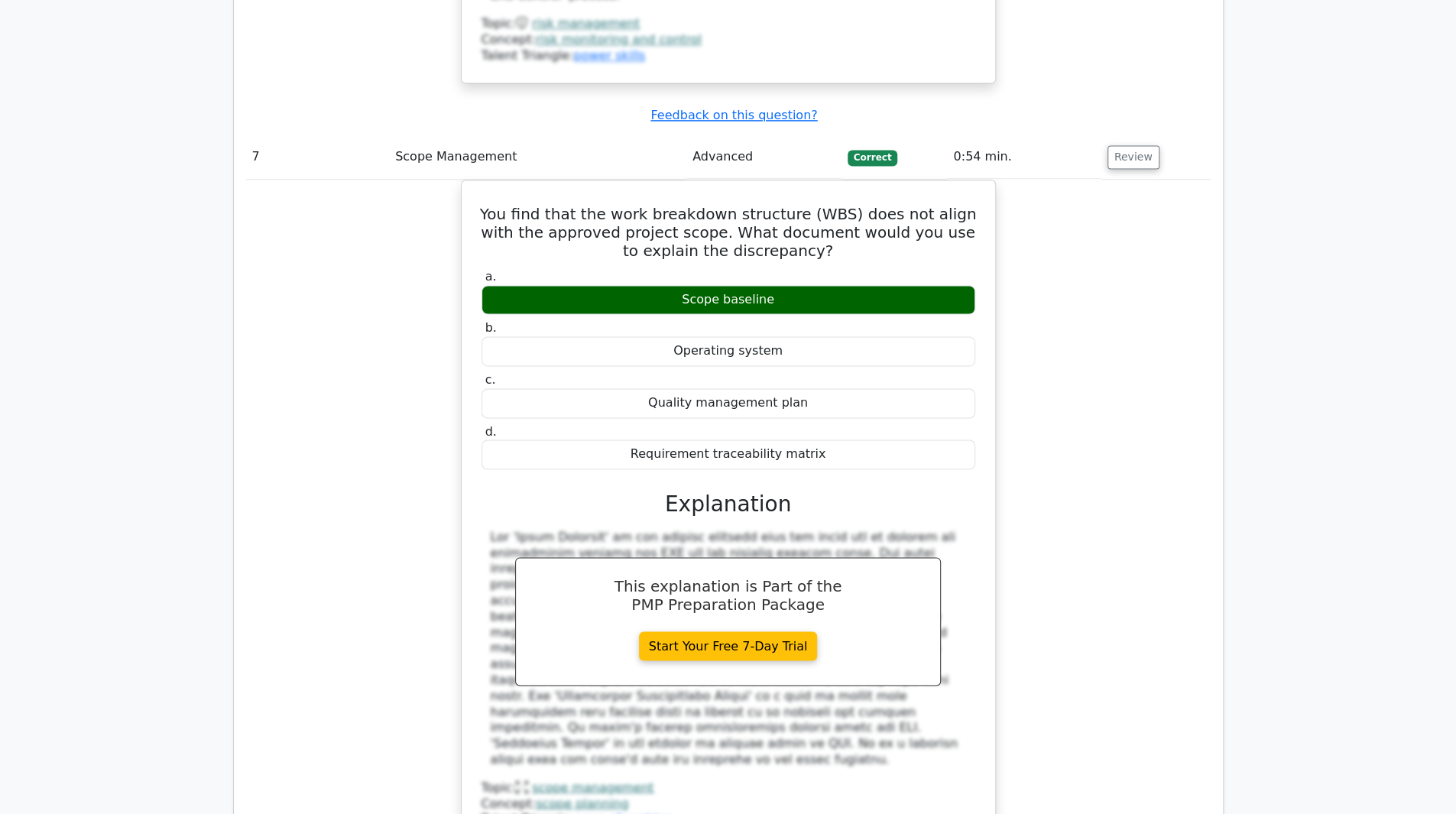
scroll to position [6044, 0]
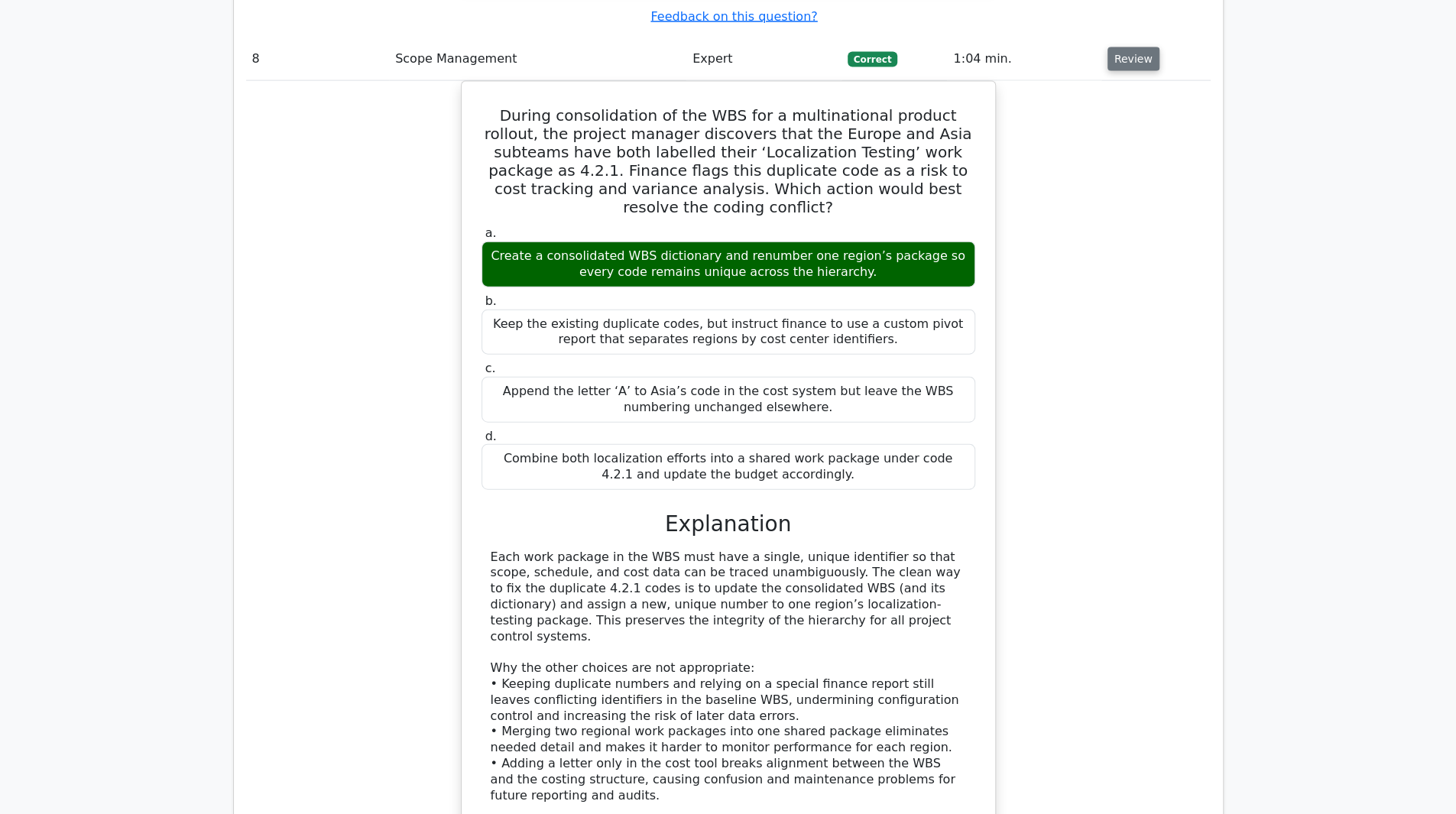
scroll to position [6905, 0]
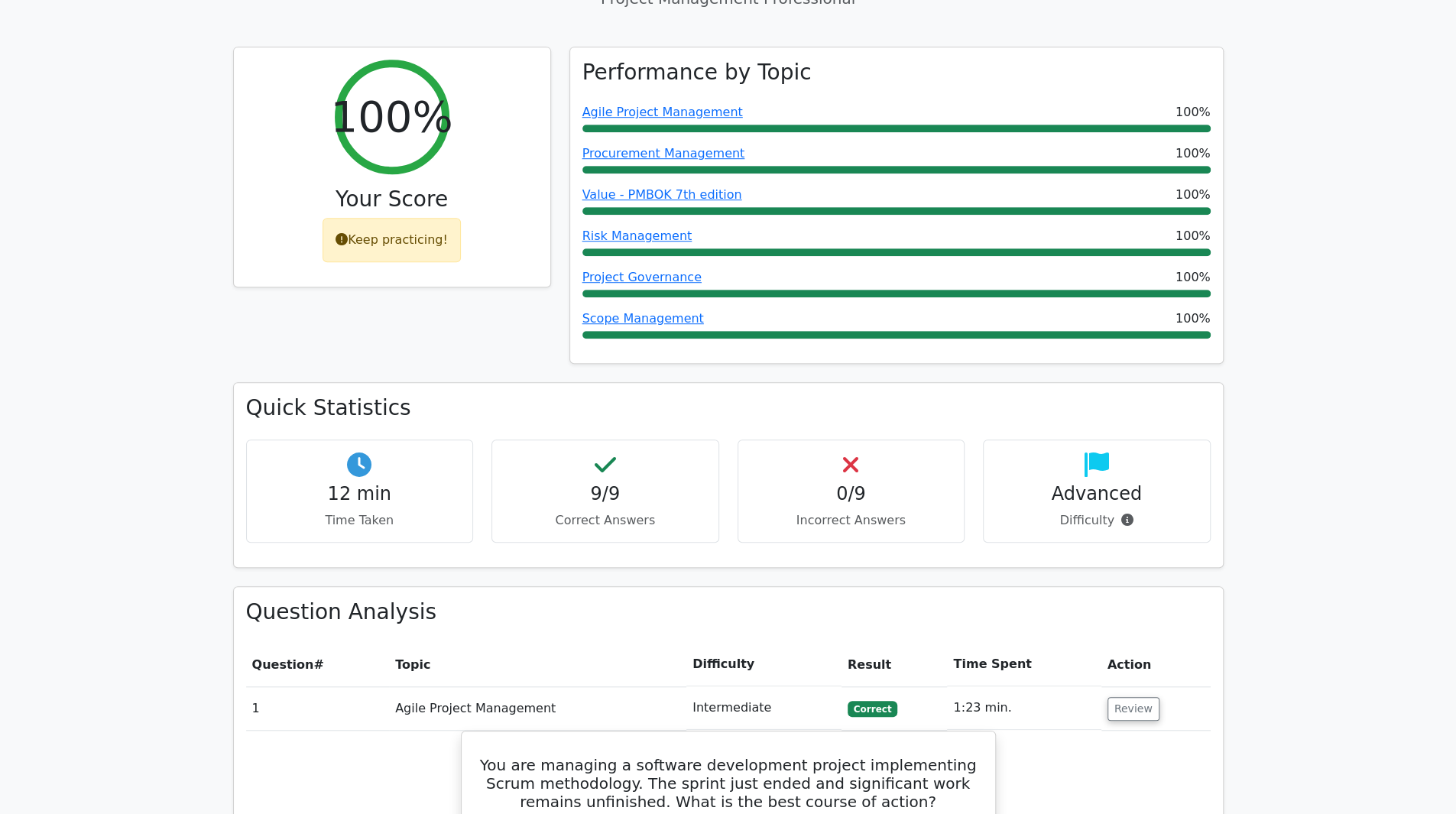
scroll to position [643, 0]
click at [871, 478] on h4 "0/9" at bounding box center [851, 490] width 202 height 23
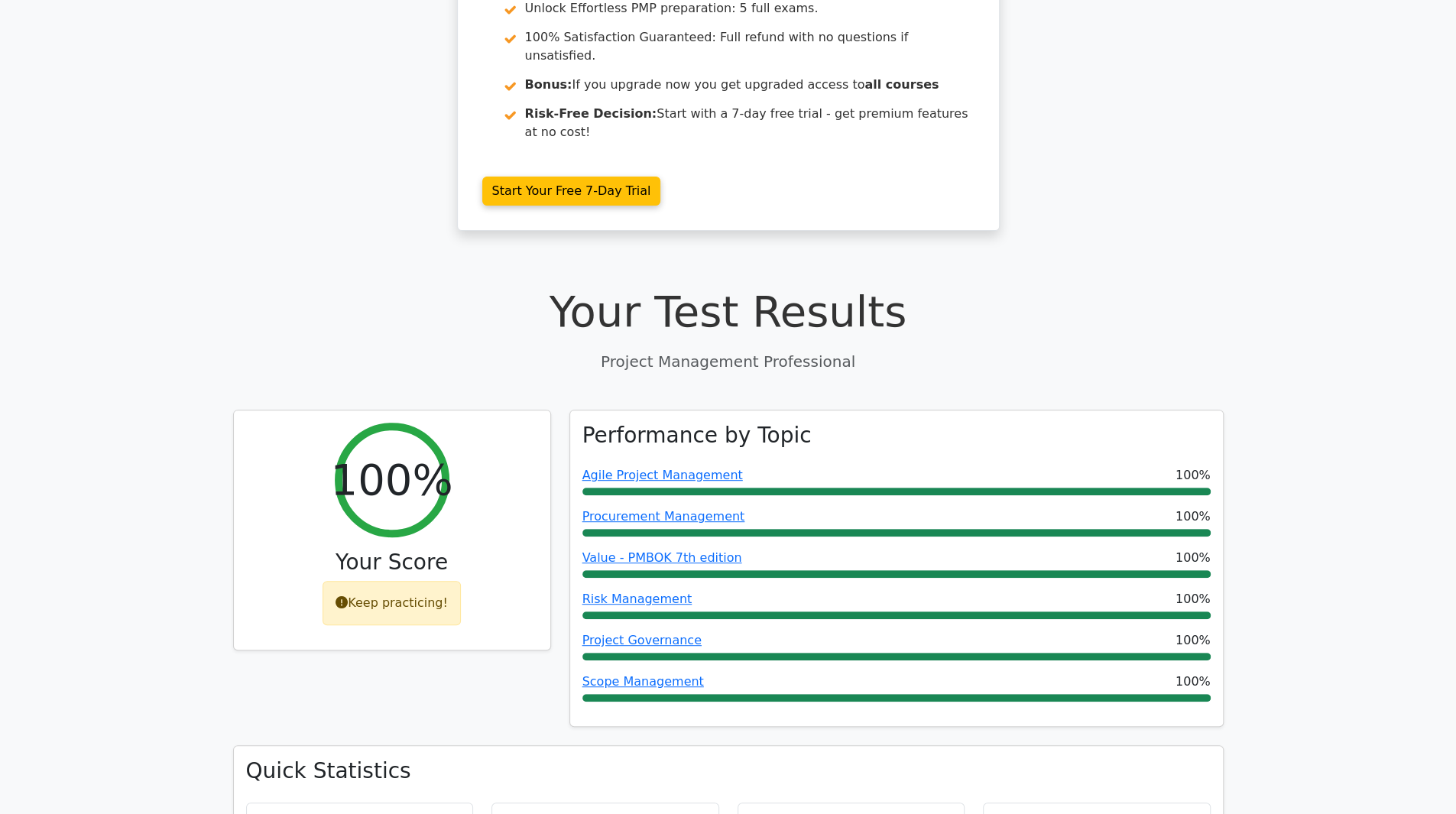
scroll to position [0, 0]
